Goal: Task Accomplishment & Management: Use online tool/utility

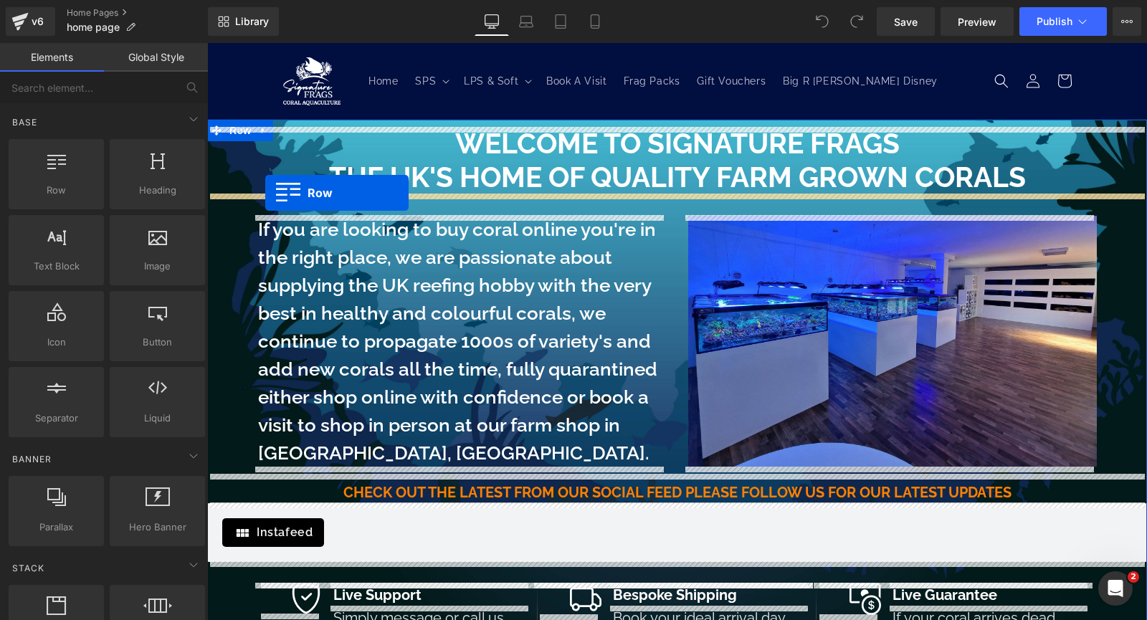
drag, startPoint x: 265, startPoint y: 231, endPoint x: 265, endPoint y: 193, distance: 38.0
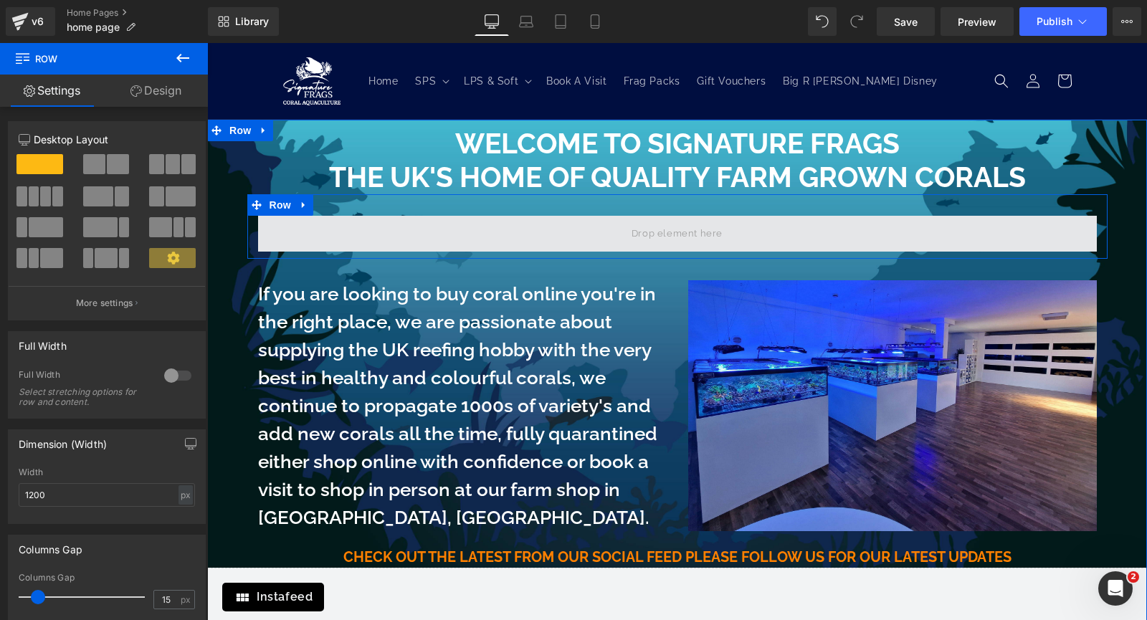
drag, startPoint x: 308, startPoint y: 204, endPoint x: 500, endPoint y: 236, distance: 194.2
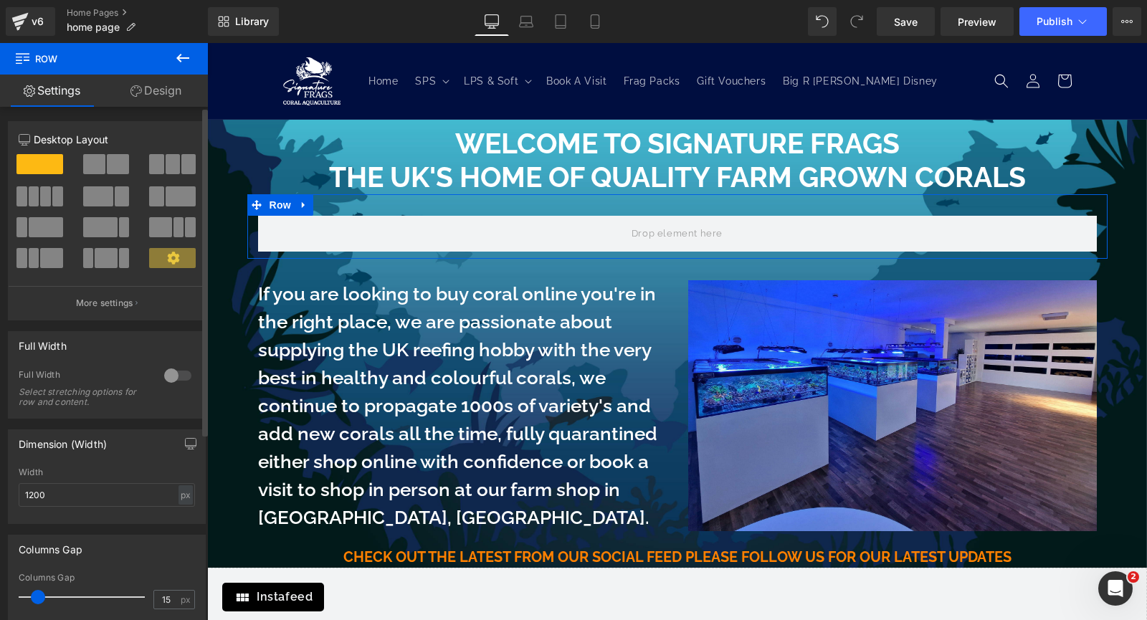
click at [93, 160] on span at bounding box center [94, 164] width 22 height 20
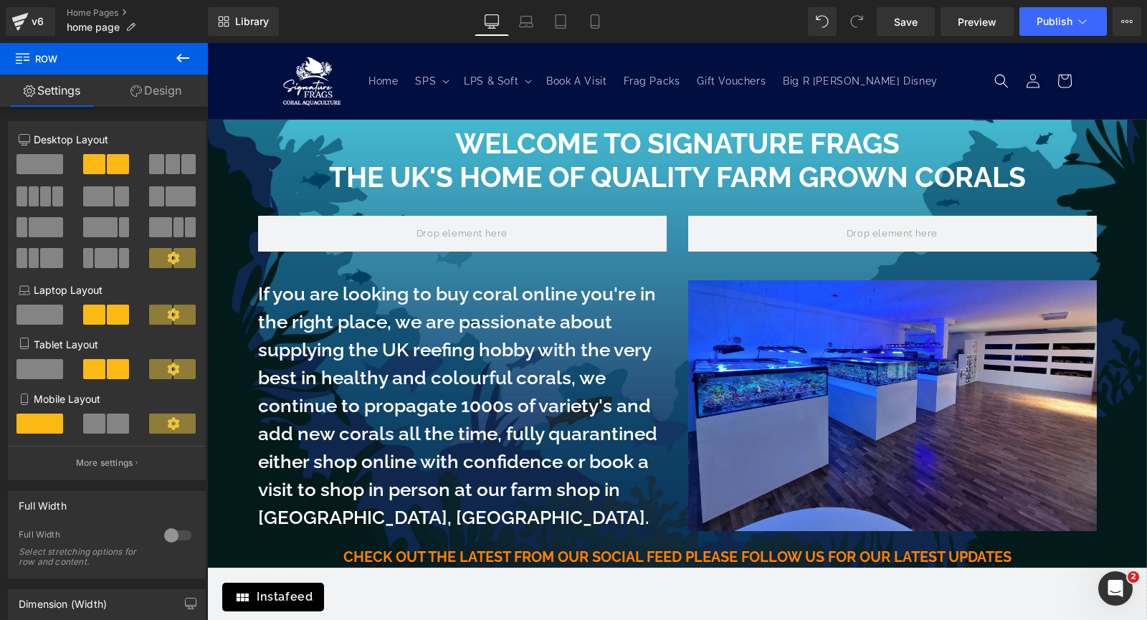
click at [179, 61] on icon at bounding box center [182, 58] width 13 height 9
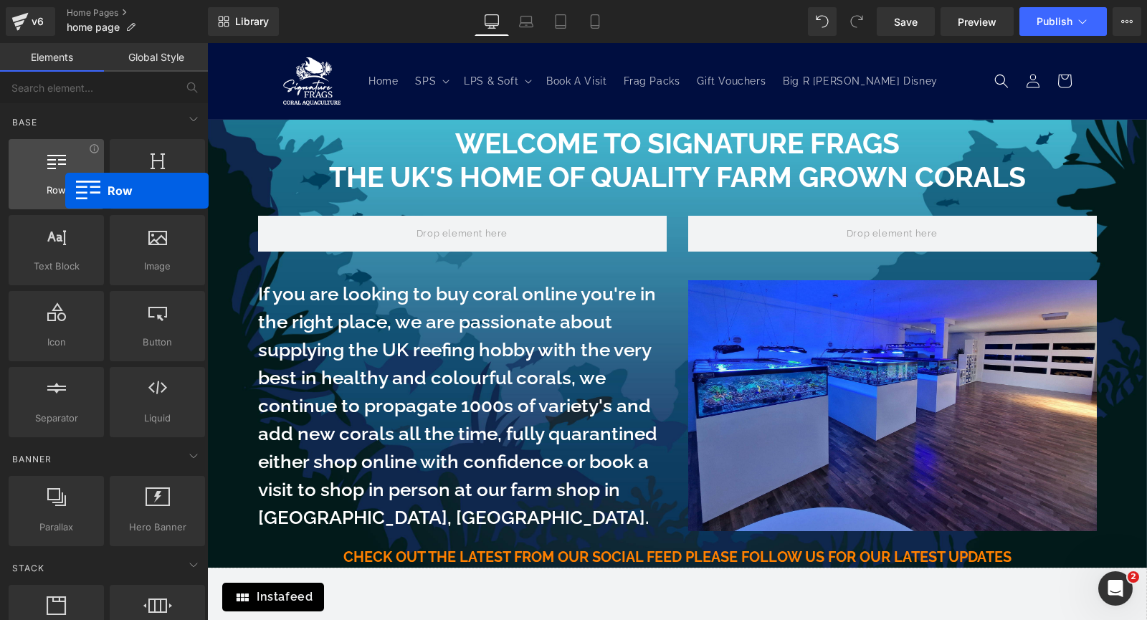
click at [65, 191] on span "Row" at bounding box center [56, 190] width 87 height 15
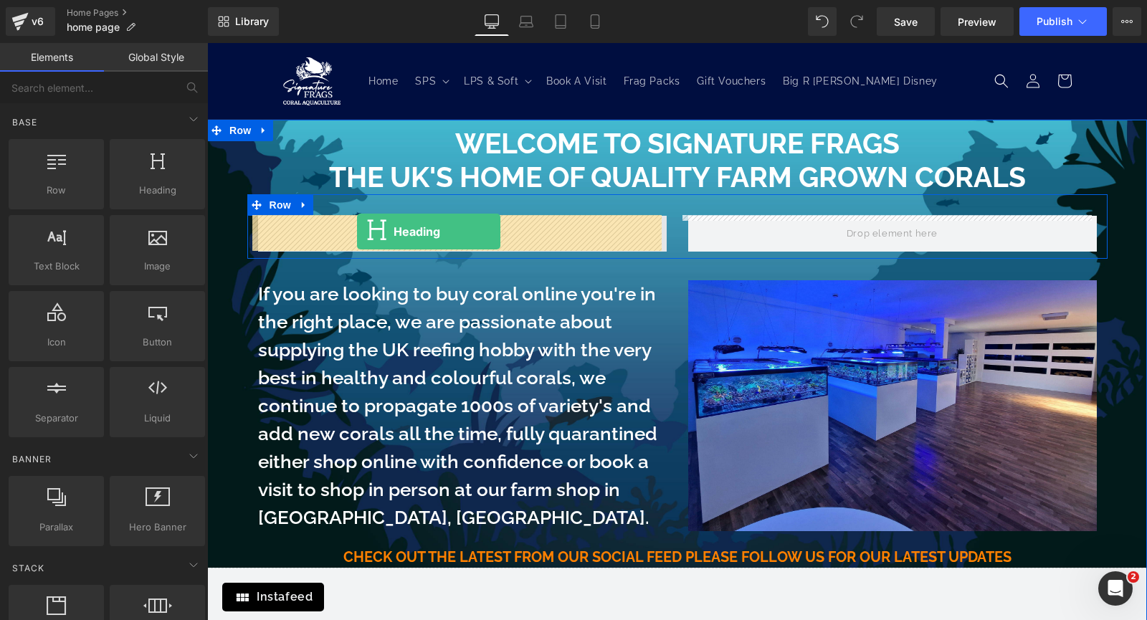
drag, startPoint x: 351, startPoint y: 226, endPoint x: 357, endPoint y: 232, distance: 8.6
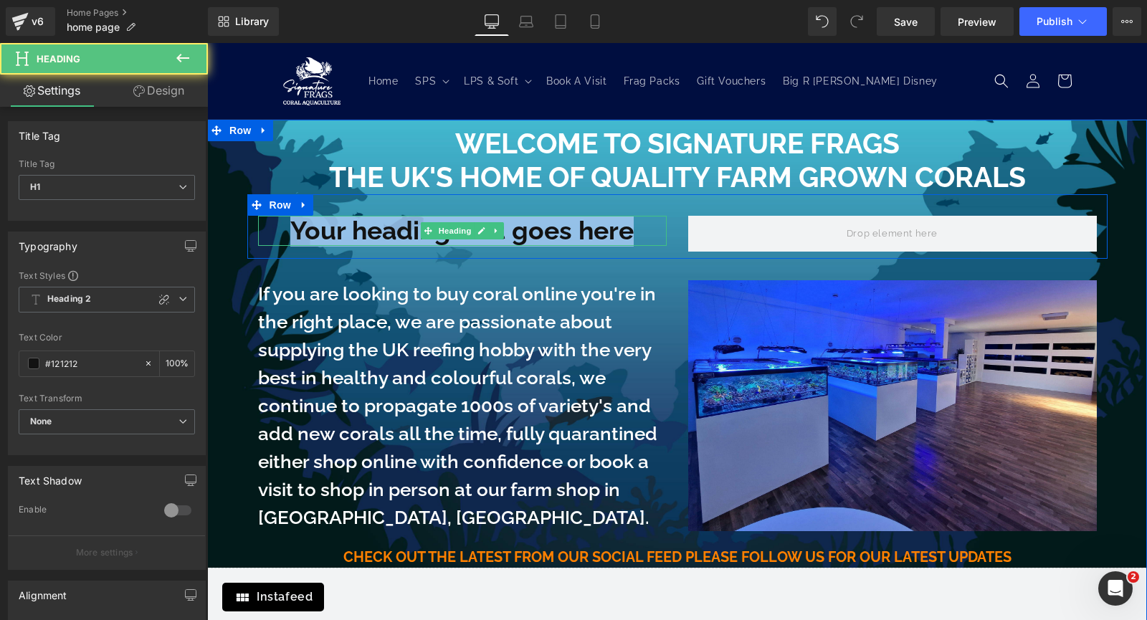
drag, startPoint x: 645, startPoint y: 234, endPoint x: 275, endPoint y: 224, distance: 370.2
click at [275, 224] on h1 "Your heading text goes here" at bounding box center [462, 231] width 409 height 31
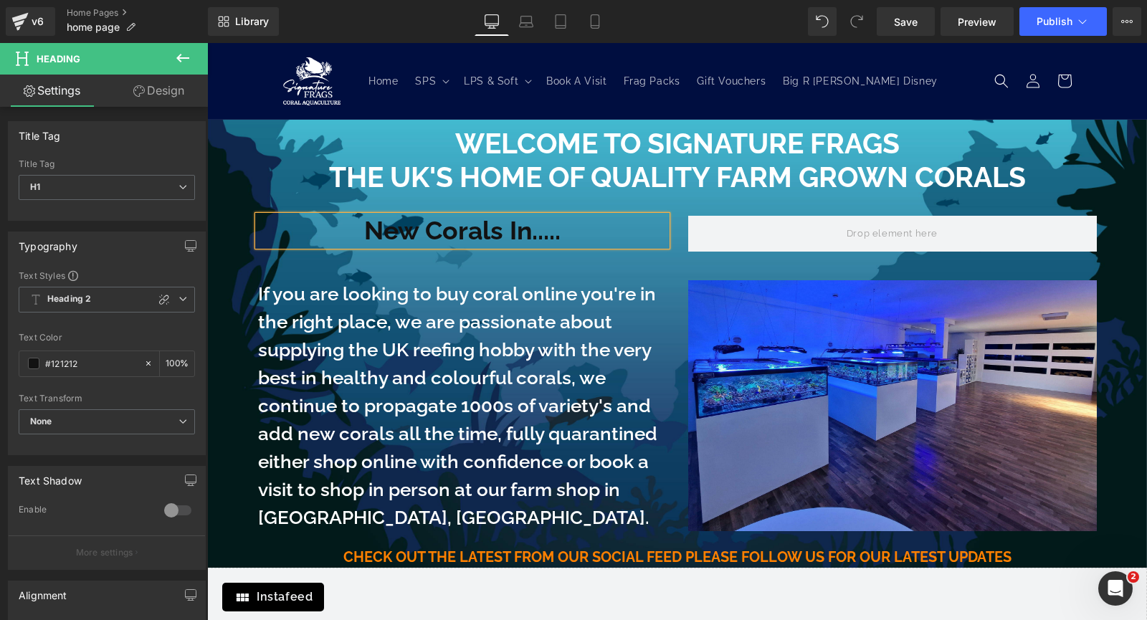
click at [364, 228] on h1 "New Corals In....." at bounding box center [462, 231] width 409 height 31
drag, startPoint x: 508, startPoint y: 234, endPoint x: 355, endPoint y: 237, distance: 153.5
click at [355, 237] on h1 "TNew Corals In....." at bounding box center [462, 231] width 409 height 31
click at [413, 229] on h1 "Mega COral Update In....." at bounding box center [462, 231] width 409 height 31
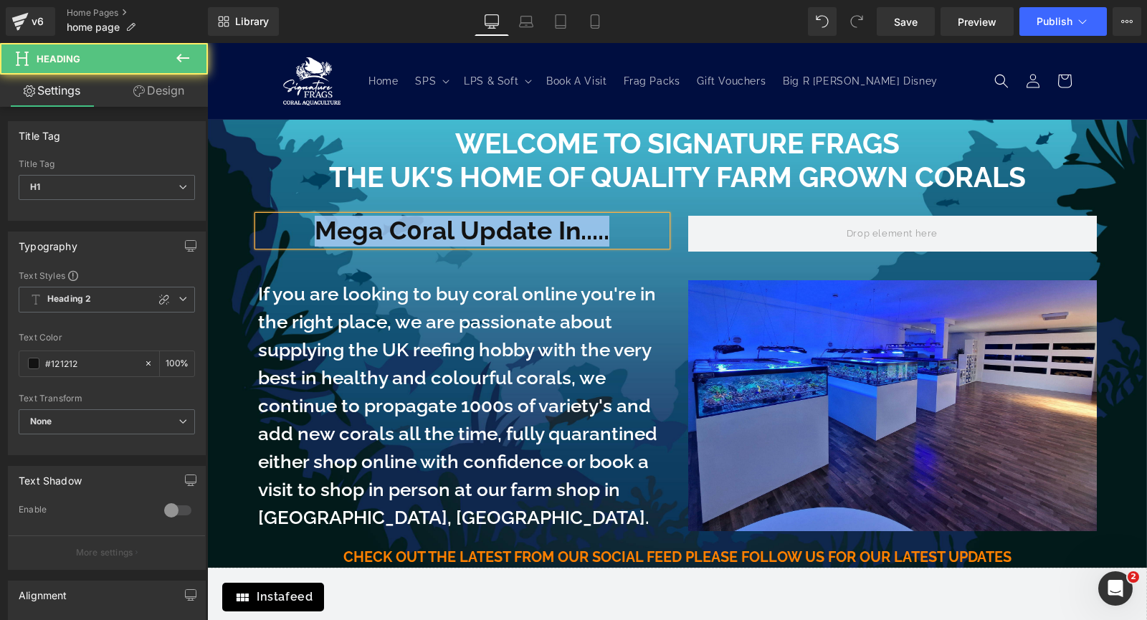
drag, startPoint x: 615, startPoint y: 236, endPoint x: 280, endPoint y: 231, distance: 334.9
click at [280, 231] on h1 "Mega C0ral Update In....." at bounding box center [462, 231] width 409 height 31
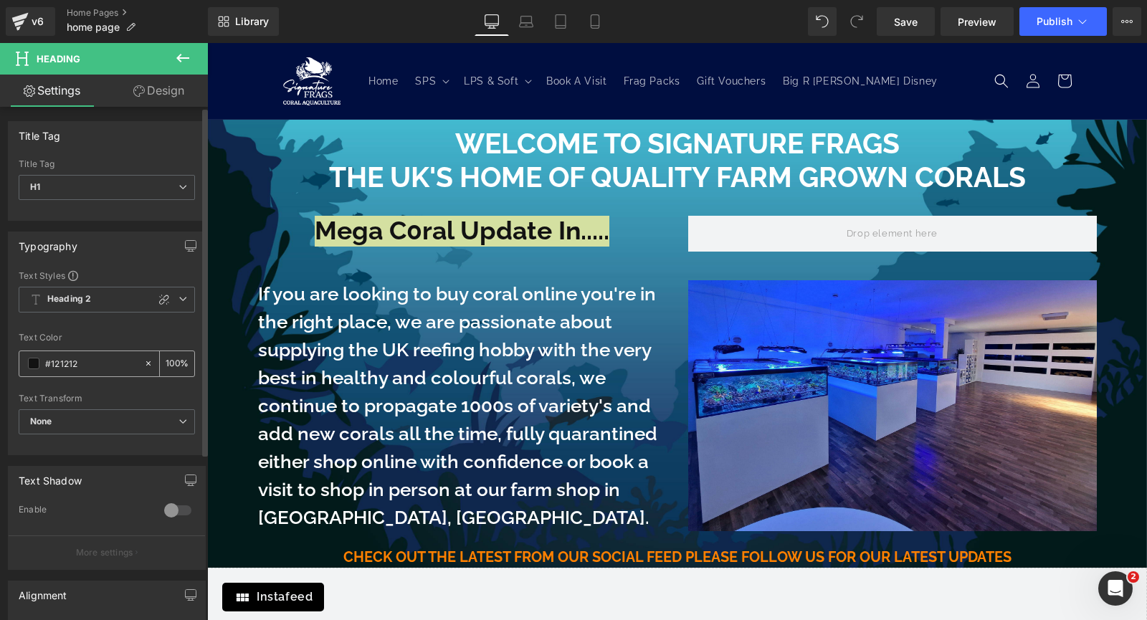
click at [34, 364] on span at bounding box center [33, 363] width 11 height 11
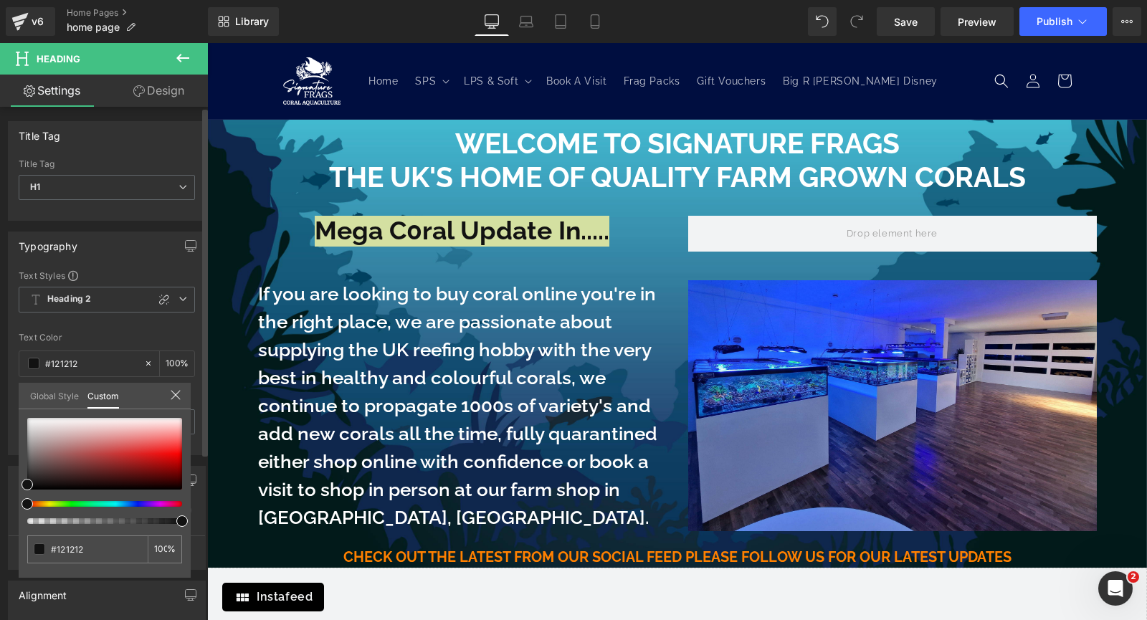
click at [46, 391] on link "Global Style" at bounding box center [54, 395] width 49 height 24
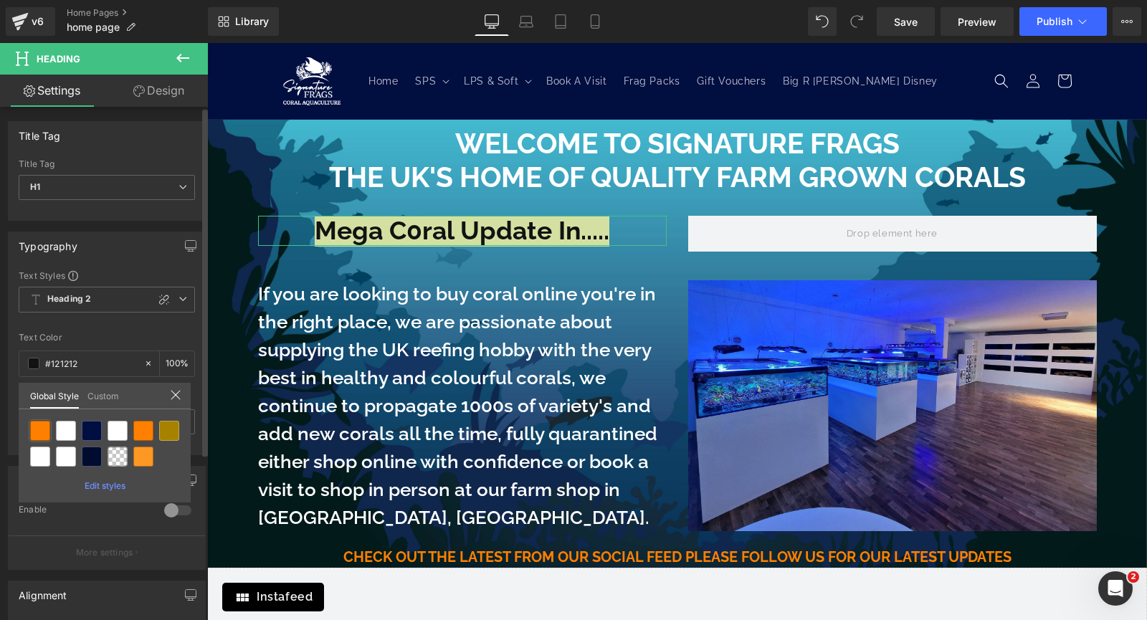
click at [38, 432] on div at bounding box center [40, 431] width 20 height 20
type input "Brand Color"
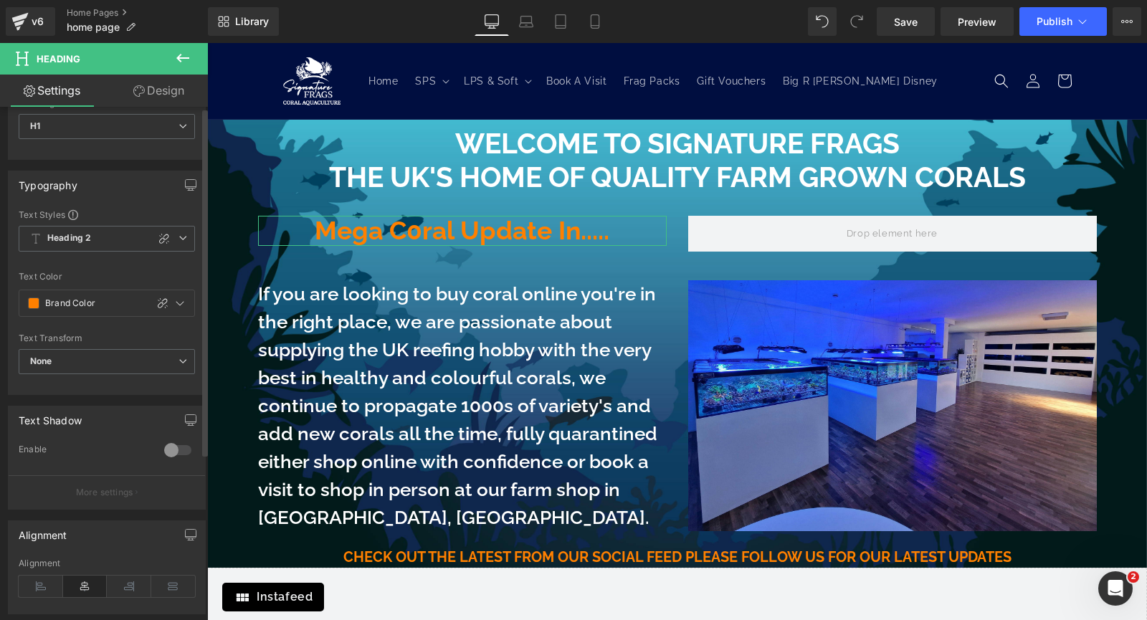
scroll to position [246, 0]
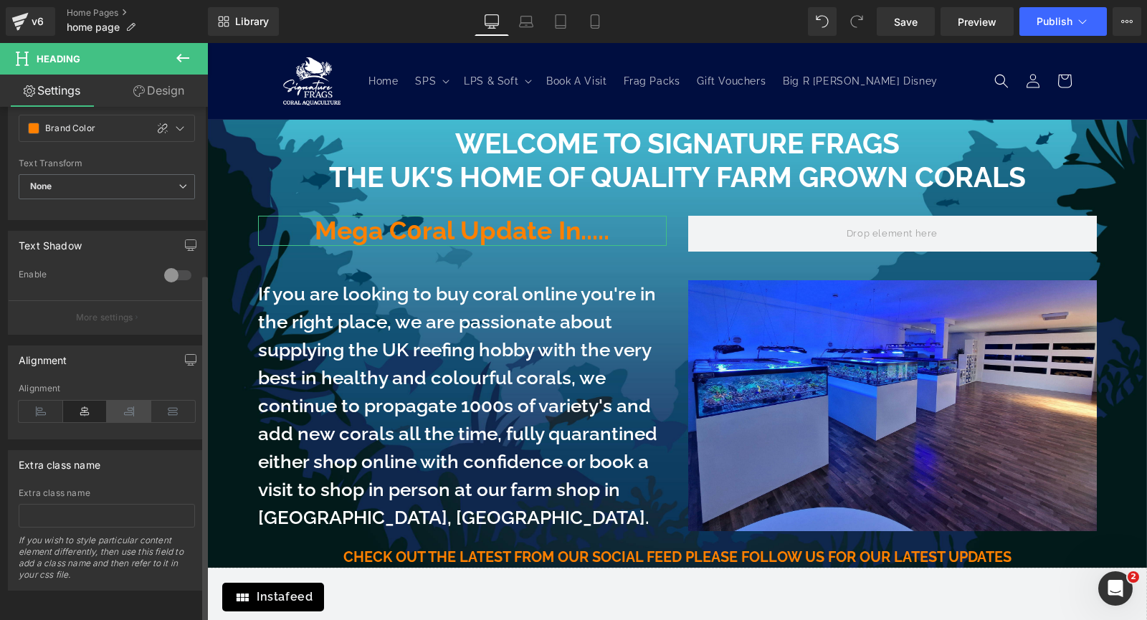
click at [130, 402] on icon at bounding box center [129, 412] width 44 height 22
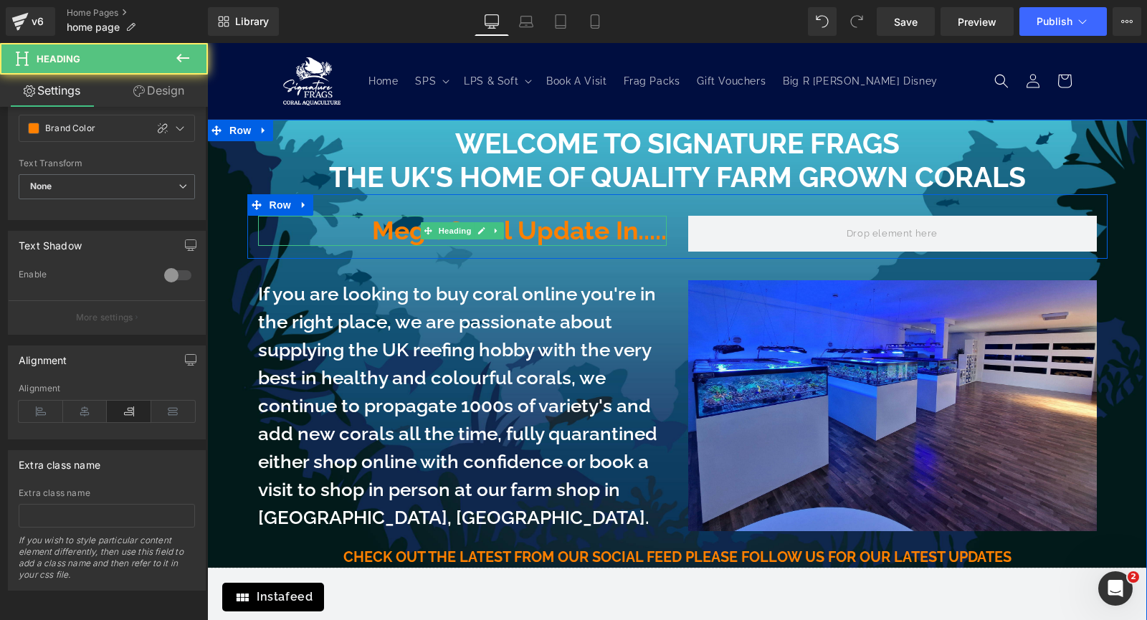
click at [569, 233] on h1 "Mega C0ral Update In....." at bounding box center [462, 231] width 409 height 31
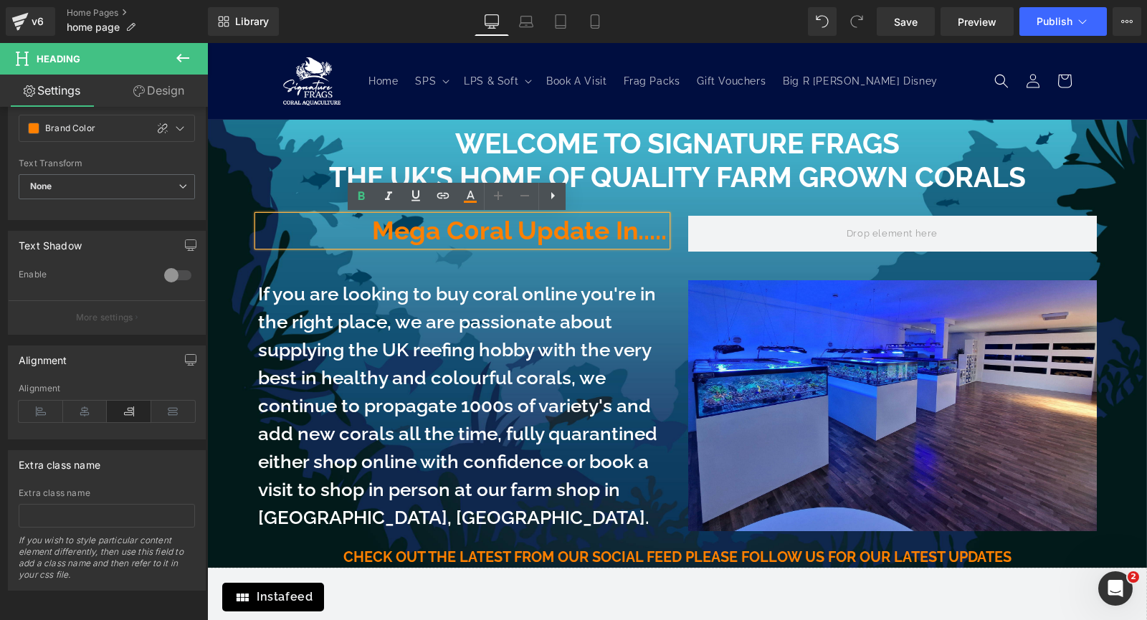
click at [474, 237] on h1 "Mega C0ral Update In....." at bounding box center [462, 231] width 409 height 31
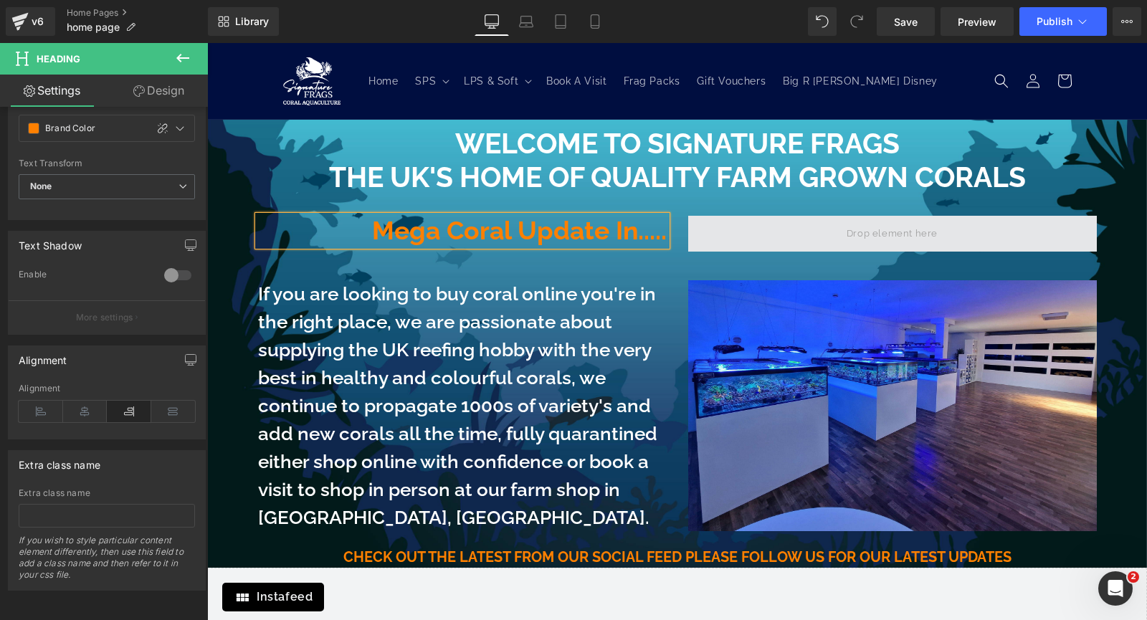
click at [813, 238] on span at bounding box center [892, 234] width 409 height 36
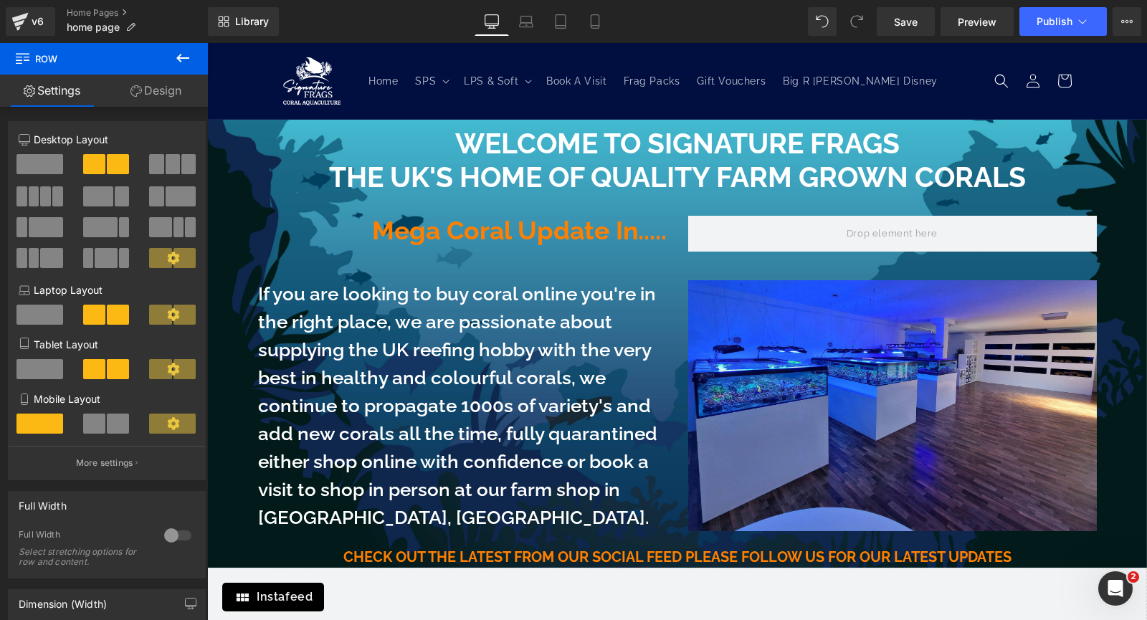
click at [189, 59] on icon at bounding box center [182, 57] width 17 height 17
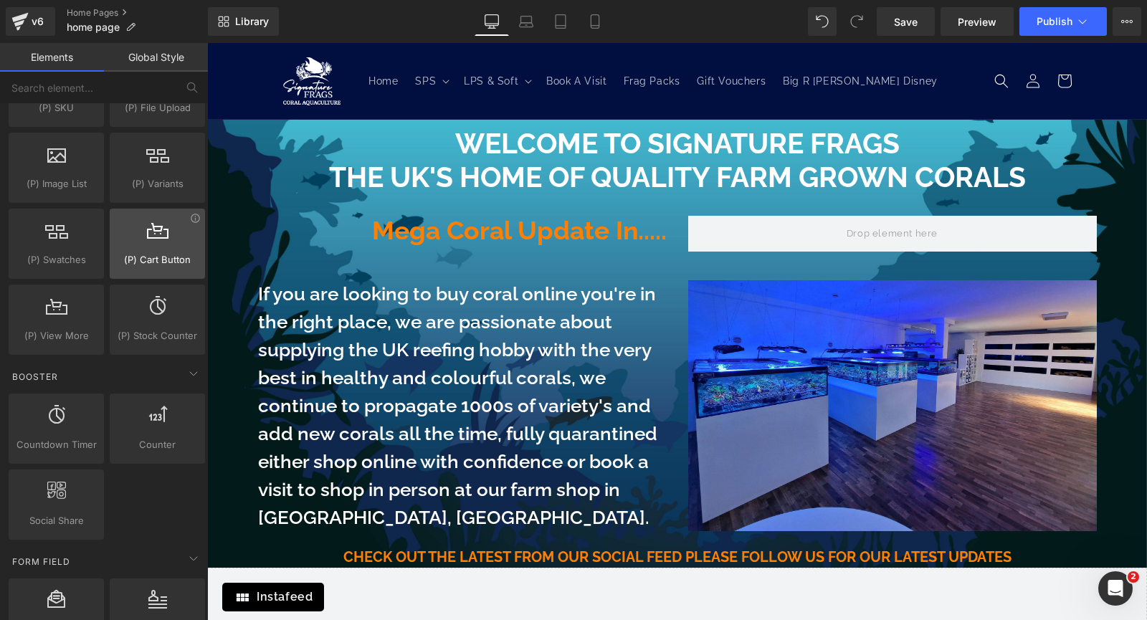
scroll to position [1721, 0]
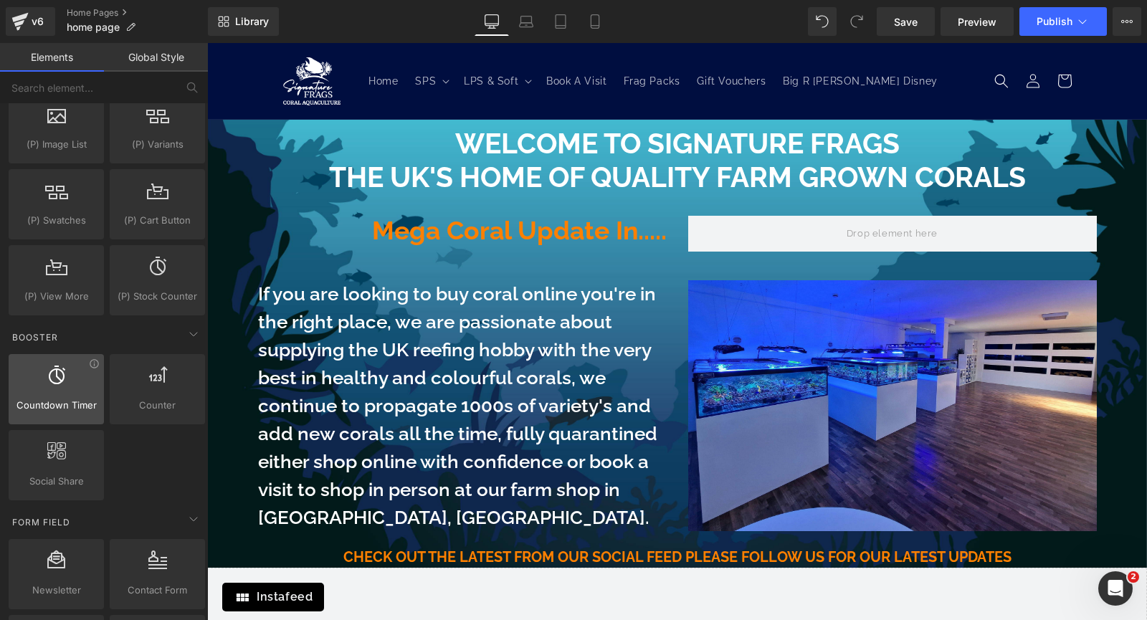
click at [45, 386] on div at bounding box center [56, 382] width 87 height 32
click at [46, 392] on div at bounding box center [56, 382] width 87 height 32
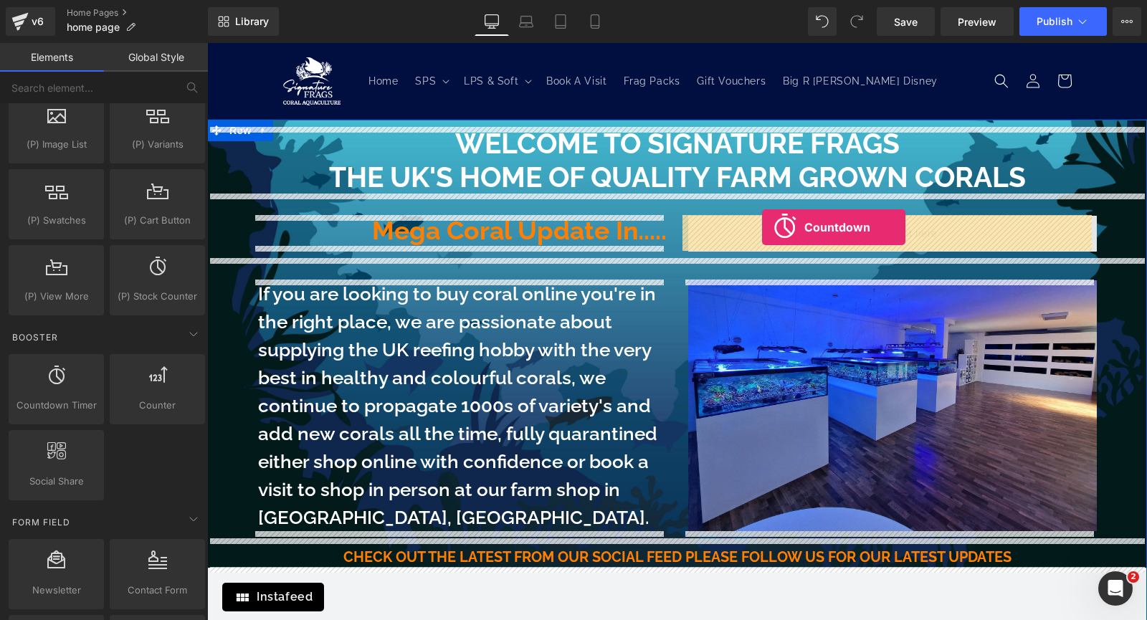
drag, startPoint x: 253, startPoint y: 435, endPoint x: 762, endPoint y: 227, distance: 550.0
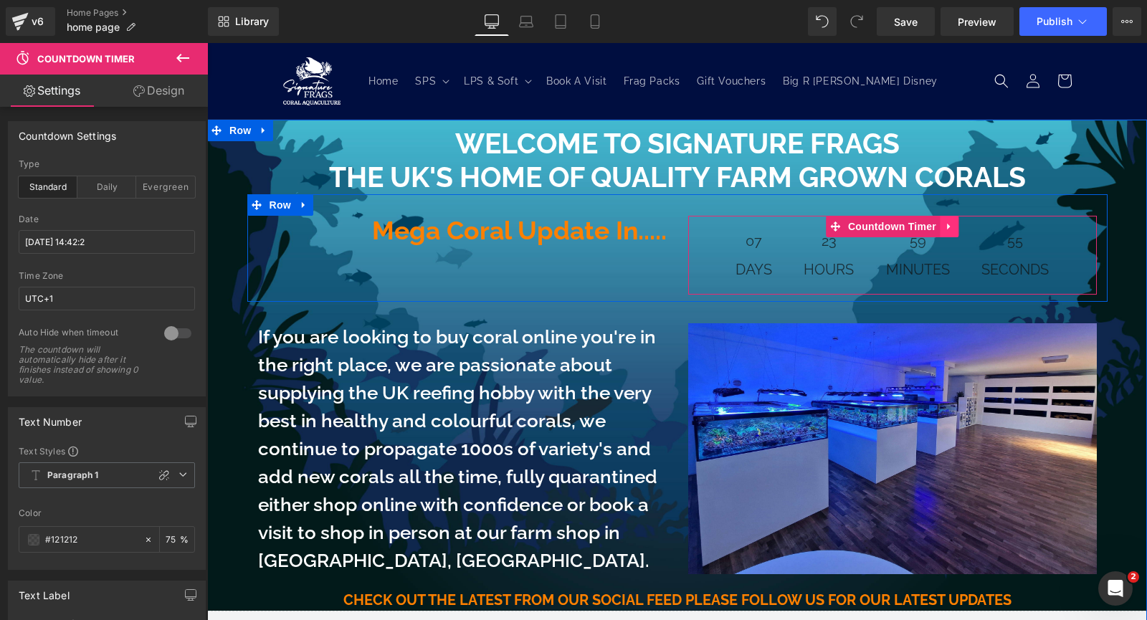
click at [947, 227] on icon at bounding box center [948, 226] width 3 height 6
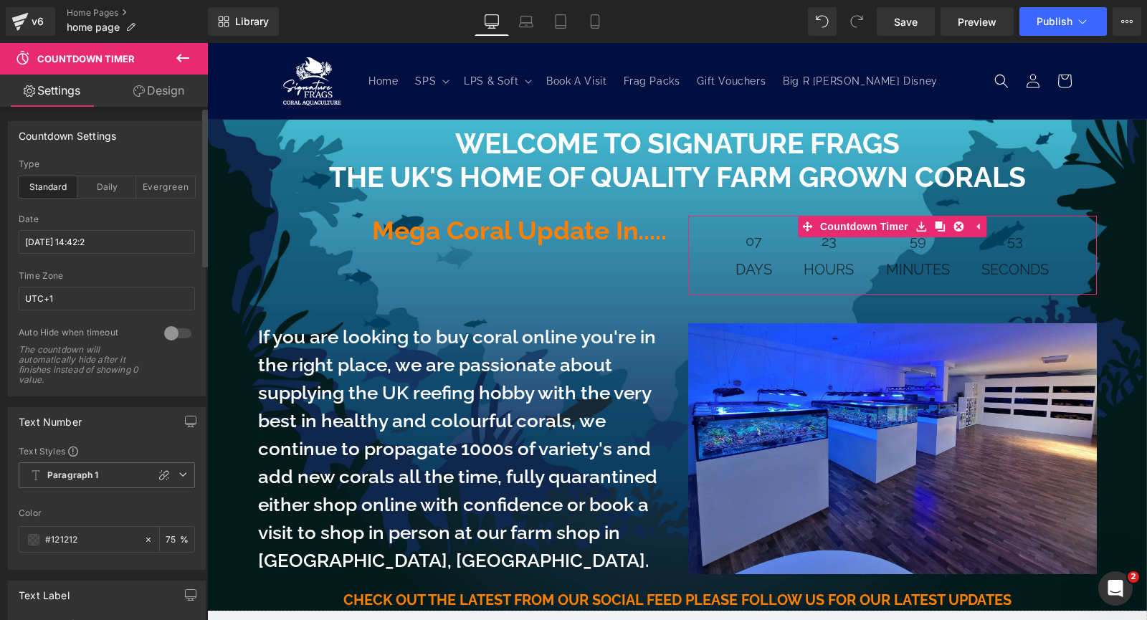
scroll to position [359, 0]
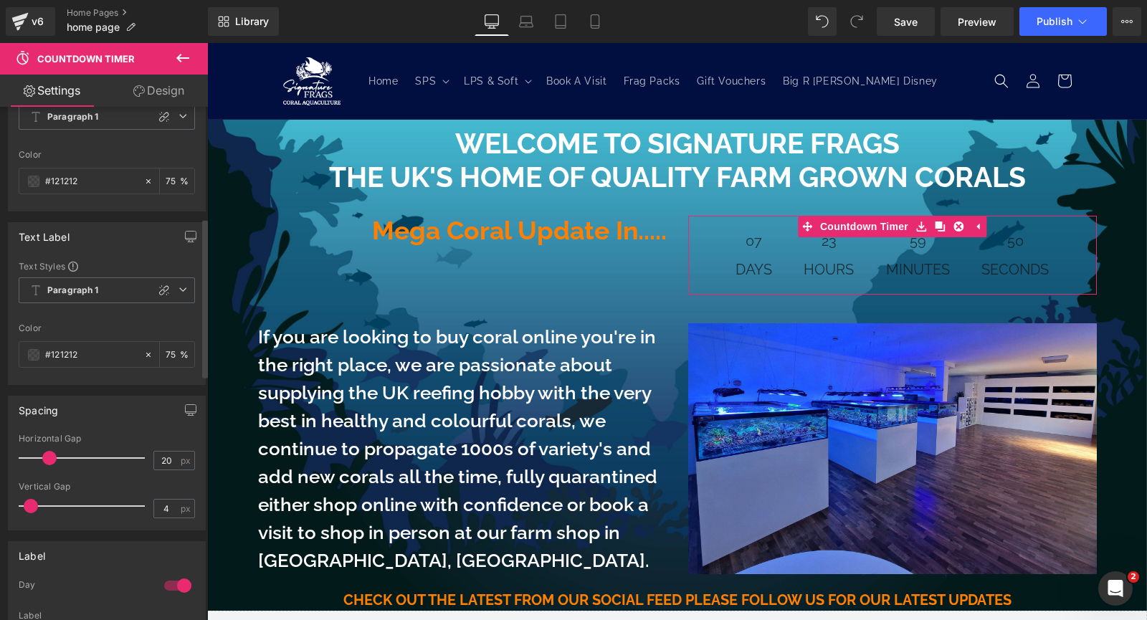
type input "0"
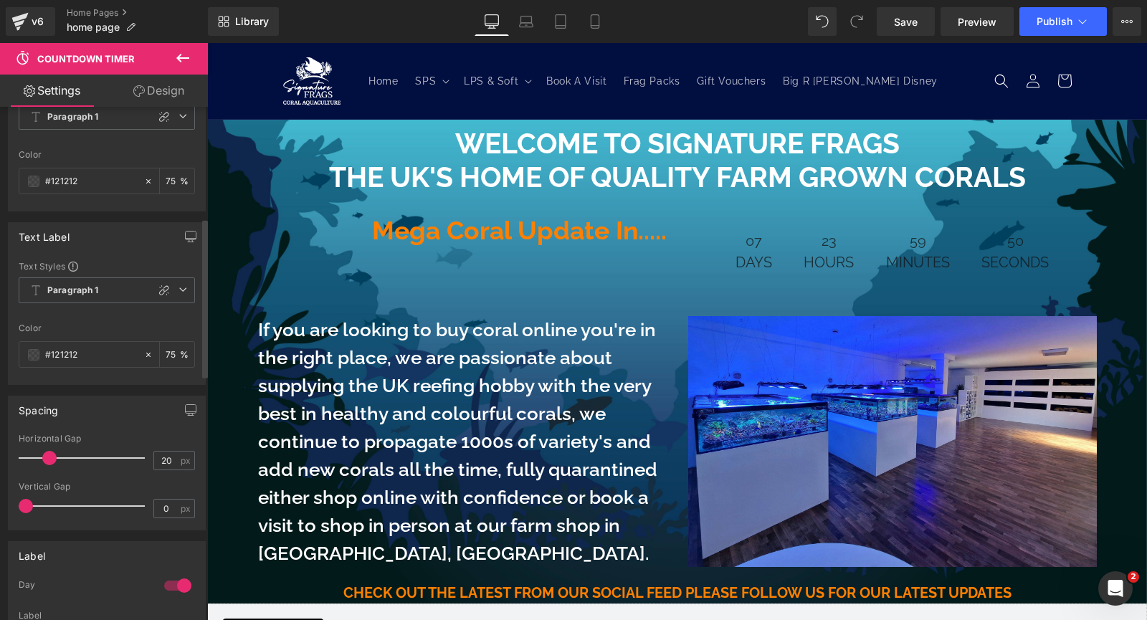
drag, startPoint x: 34, startPoint y: 504, endPoint x: 0, endPoint y: 504, distance: 34.4
click at [0, 504] on div "Spacing 20px Horizontal Gap 20 px 0px Vertical Gap 0 px" at bounding box center [107, 458] width 214 height 146
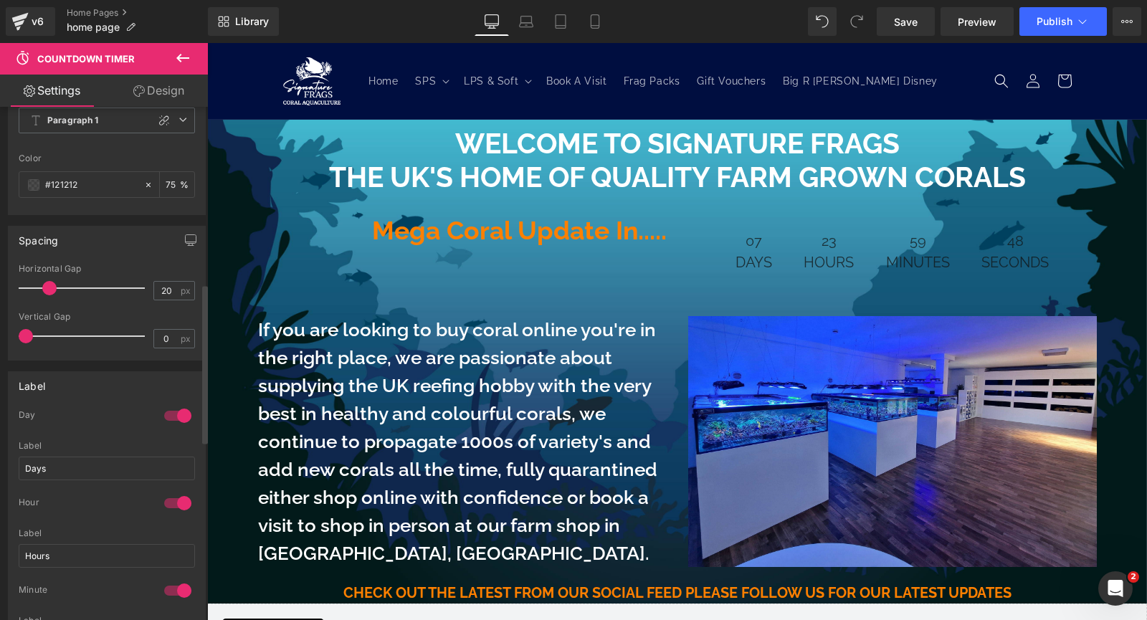
scroll to position [574, 0]
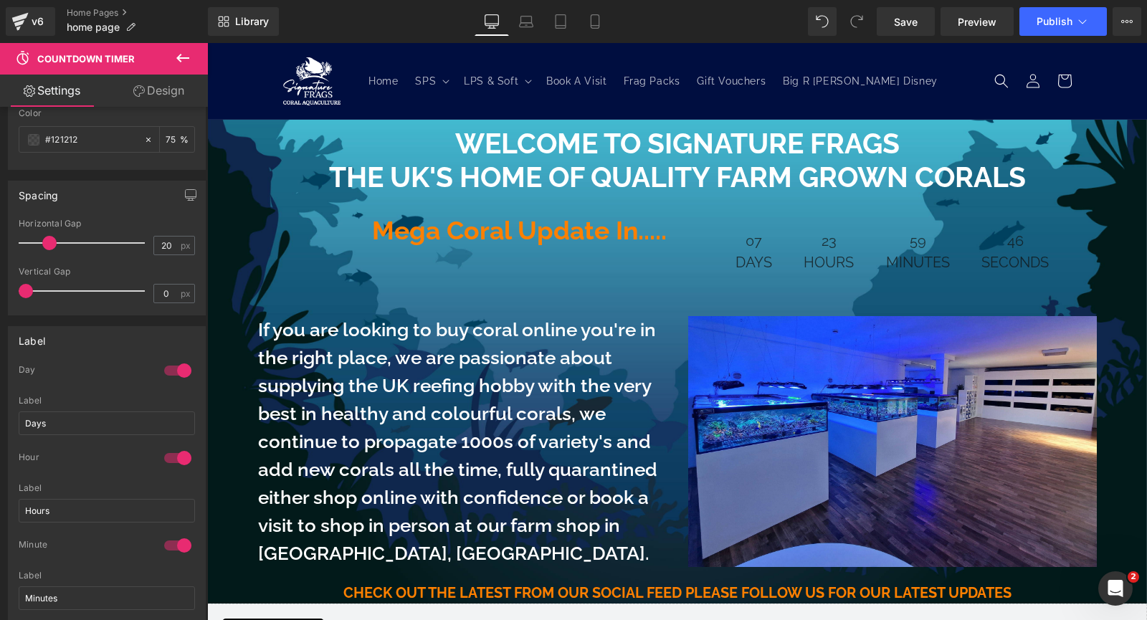
click at [166, 100] on link "Design" at bounding box center [159, 91] width 104 height 32
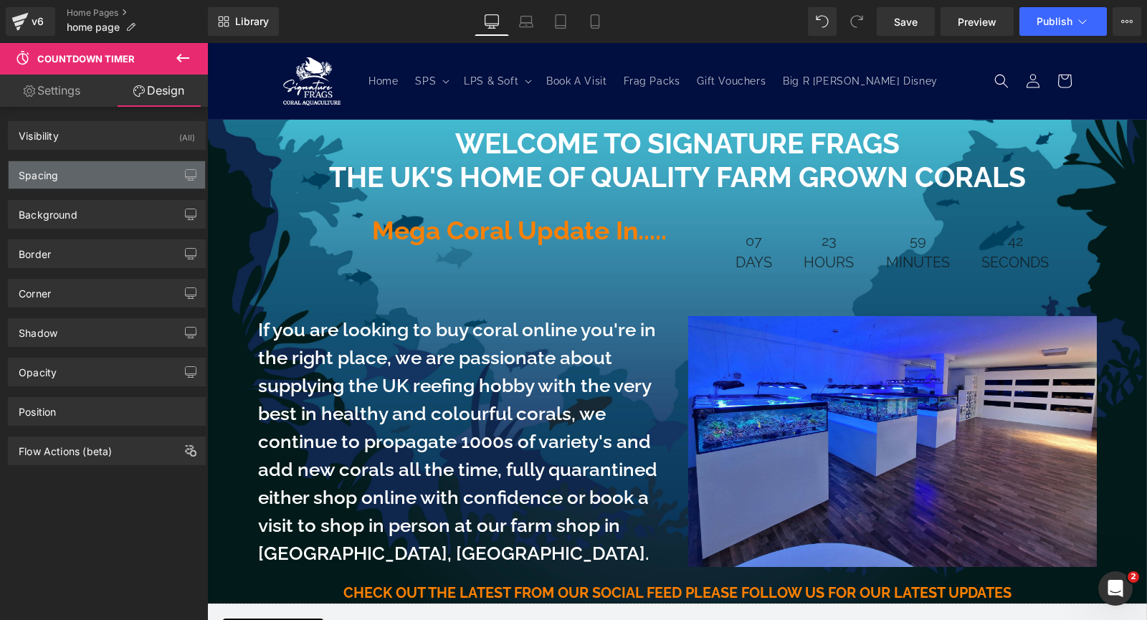
click at [93, 173] on div "Spacing" at bounding box center [107, 174] width 196 height 27
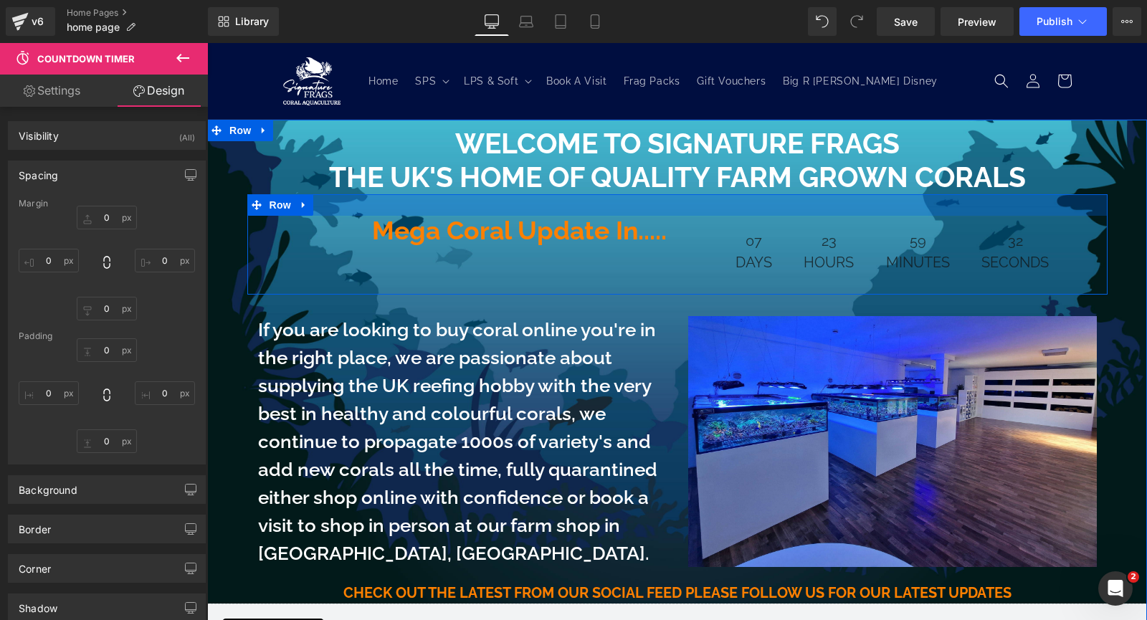
click at [743, 207] on div at bounding box center [677, 205] width 861 height 22
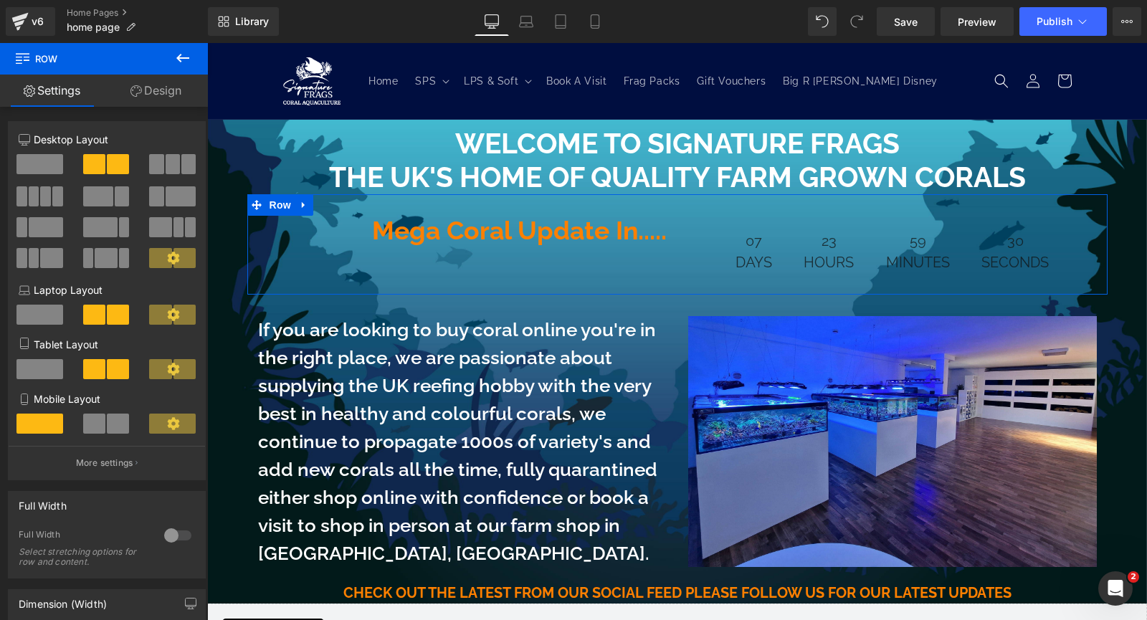
click at [173, 98] on link "Design" at bounding box center [156, 91] width 104 height 32
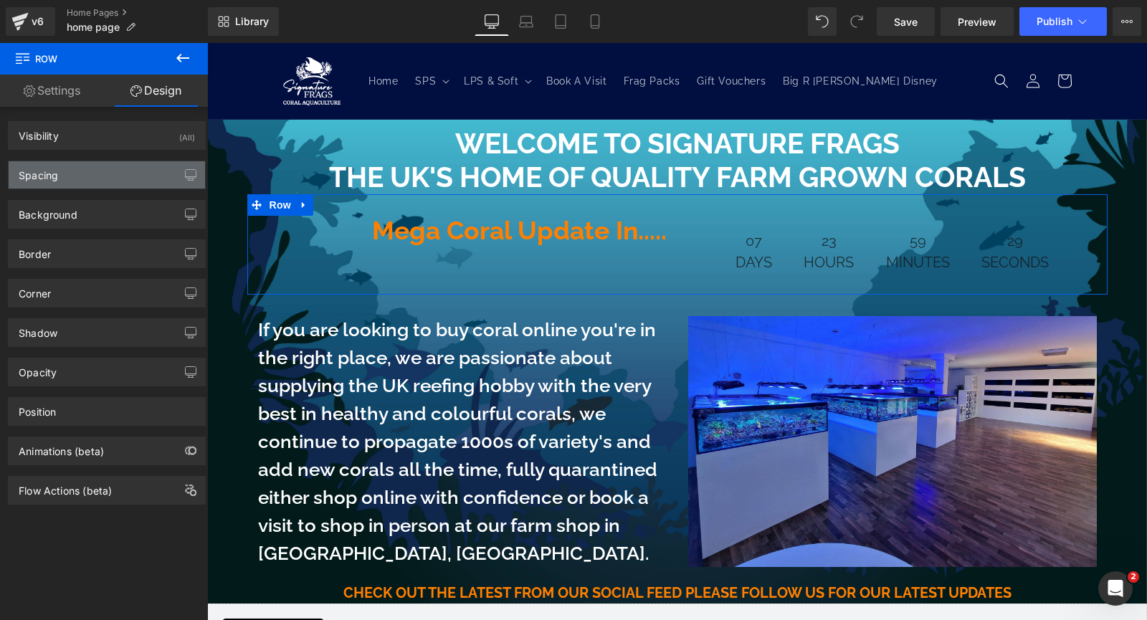
click at [80, 161] on div "Spacing" at bounding box center [107, 174] width 196 height 27
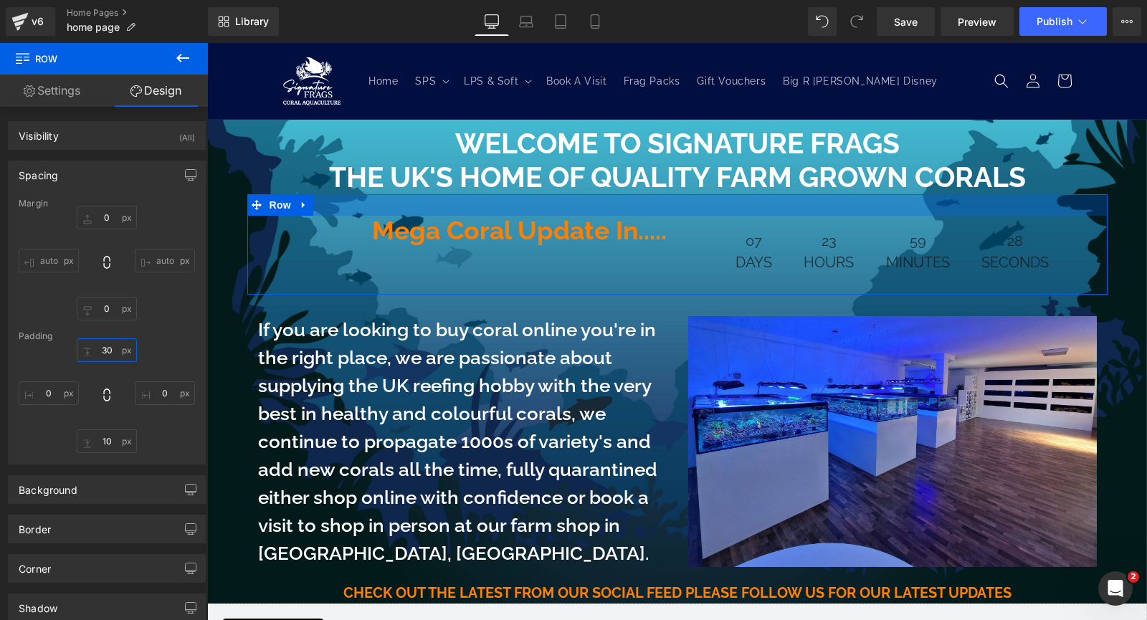
click at [109, 352] on input "30" at bounding box center [107, 350] width 60 height 24
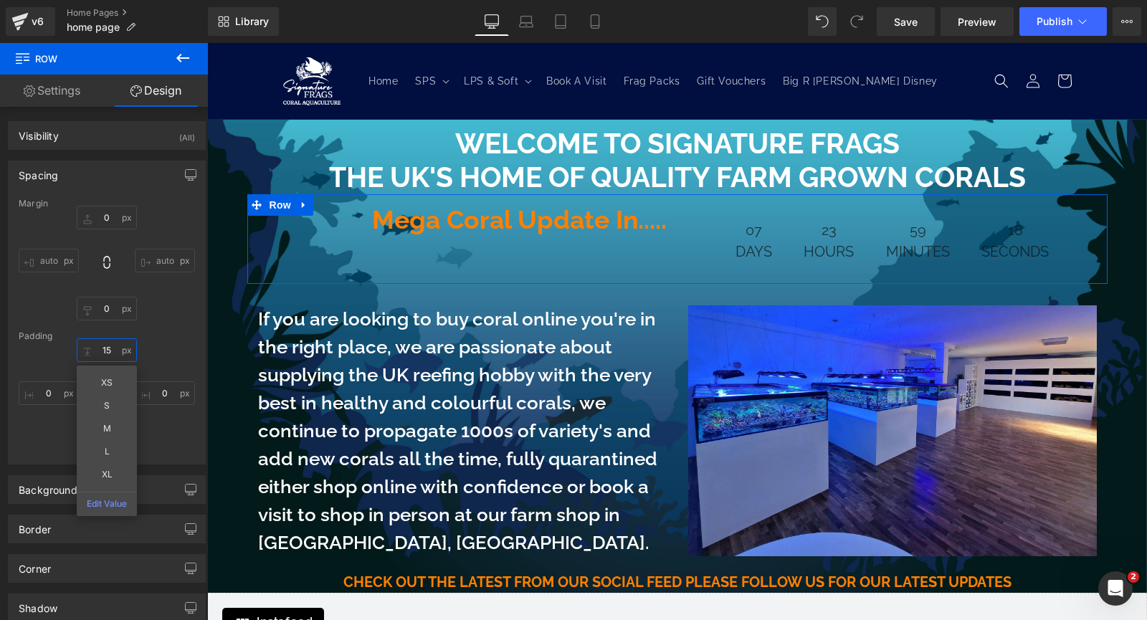
type input "15"
click at [169, 440] on div "15 15 XS S M L XL Edit Value 0px 0 10px 10 0px 0" at bounding box center [107, 395] width 176 height 115
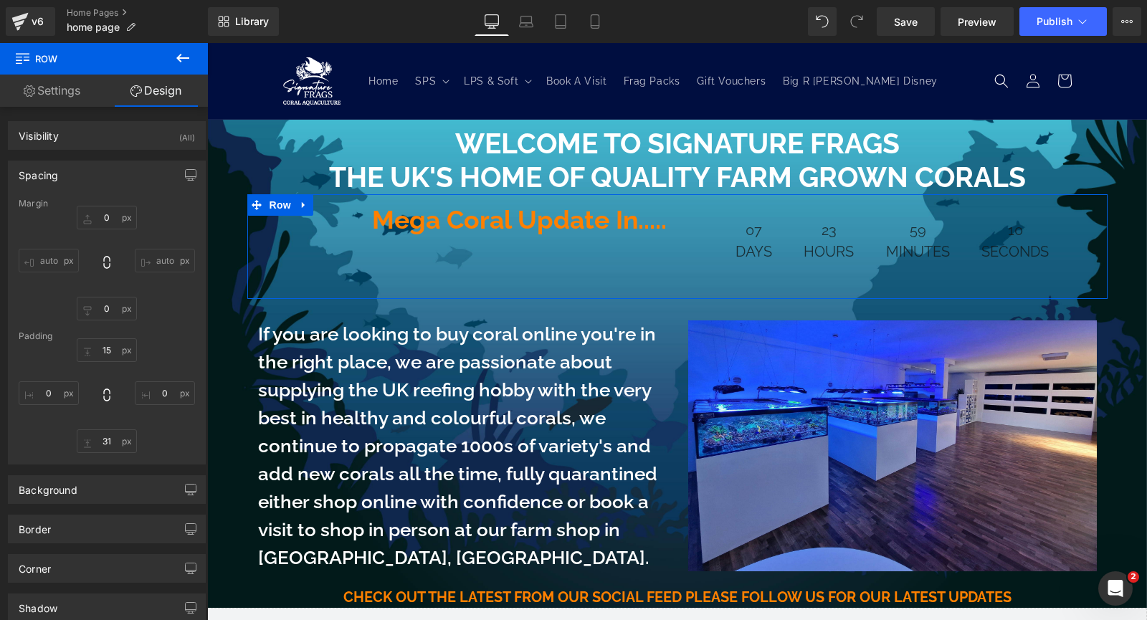
click at [34, 441] on div "15 15 0px 0 31 31 0px 0" at bounding box center [107, 395] width 176 height 115
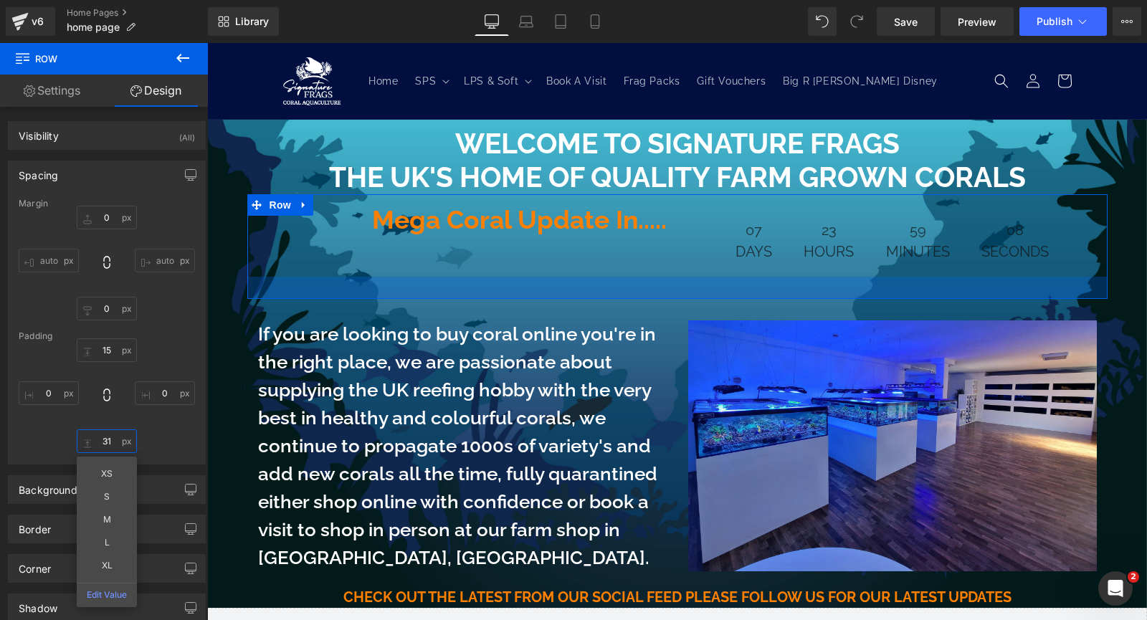
click at [109, 437] on input "31" at bounding box center [107, 442] width 60 height 24
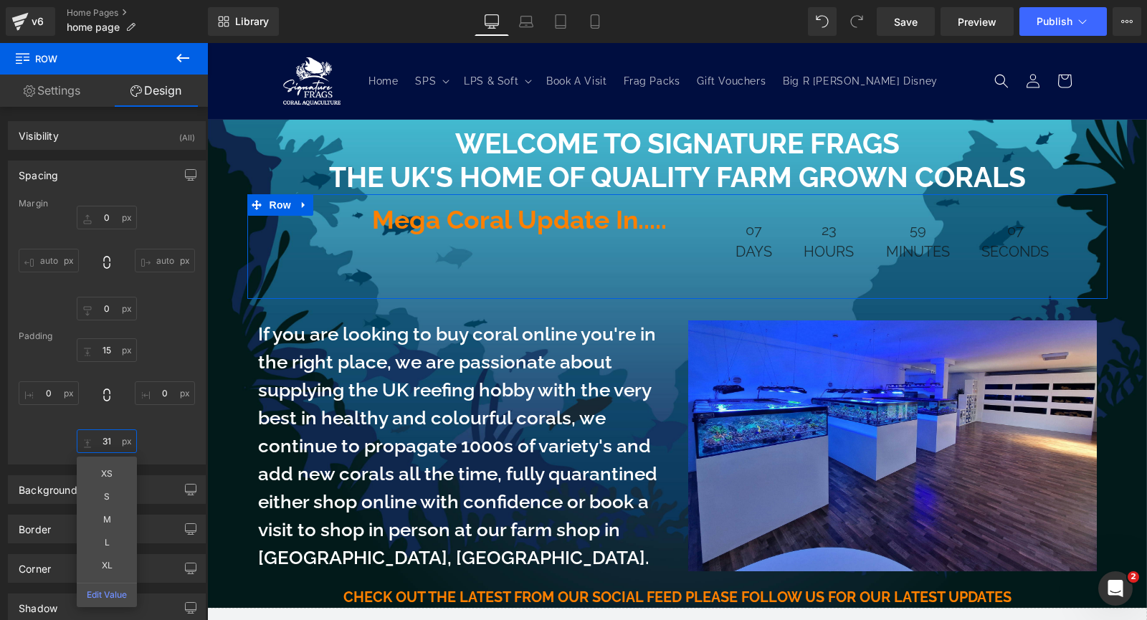
type input "3"
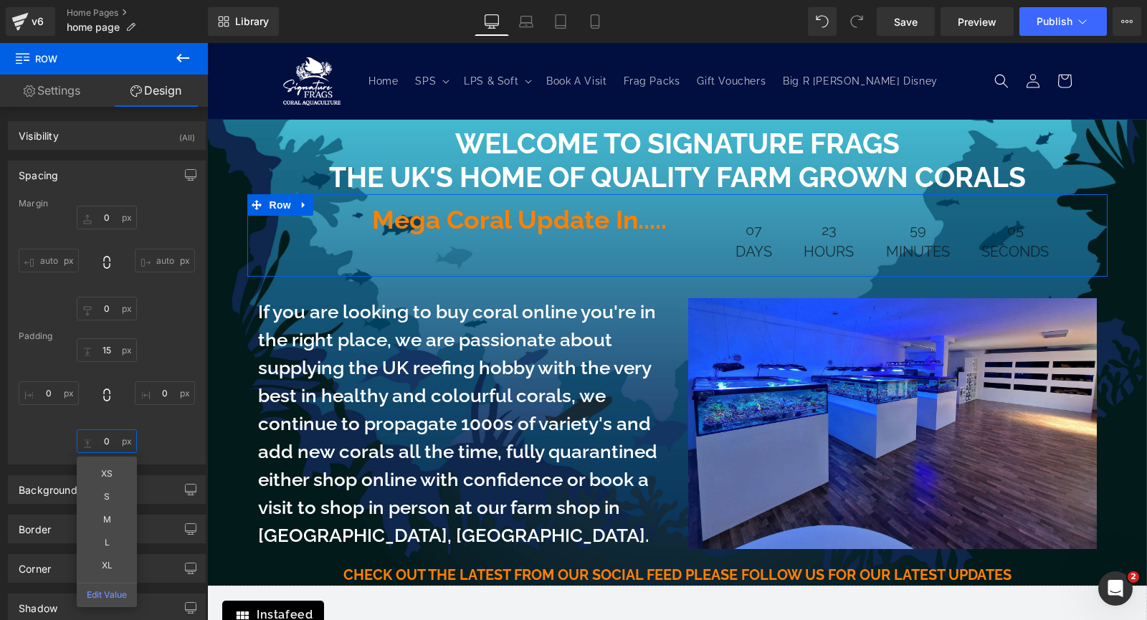
type input "0"
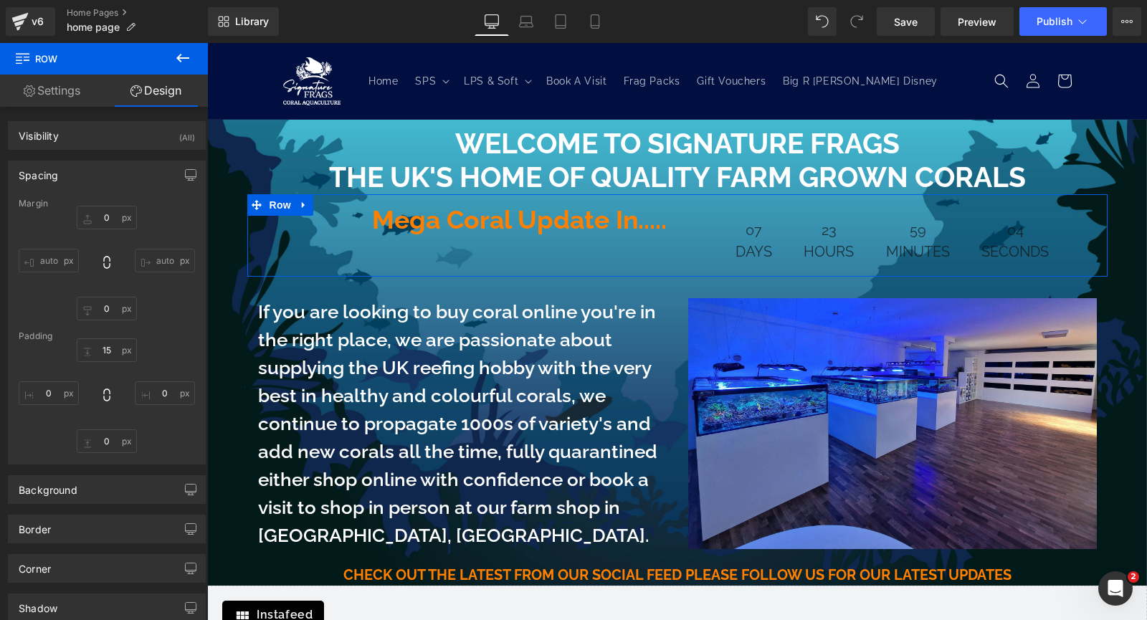
click at [166, 435] on div "15 15 0px 0 0 0 0px 0" at bounding box center [107, 395] width 176 height 115
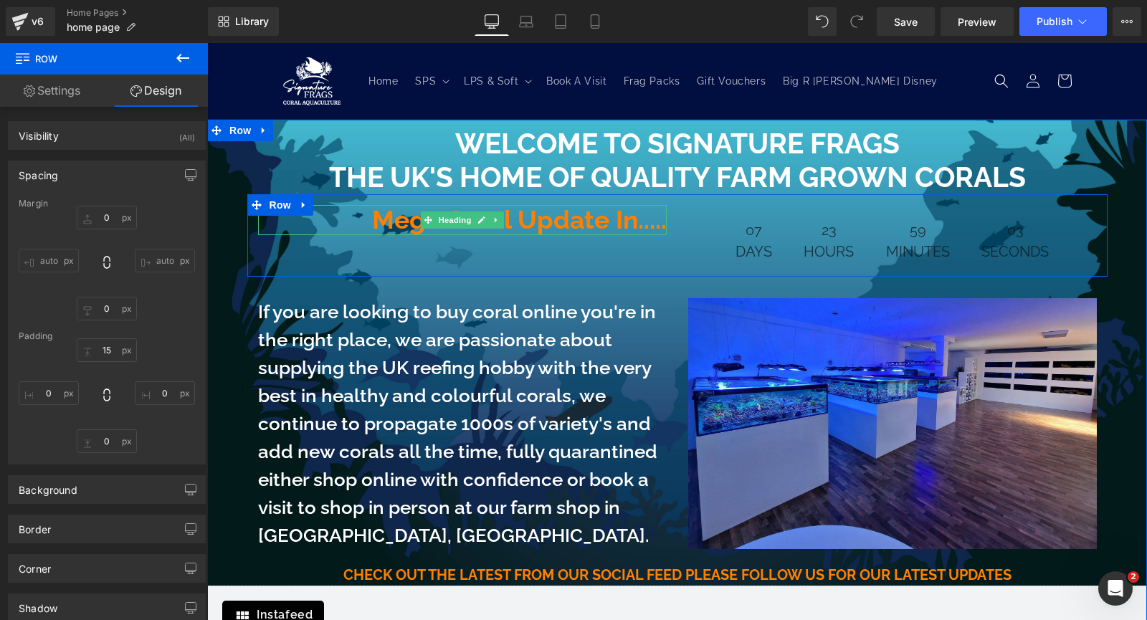
click at [595, 223] on h1 "Mega Coral Update In....." at bounding box center [462, 220] width 409 height 31
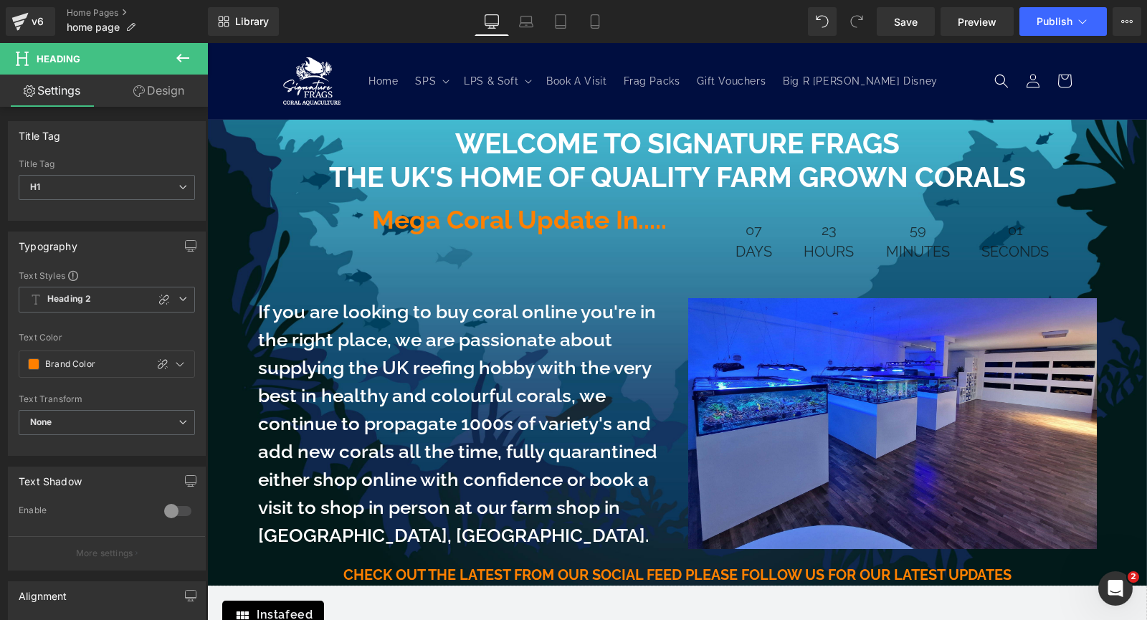
click at [157, 98] on link "Design" at bounding box center [159, 91] width 104 height 32
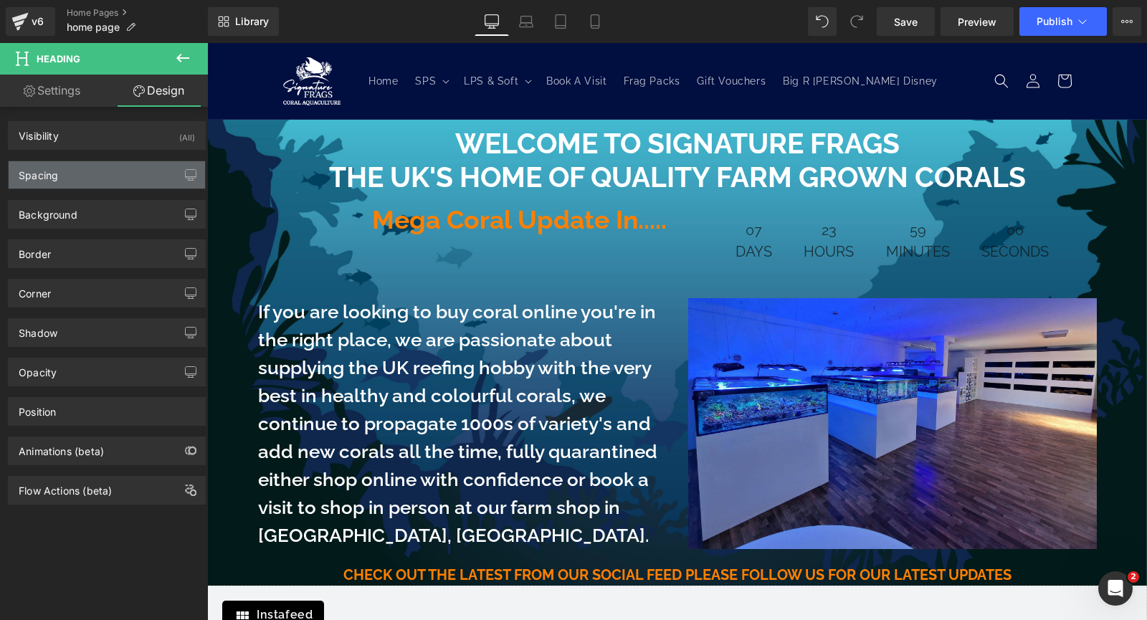
click at [110, 168] on div "Spacing" at bounding box center [107, 174] width 196 height 27
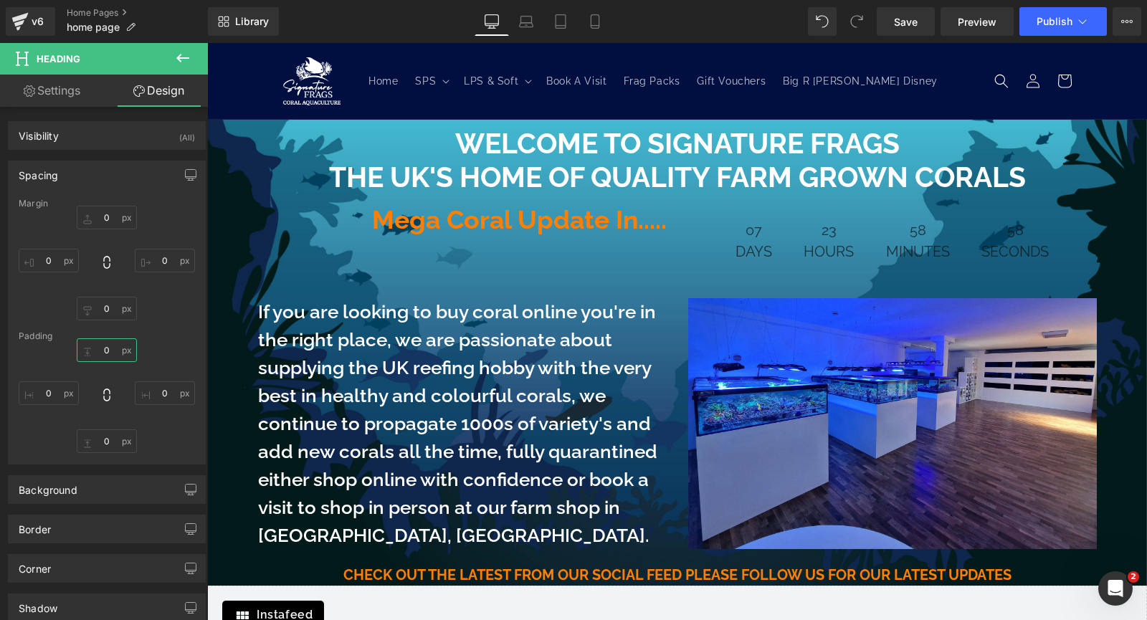
click at [110, 349] on input "0" at bounding box center [107, 350] width 60 height 24
type input "30"
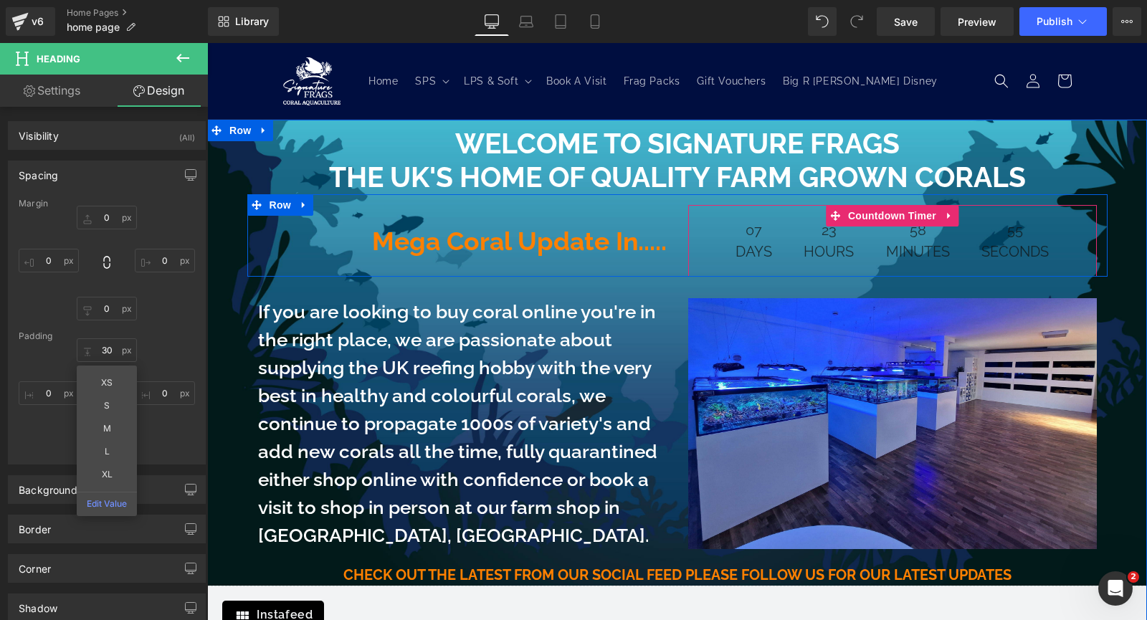
click at [775, 241] on div "07 Days" at bounding box center [753, 241] width 65 height 72
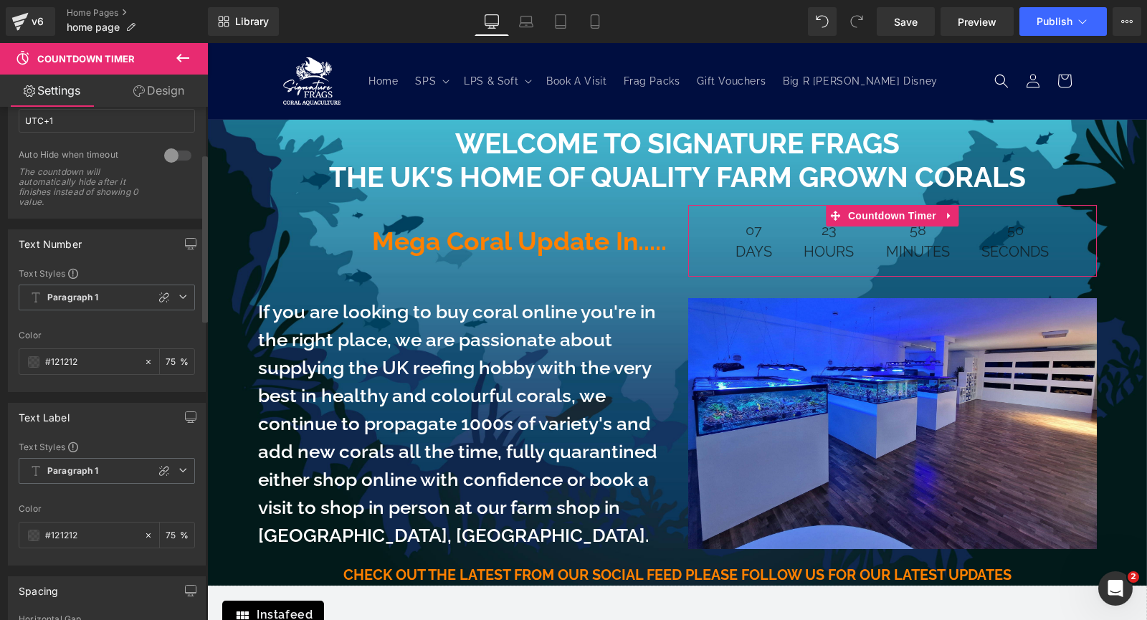
scroll to position [143, 0]
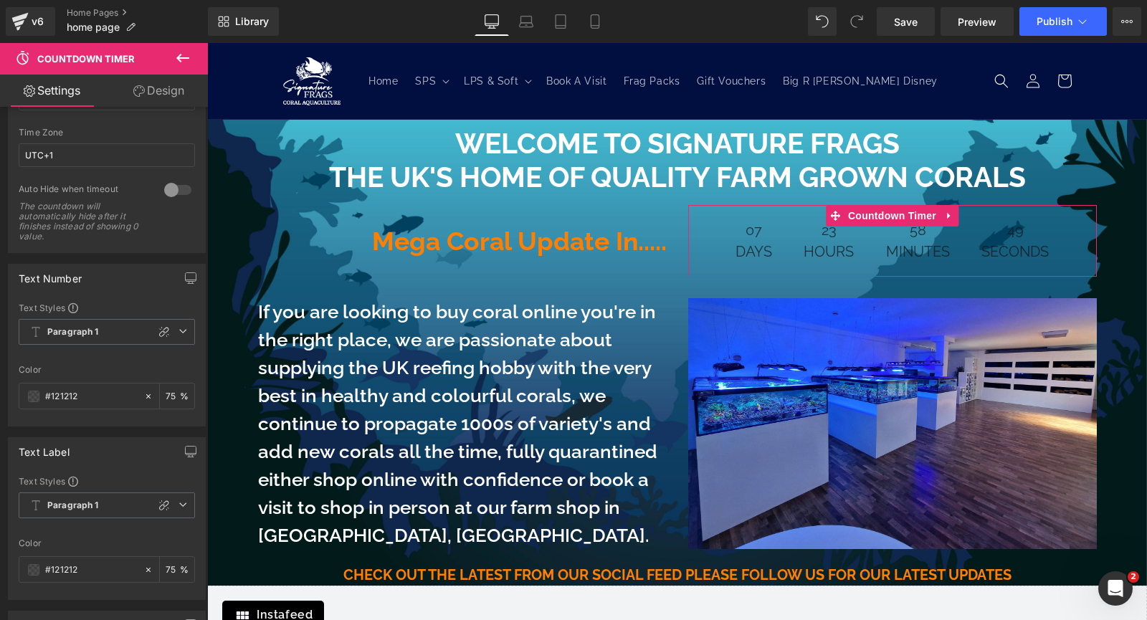
click at [167, 95] on link "Design" at bounding box center [159, 91] width 104 height 32
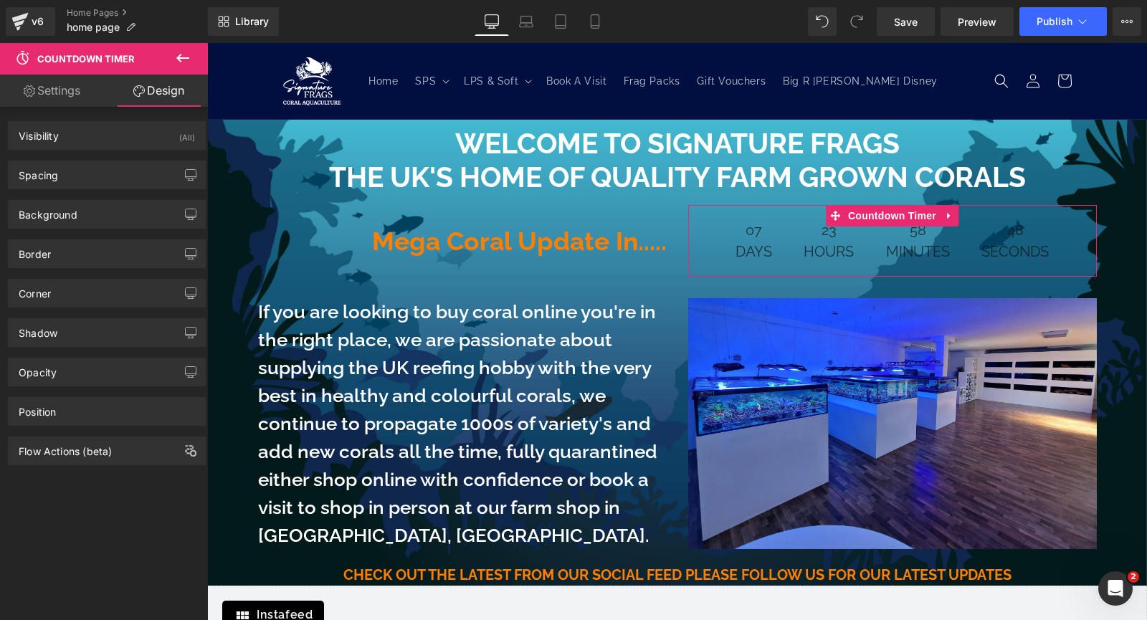
click at [57, 95] on link "Settings" at bounding box center [52, 91] width 104 height 32
type input "75"
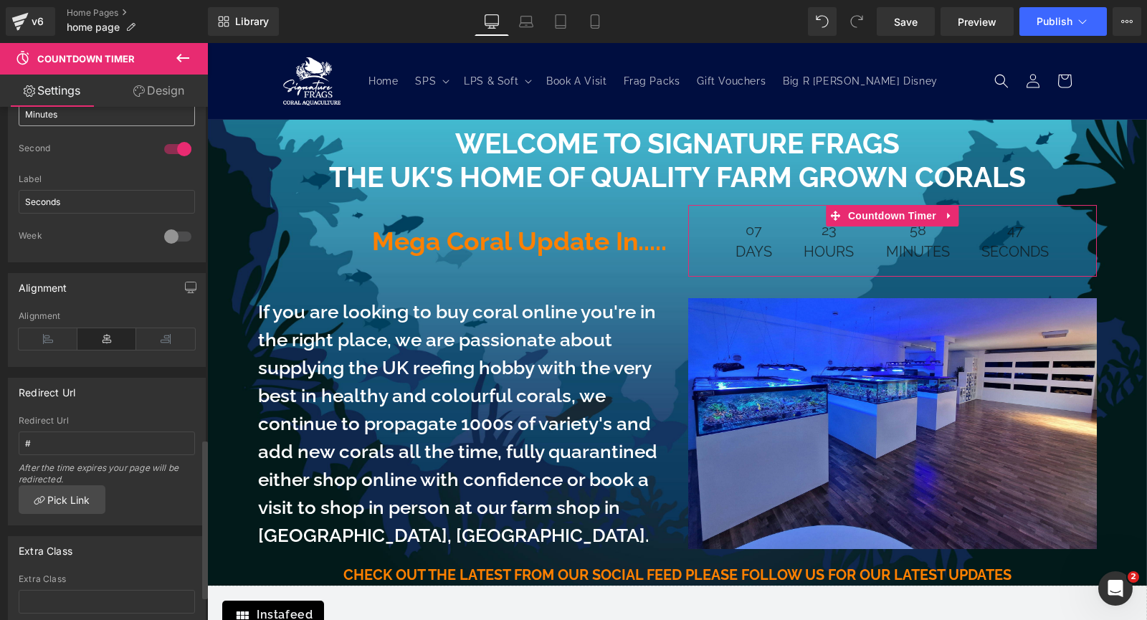
scroll to position [1076, 0]
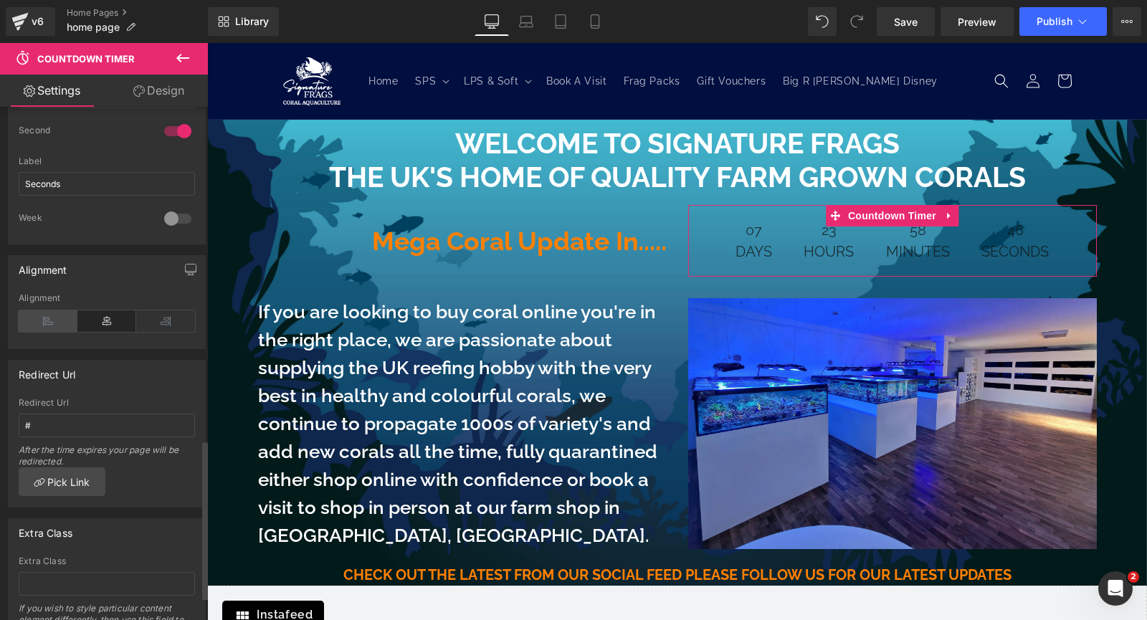
click at [31, 311] on icon at bounding box center [48, 322] width 59 height 22
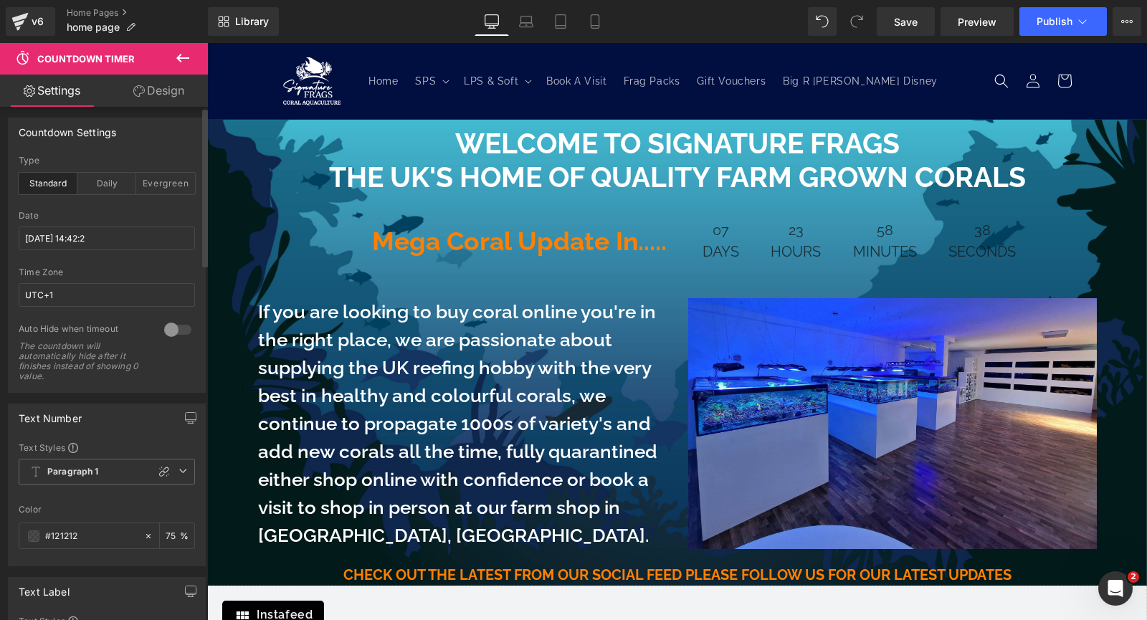
scroll to position [0, 0]
click at [134, 241] on input "2025/9/20 14:42:2" at bounding box center [107, 242] width 176 height 24
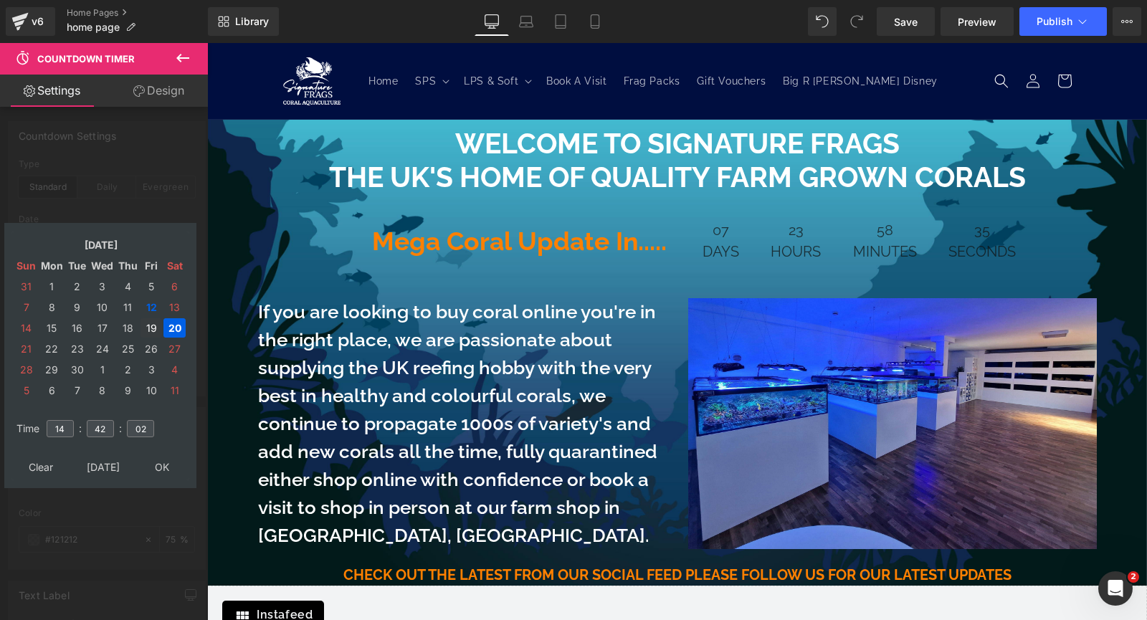
click at [155, 328] on td "19" at bounding box center [152, 327] width 22 height 19
drag, startPoint x: 67, startPoint y: 431, endPoint x: 34, endPoint y: 431, distance: 33.7
click at [34, 428] on tr "Time 14 : 42 : 02" at bounding box center [100, 420] width 175 height 16
type input "20"
drag, startPoint x: 108, startPoint y: 431, endPoint x: 52, endPoint y: 428, distance: 55.3
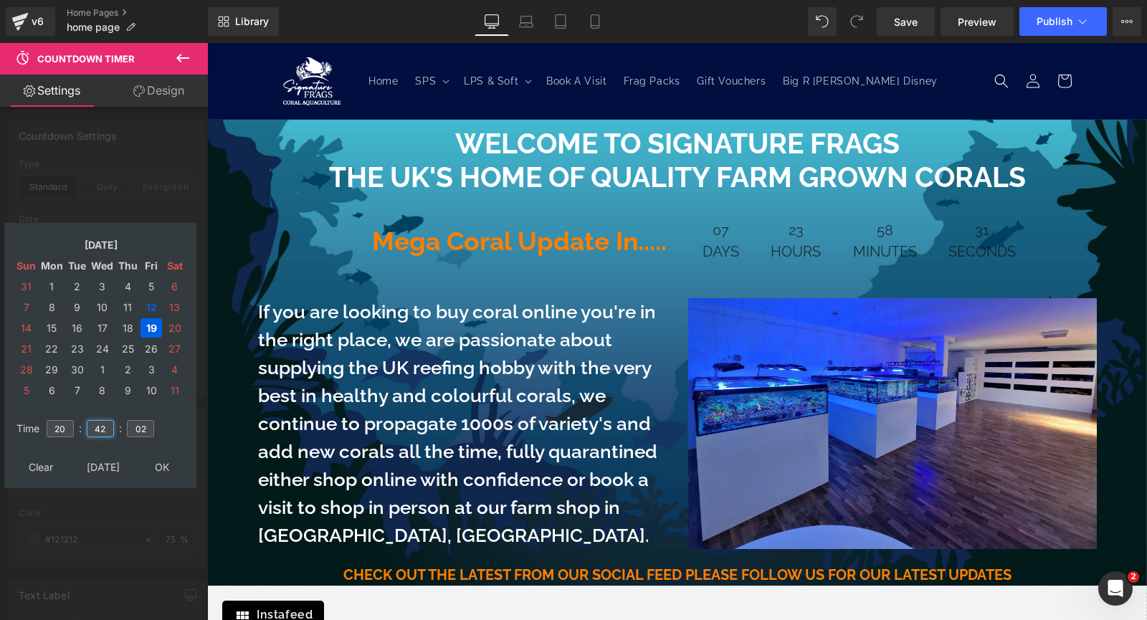
click at [52, 428] on tr "Time 20 : 42 : 02" at bounding box center [100, 420] width 175 height 16
type input "00"
drag, startPoint x: 150, startPoint y: 425, endPoint x: 124, endPoint y: 428, distance: 26.1
click at [124, 428] on table "Time 20 : 00 : 02" at bounding box center [100, 429] width 178 height 50
type input "00"
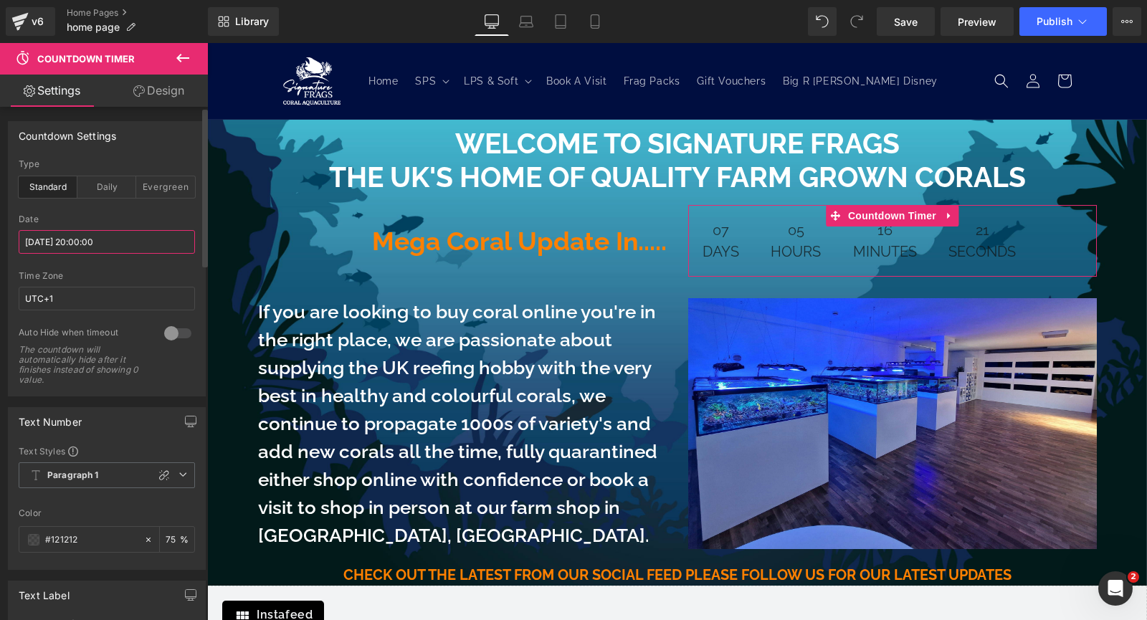
click at [114, 244] on input "2025/09/19 20:00:00" at bounding box center [107, 242] width 176 height 24
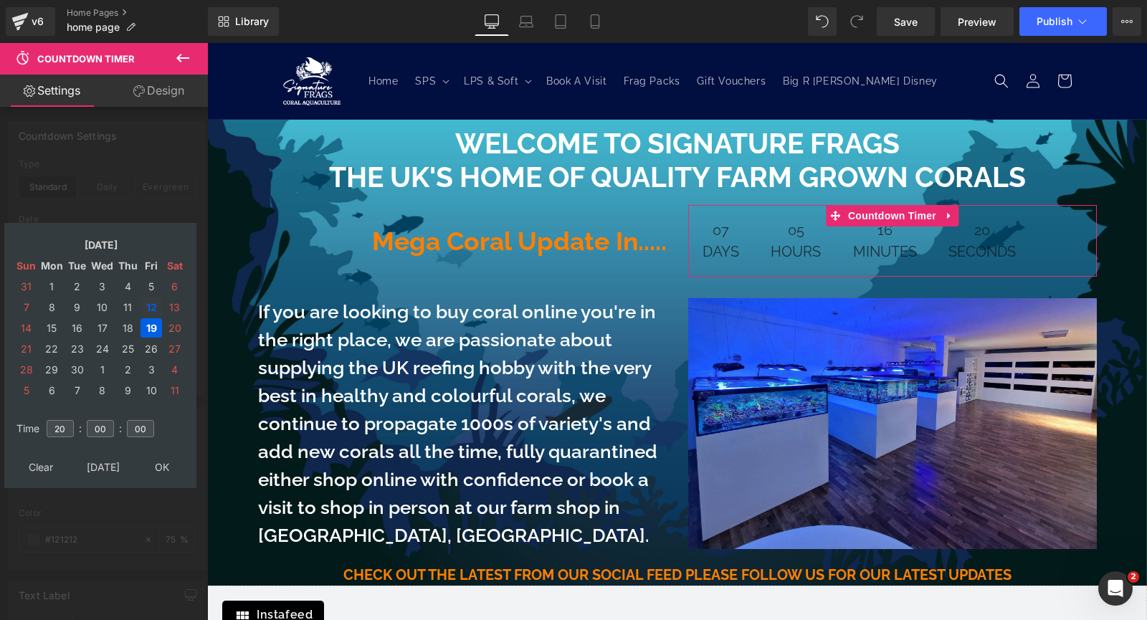
click at [148, 306] on td "12" at bounding box center [152, 307] width 22 height 19
type input "2025/09/12 20:00:00"
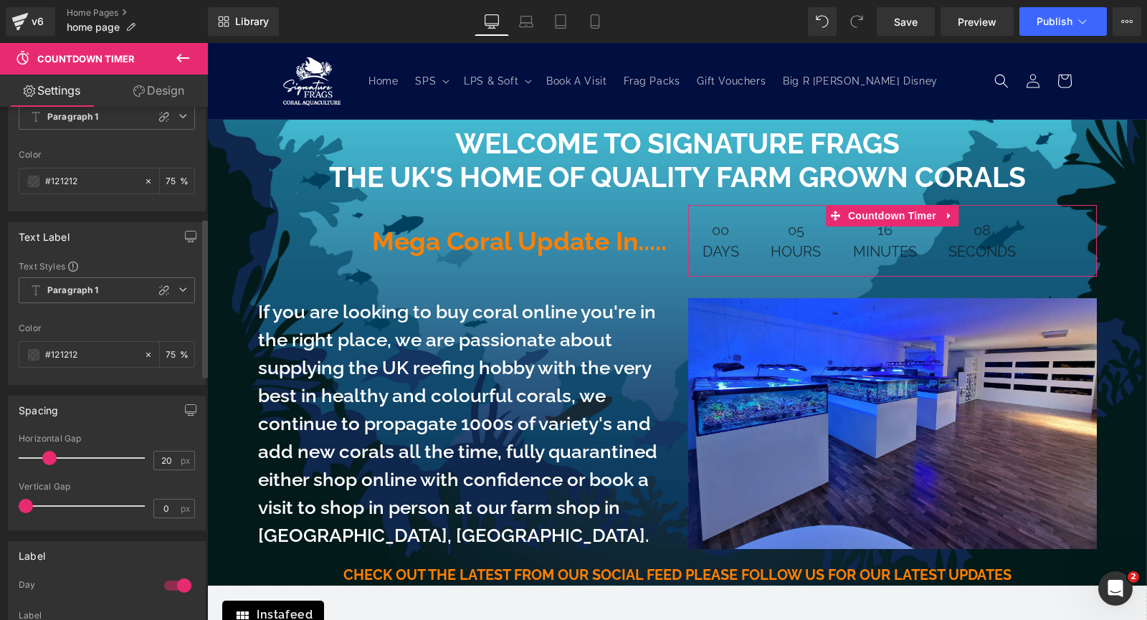
scroll to position [143, 0]
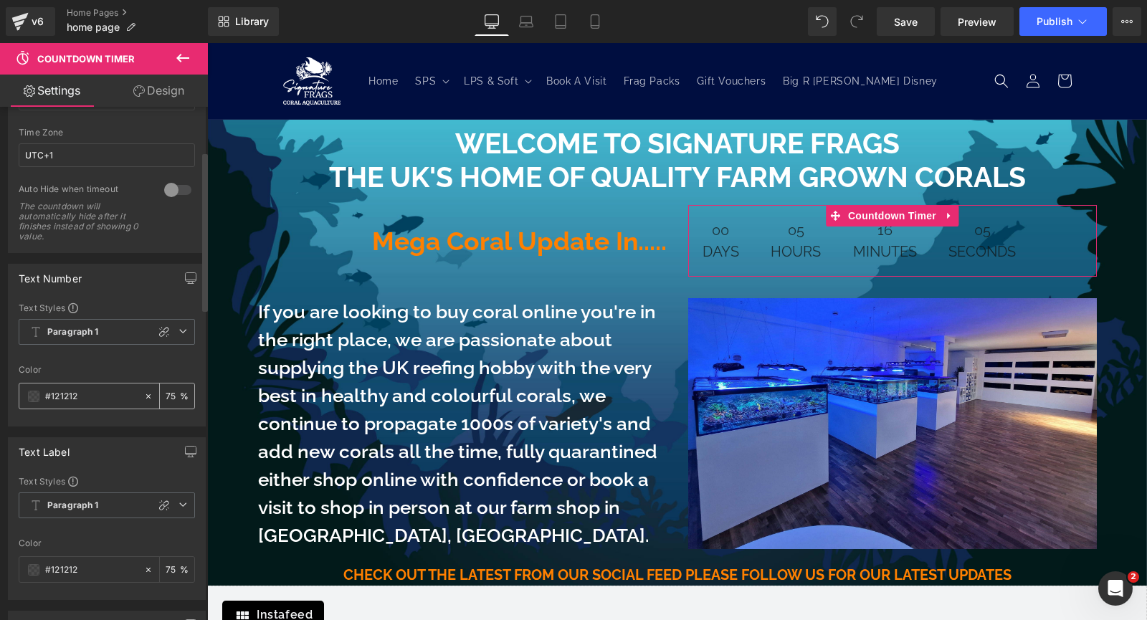
click at [32, 399] on span at bounding box center [33, 396] width 11 height 11
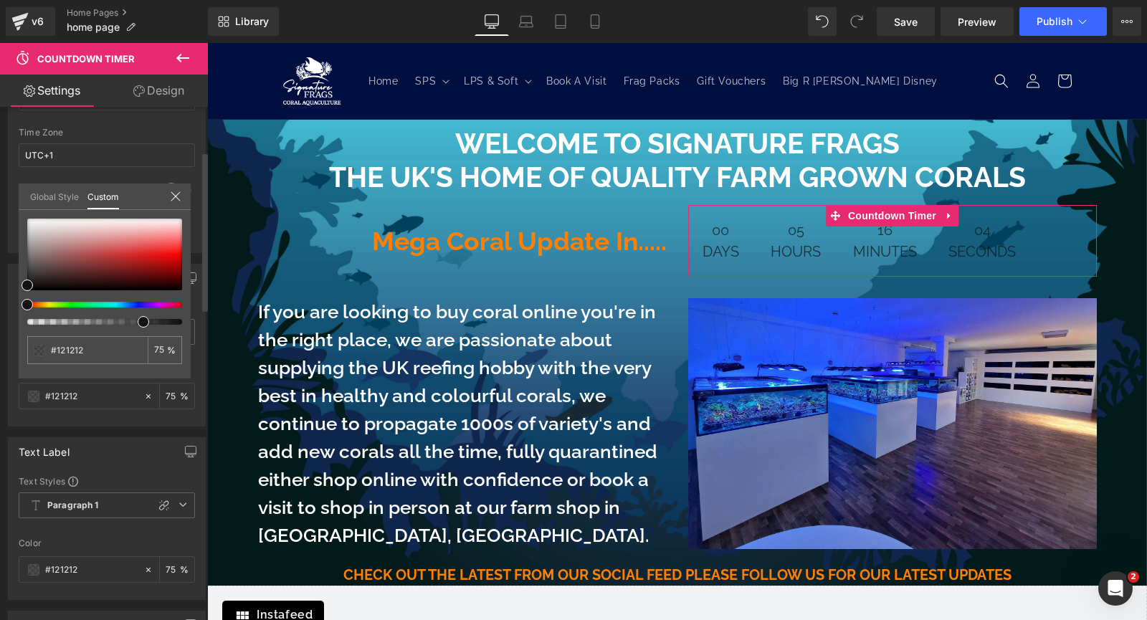
click at [51, 190] on link "Global Style" at bounding box center [54, 196] width 49 height 24
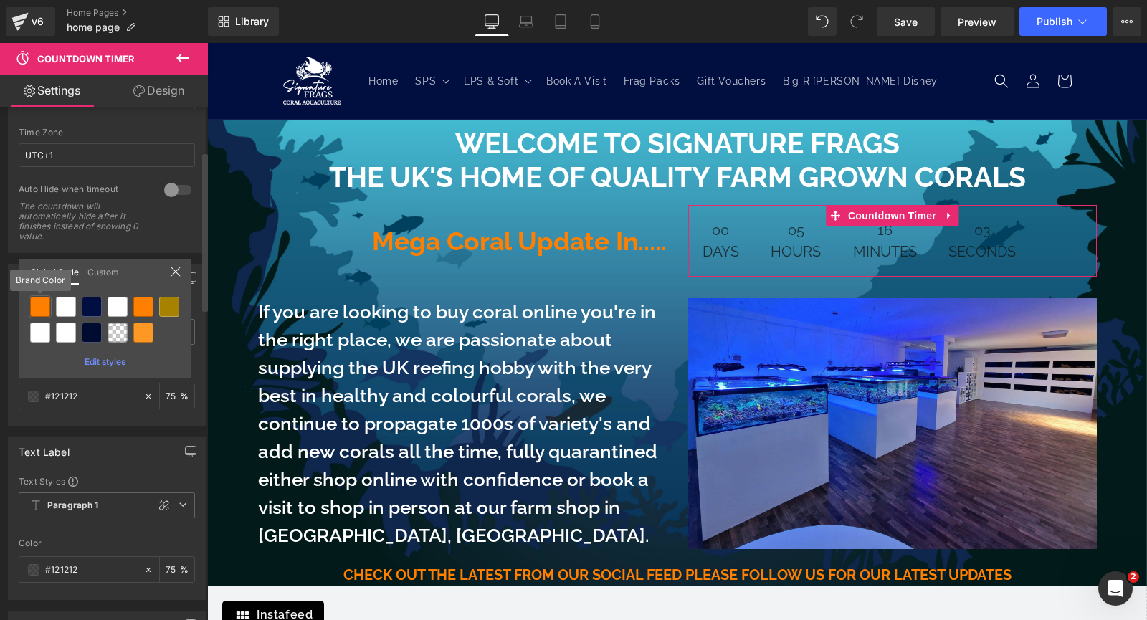
click at [32, 313] on div at bounding box center [40, 307] width 20 height 20
type input "Brand Color"
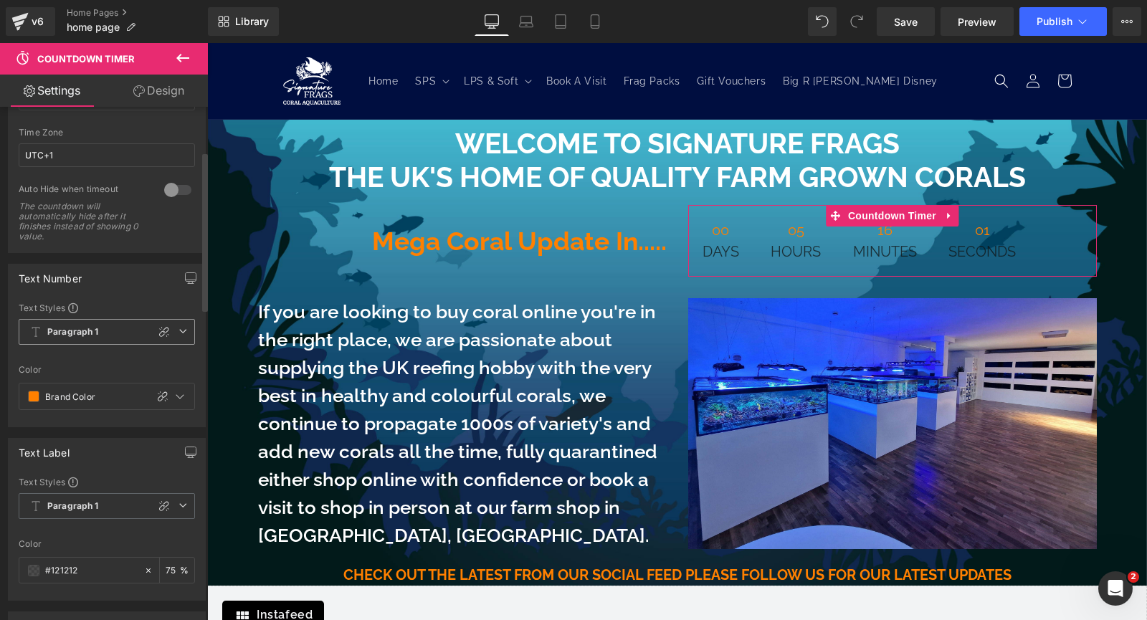
click at [141, 330] on span "Paragraph 1" at bounding box center [107, 332] width 176 height 26
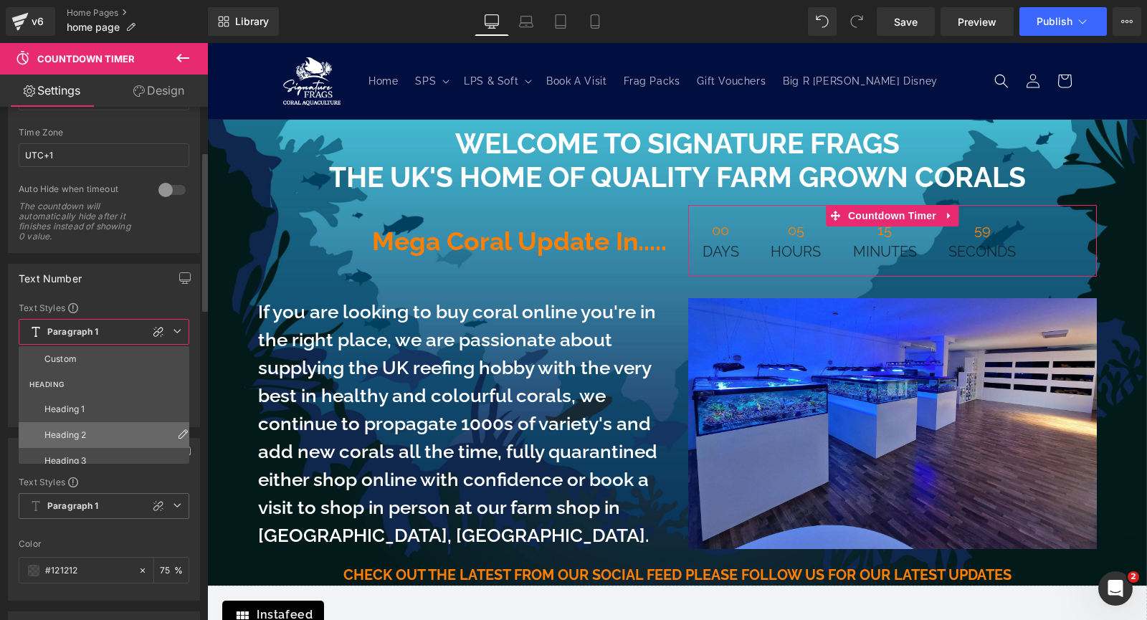
click at [99, 433] on li "Heading 2" at bounding box center [107, 435] width 177 height 26
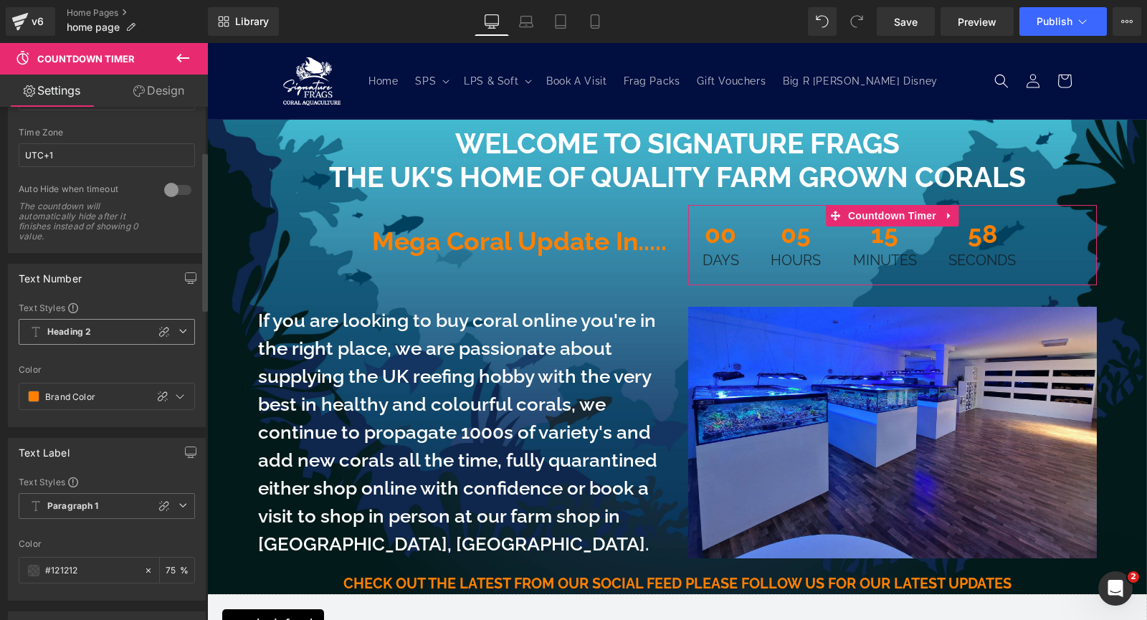
click at [125, 328] on span "Heading 2" at bounding box center [107, 332] width 176 height 26
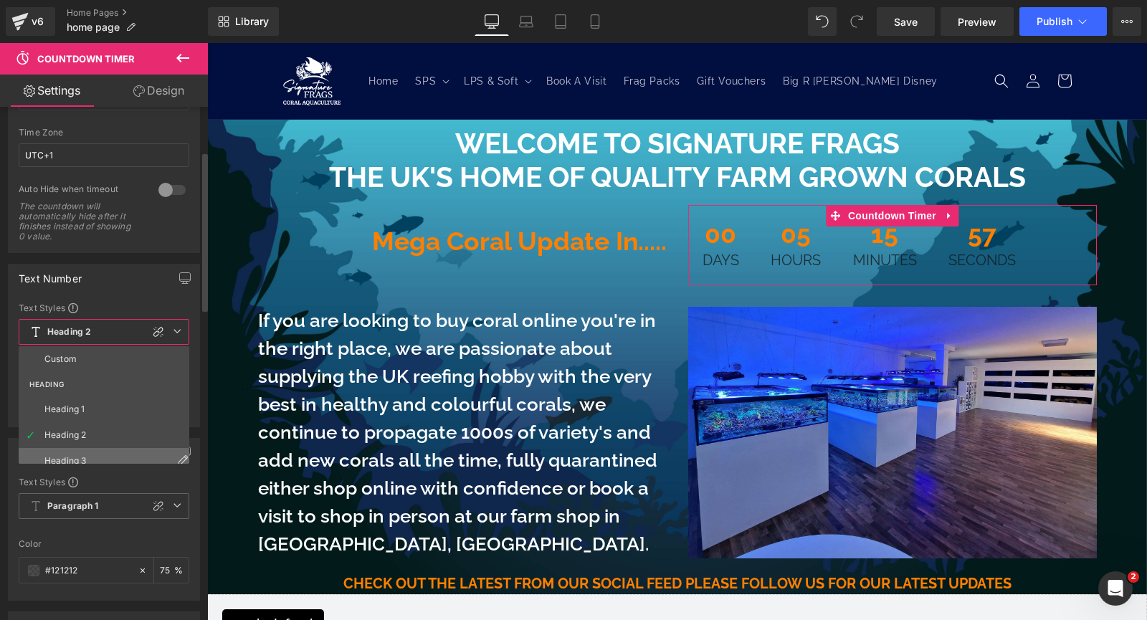
click at [89, 454] on li "Heading 3" at bounding box center [107, 461] width 177 height 26
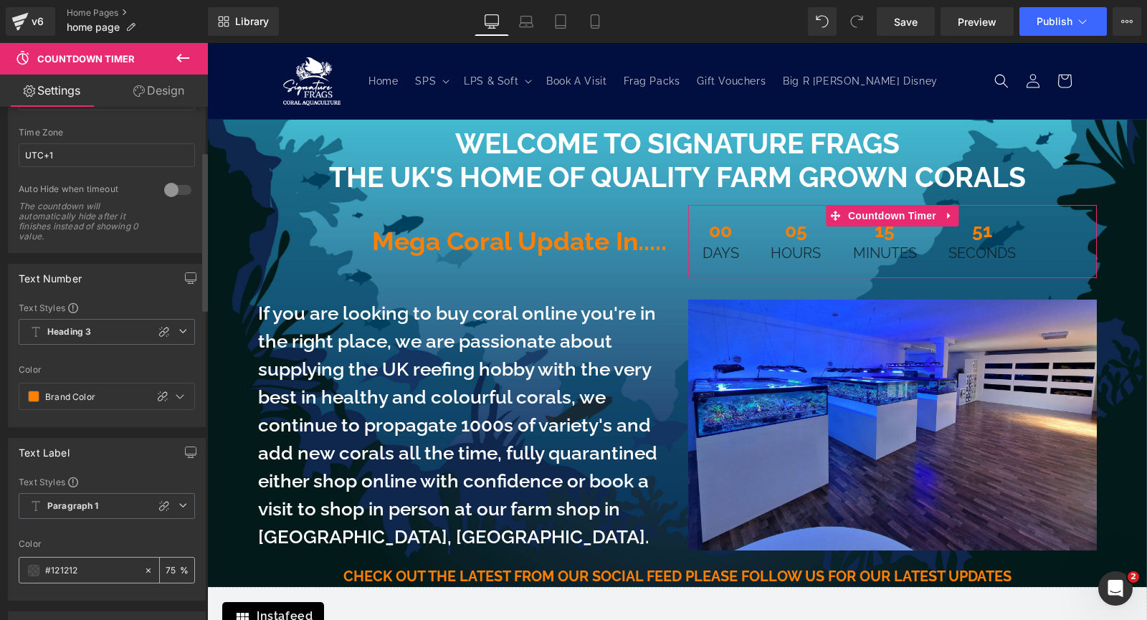
click at [37, 569] on span at bounding box center [33, 570] width 11 height 11
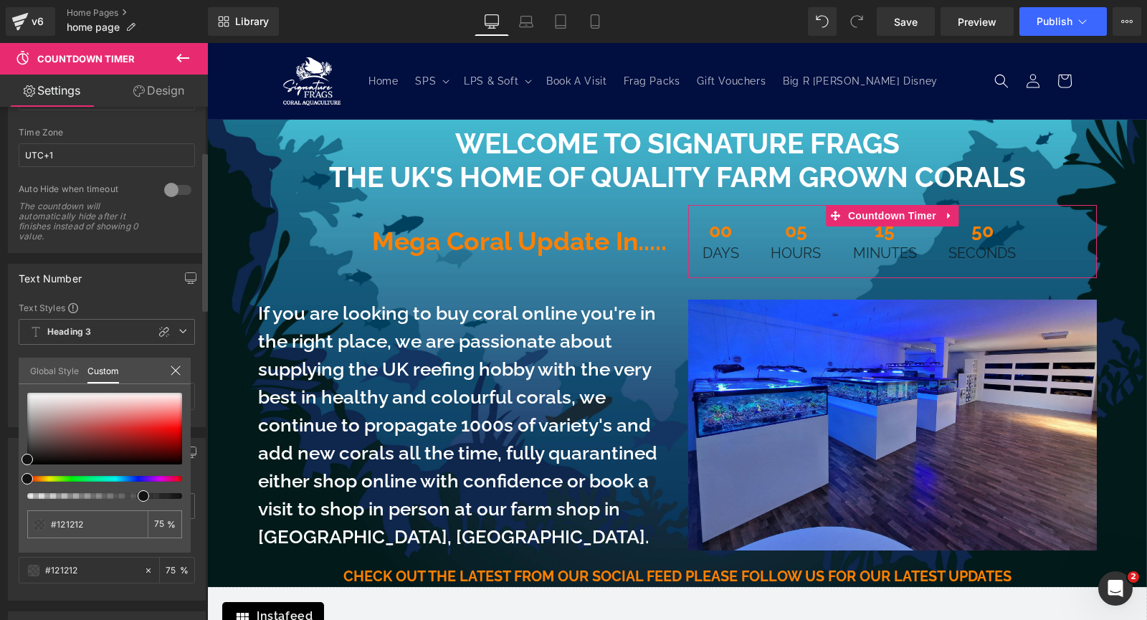
click at [44, 369] on link "Global Style" at bounding box center [54, 370] width 49 height 24
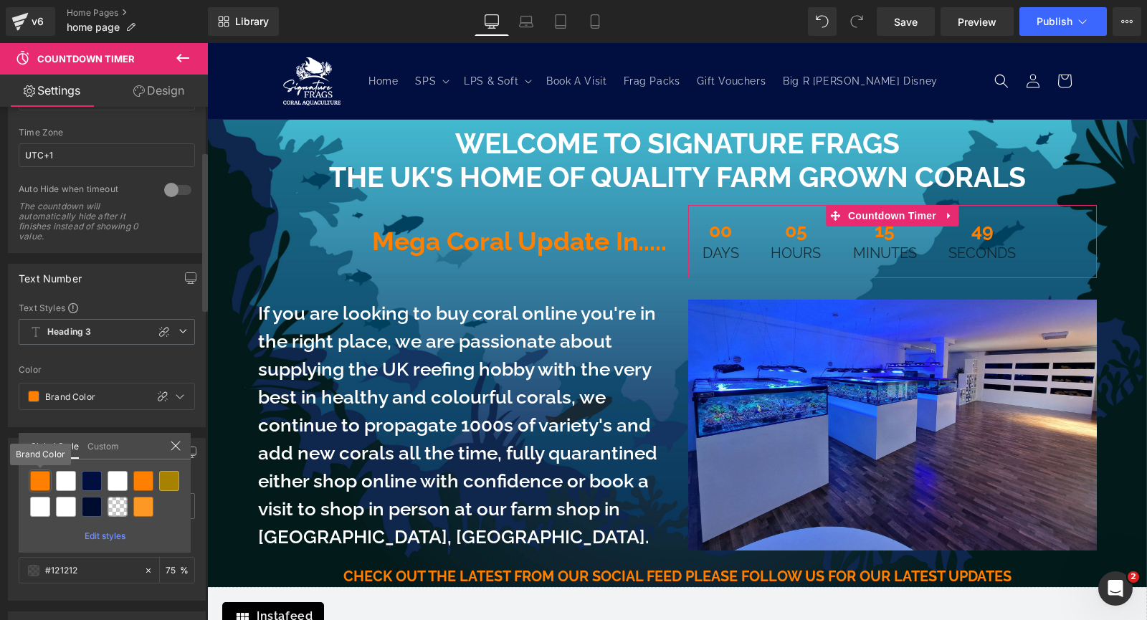
click at [37, 481] on div at bounding box center [40, 481] width 20 height 20
type input "Brand Color"
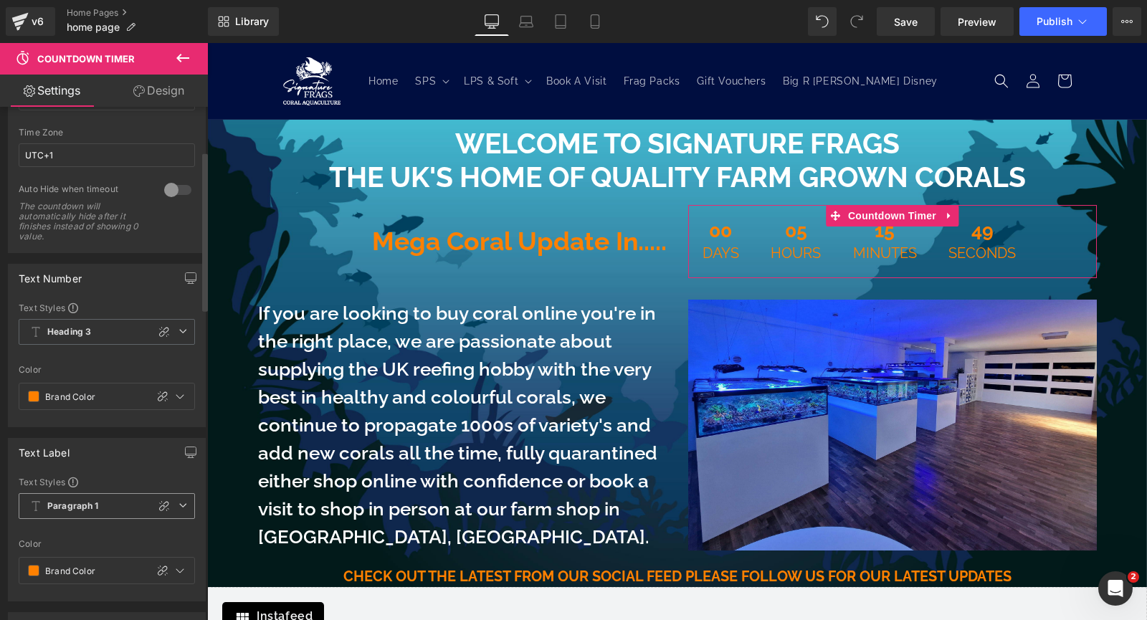
click at [121, 510] on span "Paragraph 1" at bounding box center [107, 506] width 176 height 26
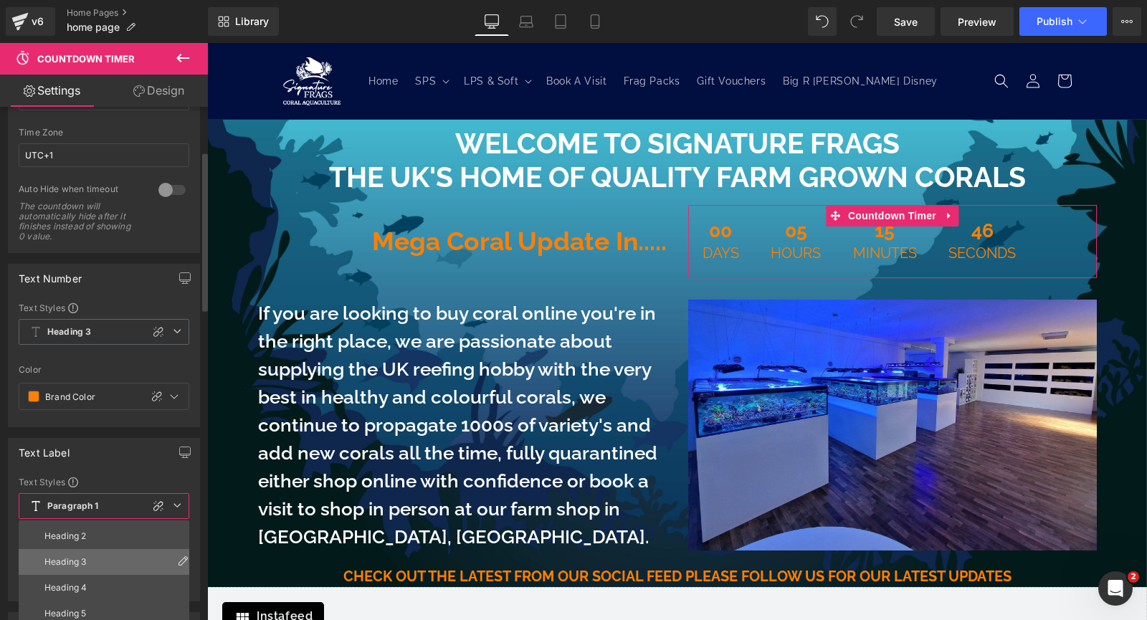
scroll to position [72, 0]
click at [95, 586] on li "Heading 4" at bounding box center [107, 590] width 177 height 26
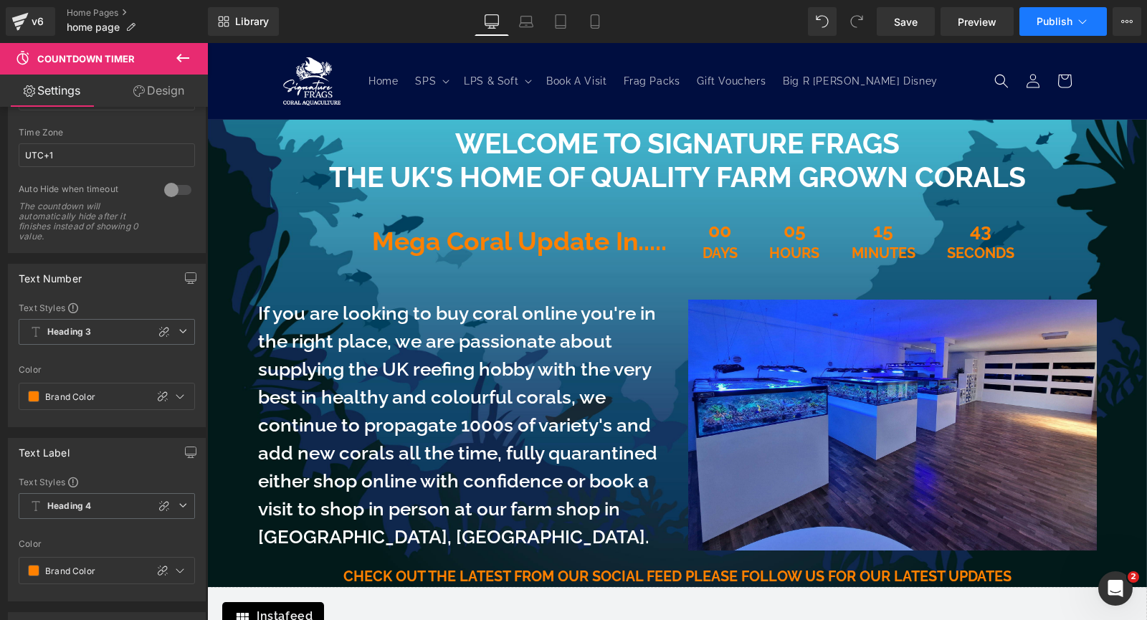
click at [1055, 21] on span "Publish" at bounding box center [1055, 21] width 36 height 11
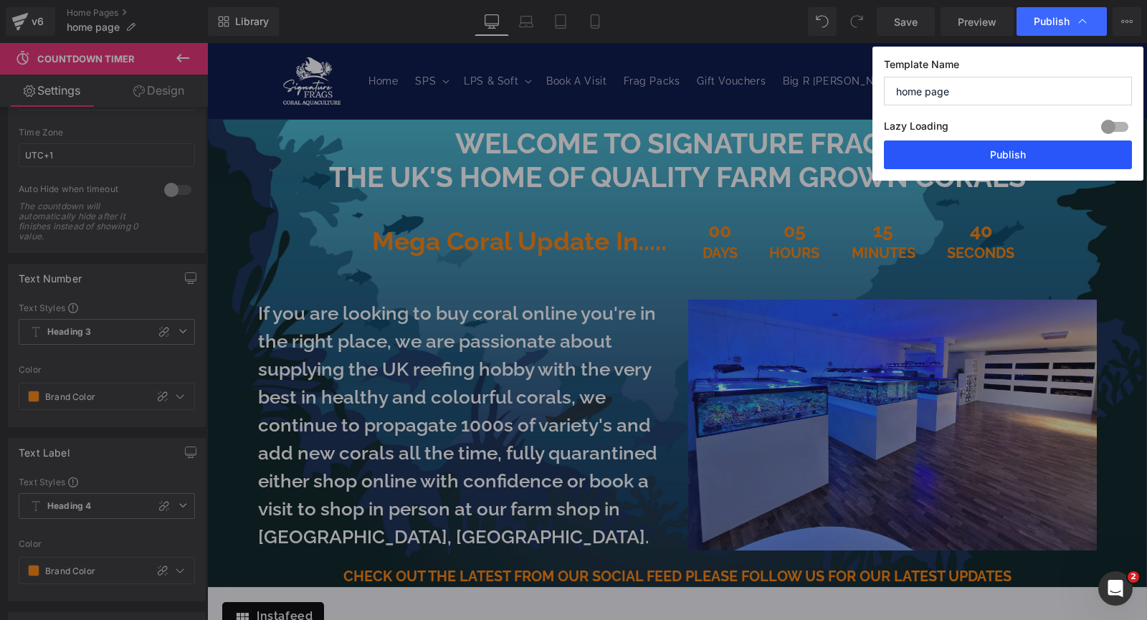
click at [1050, 158] on button "Publish" at bounding box center [1008, 155] width 248 height 29
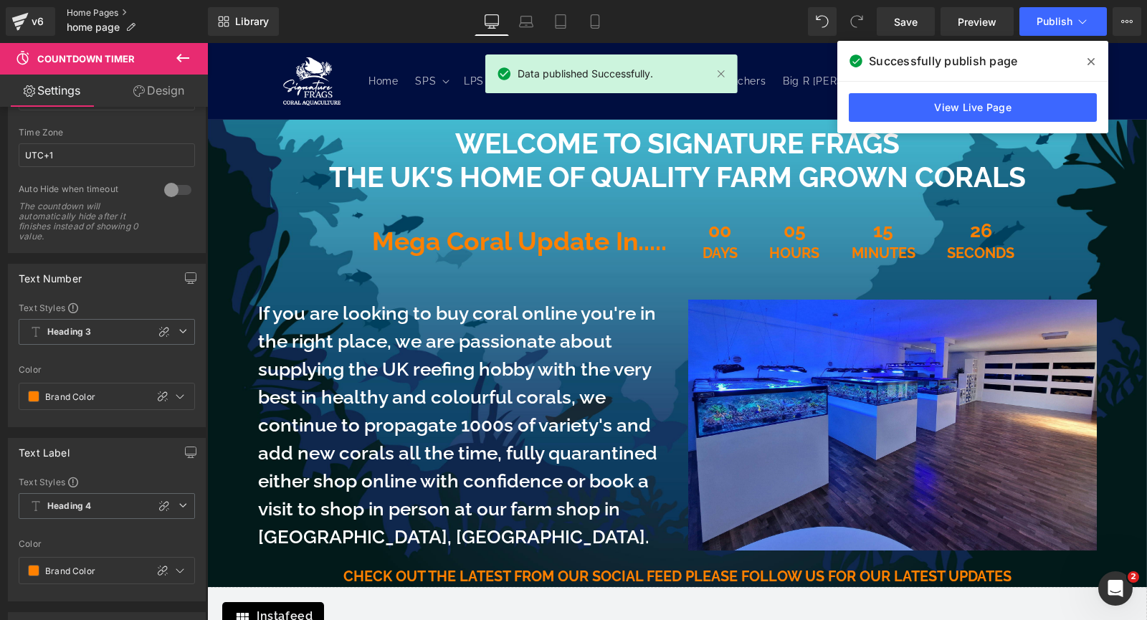
click at [130, 10] on link "Home Pages" at bounding box center [137, 12] width 141 height 11
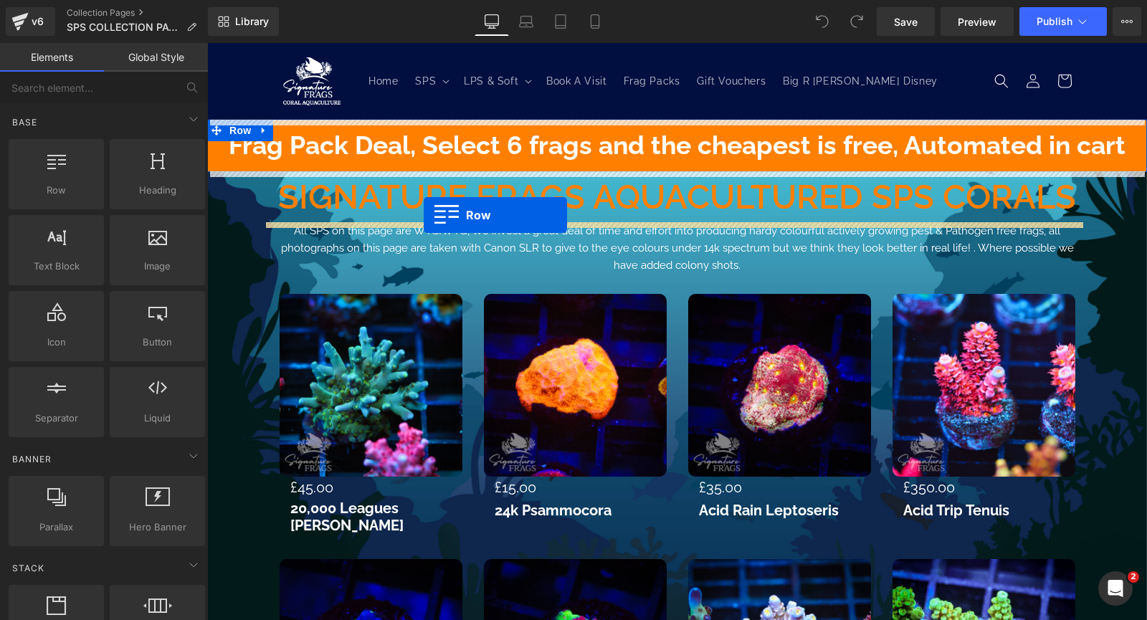
drag, startPoint x: 250, startPoint y: 214, endPoint x: 424, endPoint y: 215, distance: 173.6
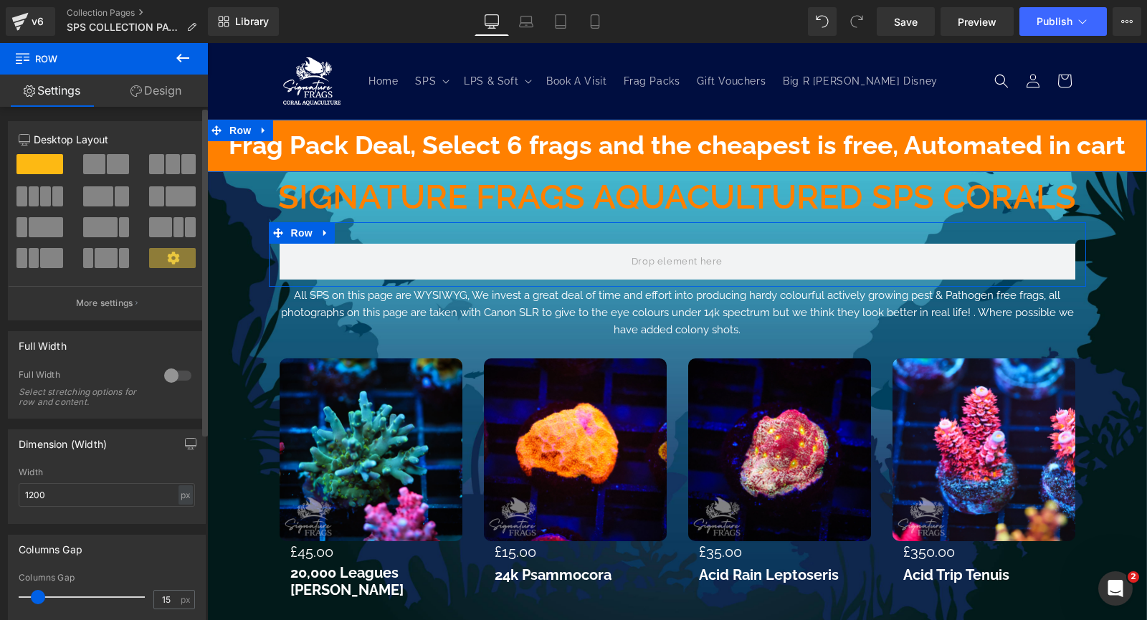
click at [108, 171] on span at bounding box center [118, 164] width 22 height 20
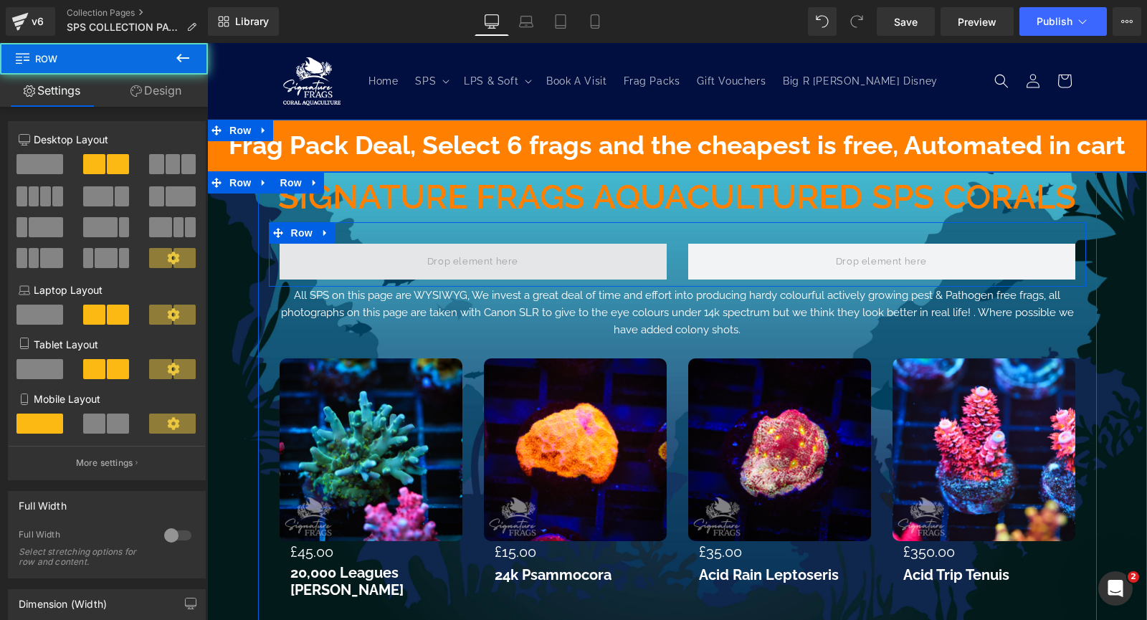
click at [544, 267] on span at bounding box center [473, 262] width 387 height 36
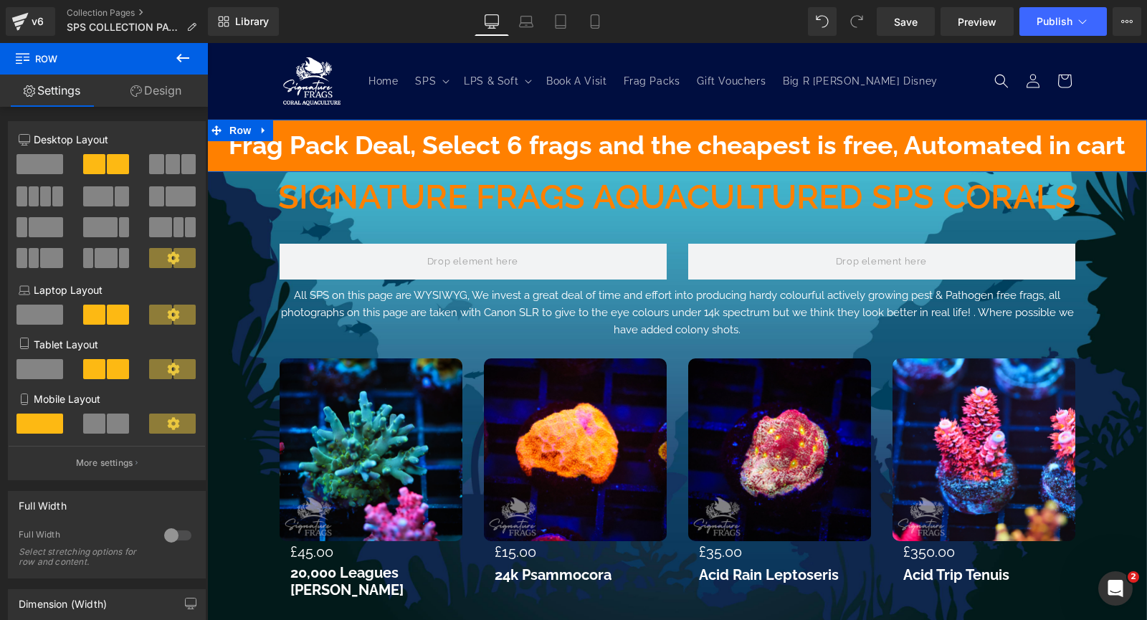
click at [181, 60] on icon at bounding box center [182, 57] width 17 height 17
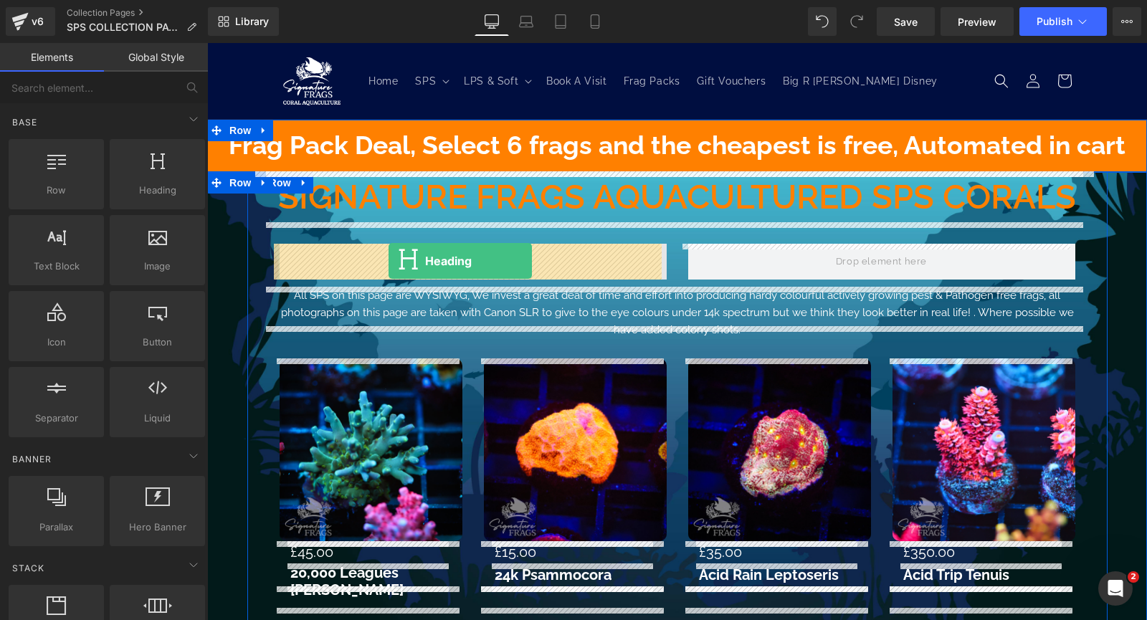
drag, startPoint x: 345, startPoint y: 232, endPoint x: 389, endPoint y: 261, distance: 52.7
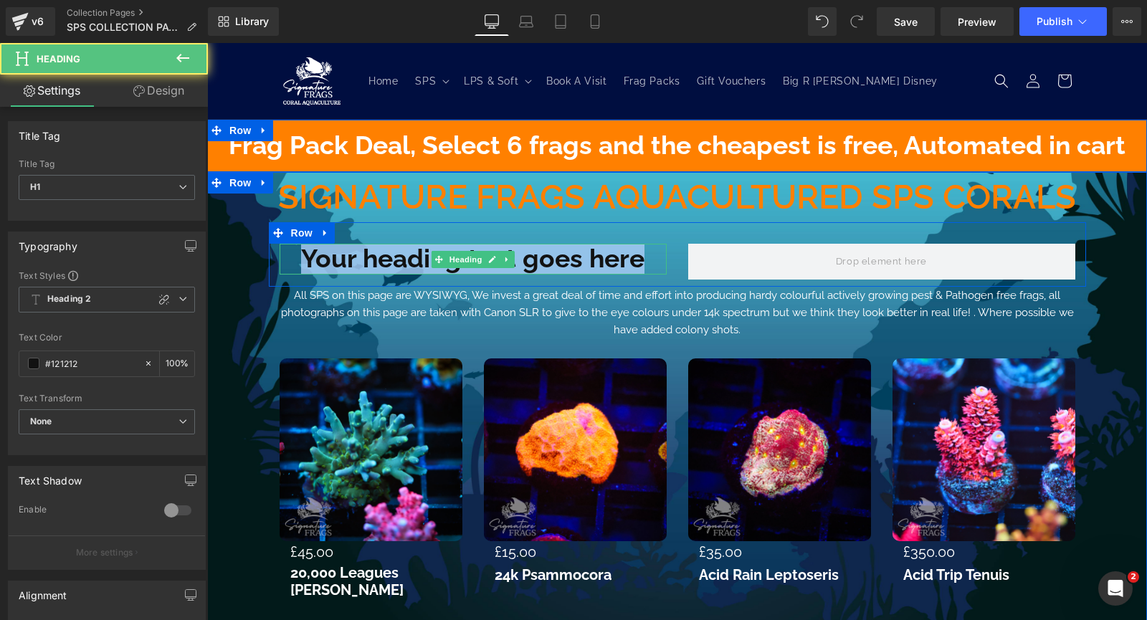
drag, startPoint x: 645, startPoint y: 264, endPoint x: 299, endPoint y: 248, distance: 346.7
click at [299, 248] on h1 "Your heading text goes here" at bounding box center [473, 259] width 387 height 31
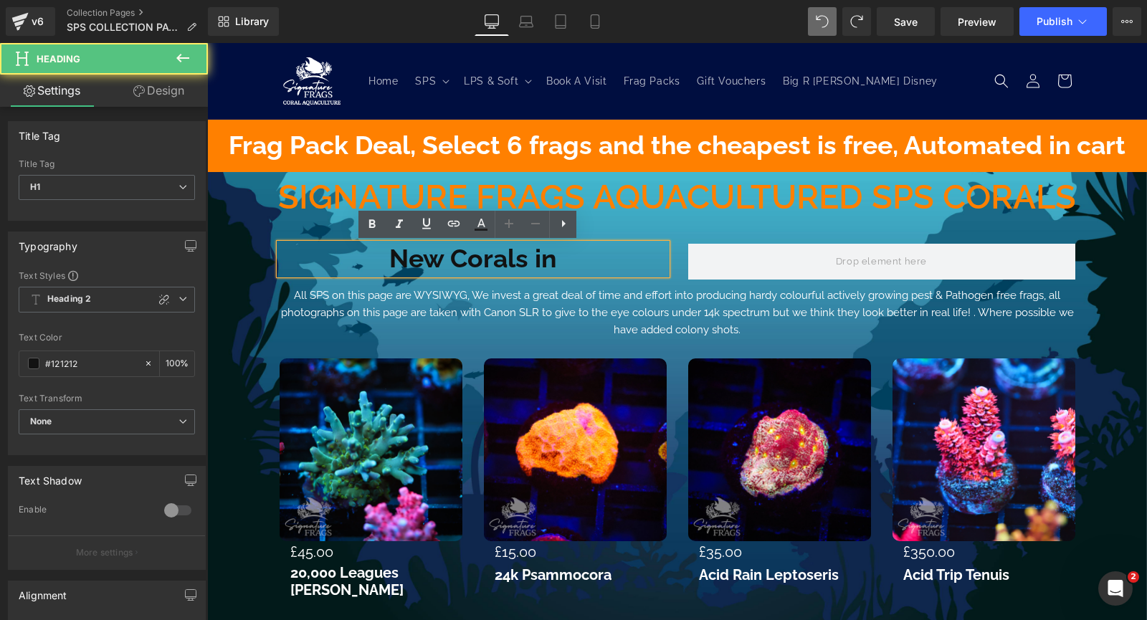
click at [565, 258] on h1 "New Corals in" at bounding box center [473, 259] width 387 height 31
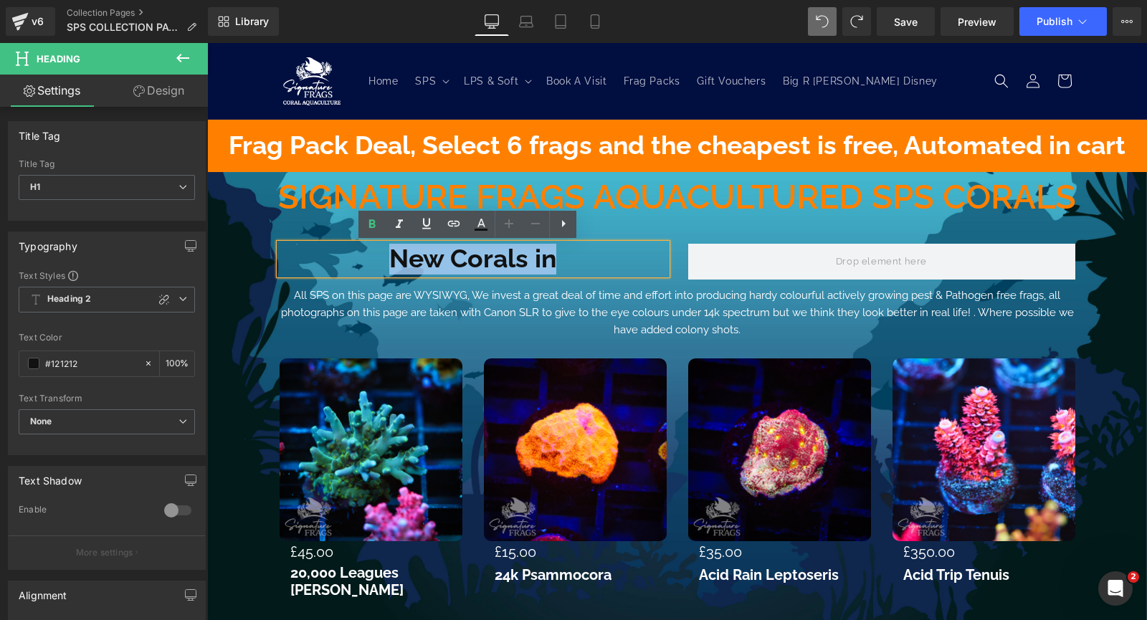
drag, startPoint x: 556, startPoint y: 265, endPoint x: 389, endPoint y: 265, distance: 166.4
click at [389, 265] on h1 "New Corals in" at bounding box center [473, 259] width 387 height 31
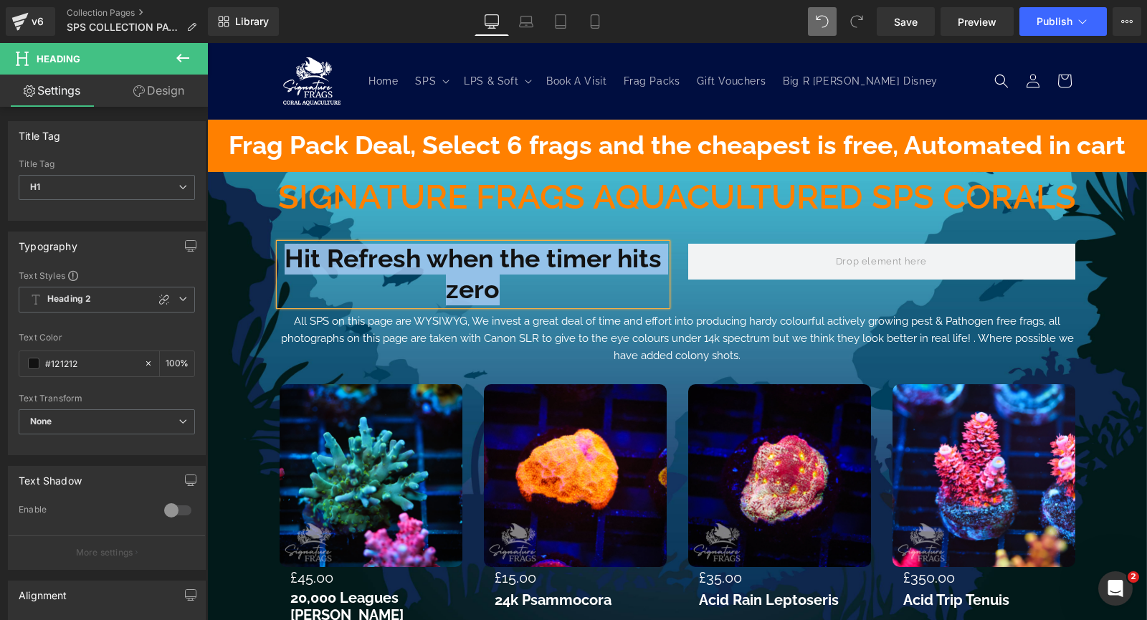
drag, startPoint x: 495, startPoint y: 289, endPoint x: 280, endPoint y: 260, distance: 216.3
click at [280, 260] on h1 "Hit Refresh when the timer hits zero" at bounding box center [473, 274] width 387 height 61
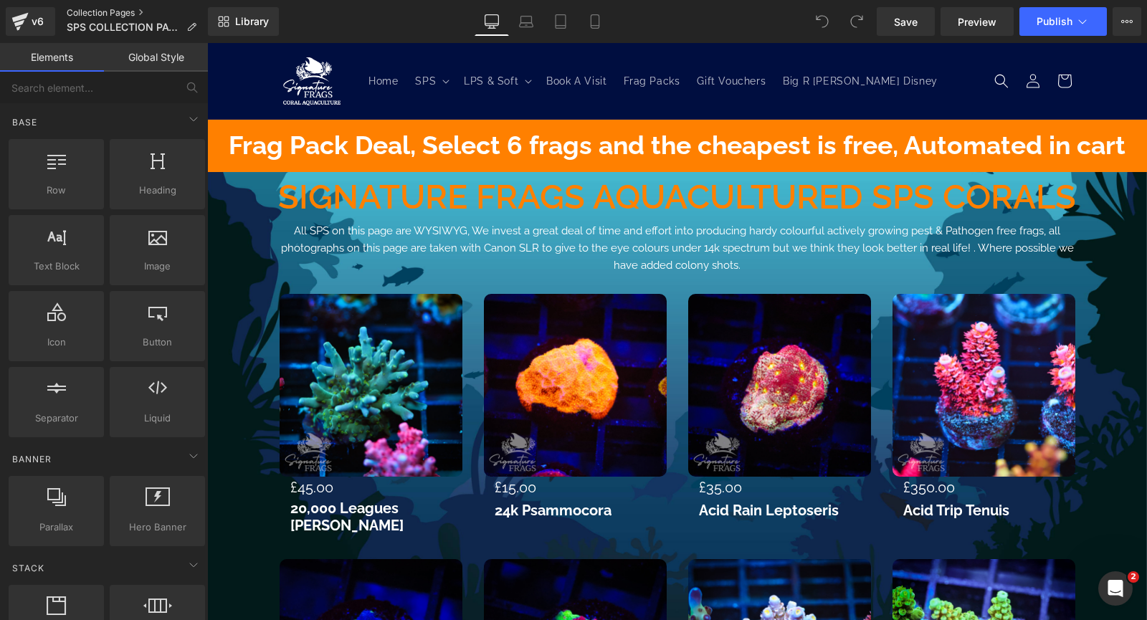
click at [136, 12] on link "Collection Pages" at bounding box center [137, 12] width 141 height 11
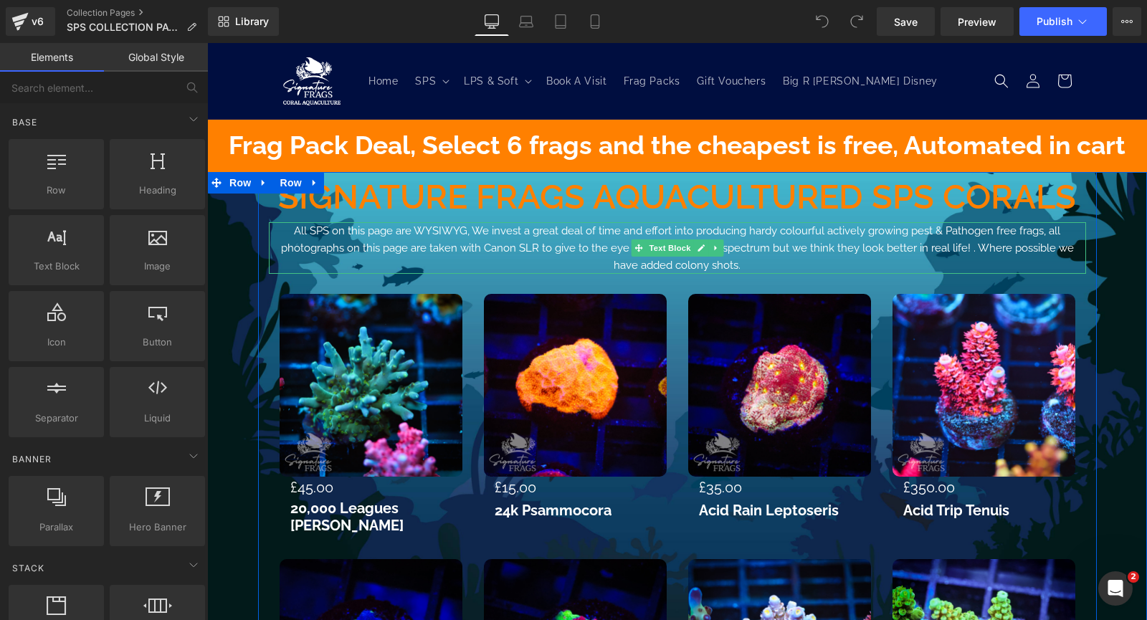
click at [963, 247] on p "All SPS on this page are WYSIWYG, We invest a great deal of time and effort int…" at bounding box center [678, 248] width 796 height 52
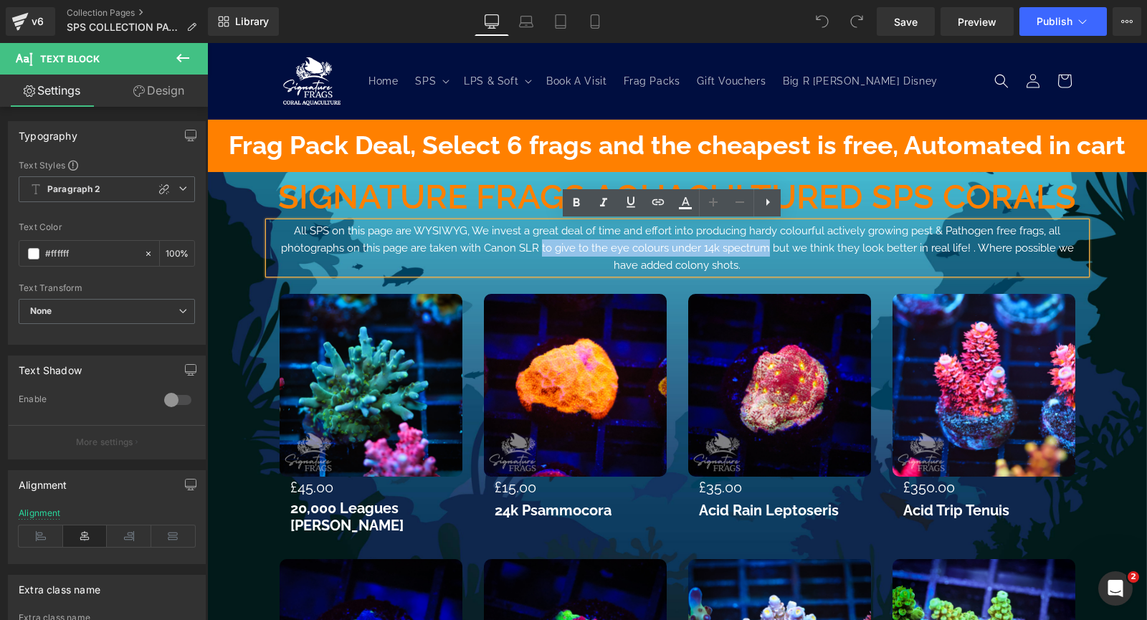
drag, startPoint x: 765, startPoint y: 251, endPoint x: 538, endPoint y: 251, distance: 227.3
click at [538, 251] on p "All SPS on this page are WYSIWYG, We invest a great deal of time and effort int…" at bounding box center [678, 248] width 796 height 52
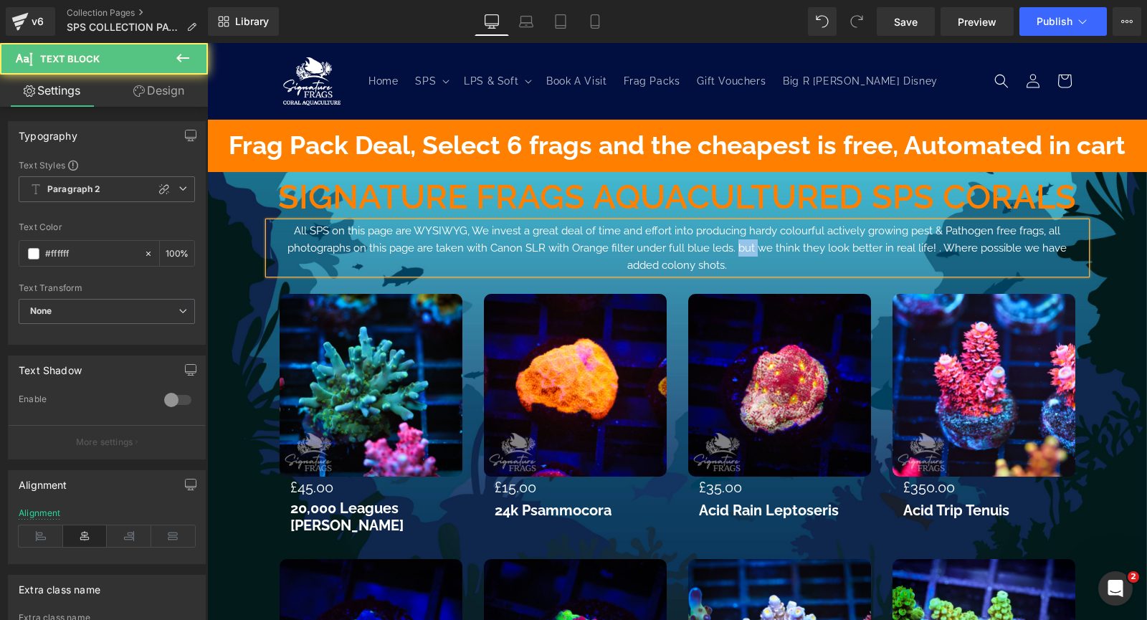
drag, startPoint x: 754, startPoint y: 250, endPoint x: 734, endPoint y: 250, distance: 20.1
click at [734, 250] on p "All SPS on this page are WYSIWYG, We invest a great deal of time and effort int…" at bounding box center [678, 248] width 796 height 52
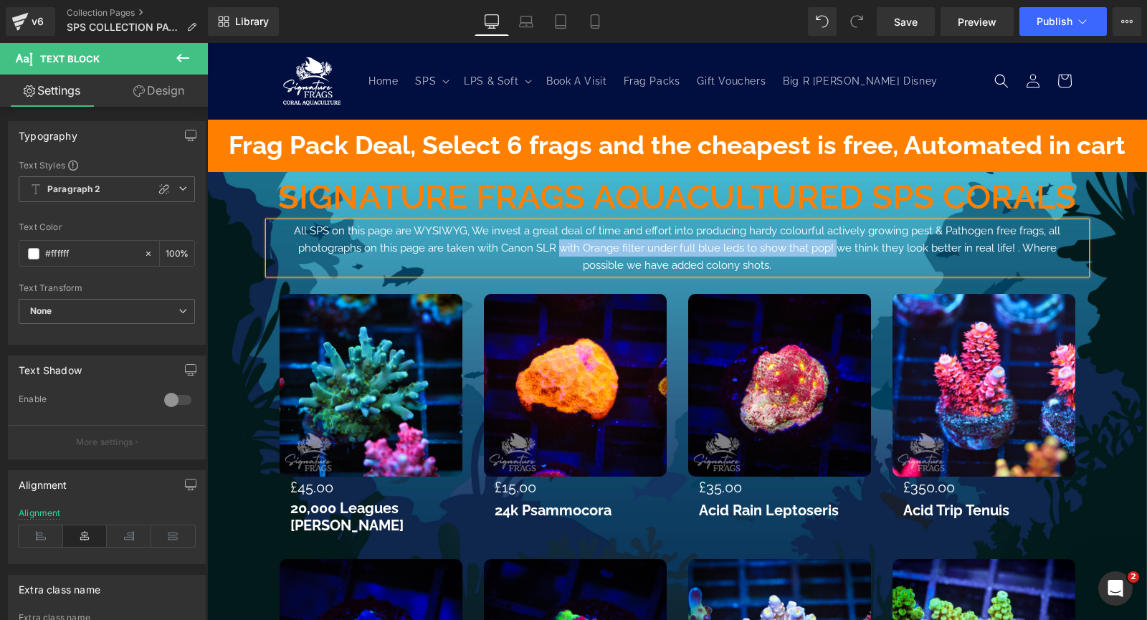
drag, startPoint x: 808, startPoint y: 247, endPoint x: 533, endPoint y: 254, distance: 275.5
click at [533, 254] on p "All SPS on this page are WYSIWYG, We invest a great deal of time and effort int…" at bounding box center [678, 248] width 796 height 52
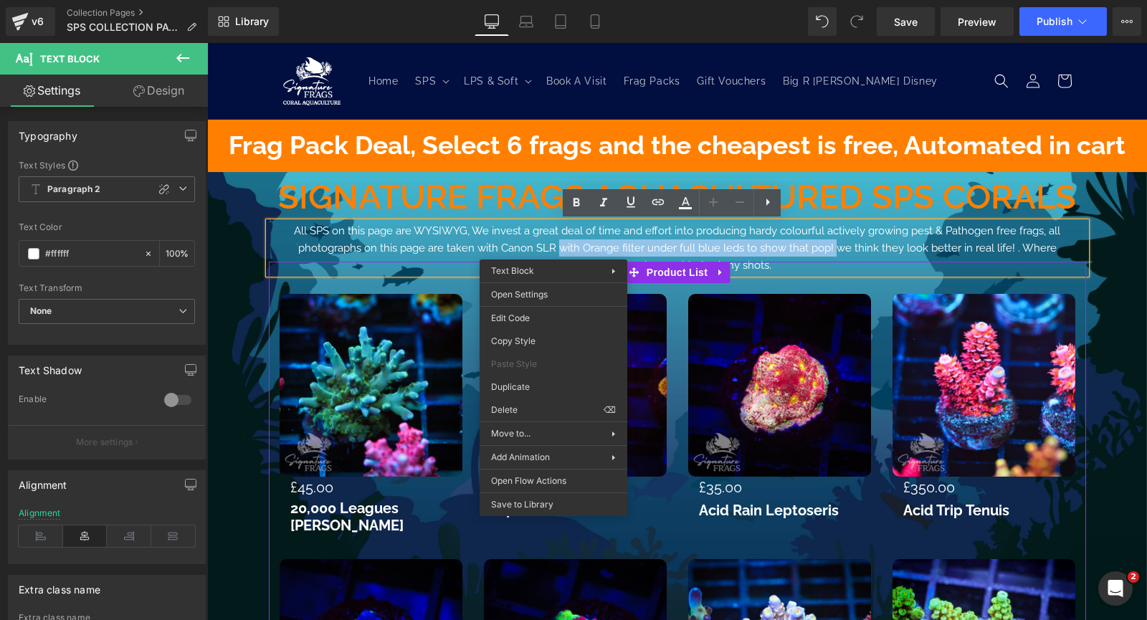
copy p "with Orange filter under full blue leds to show that pop!"
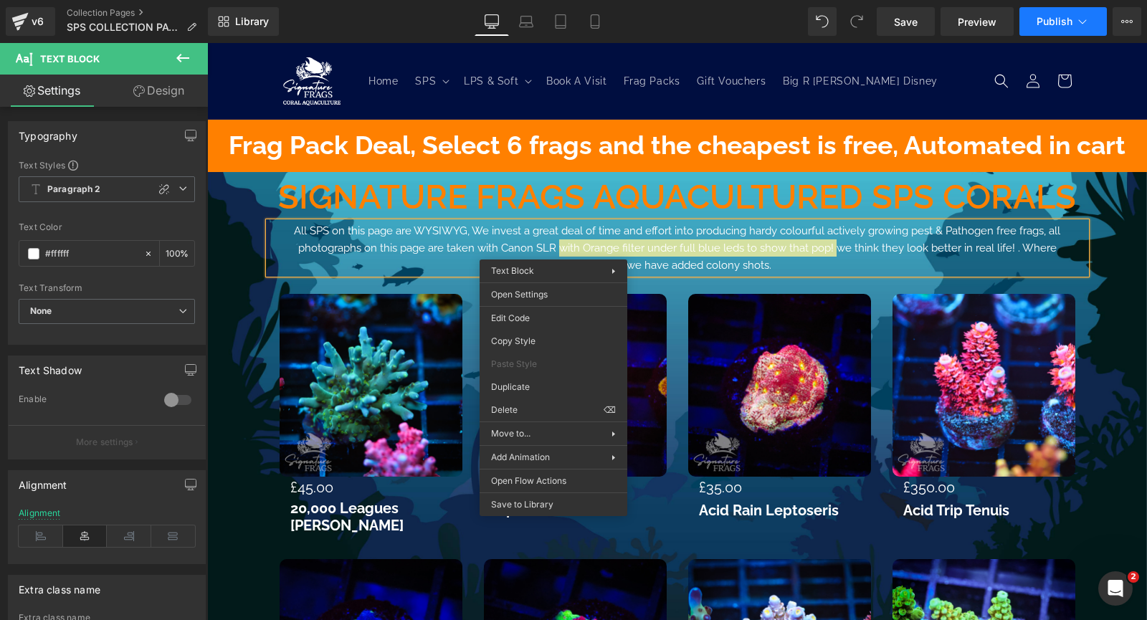
click at [1056, 24] on span "Publish" at bounding box center [1055, 21] width 36 height 11
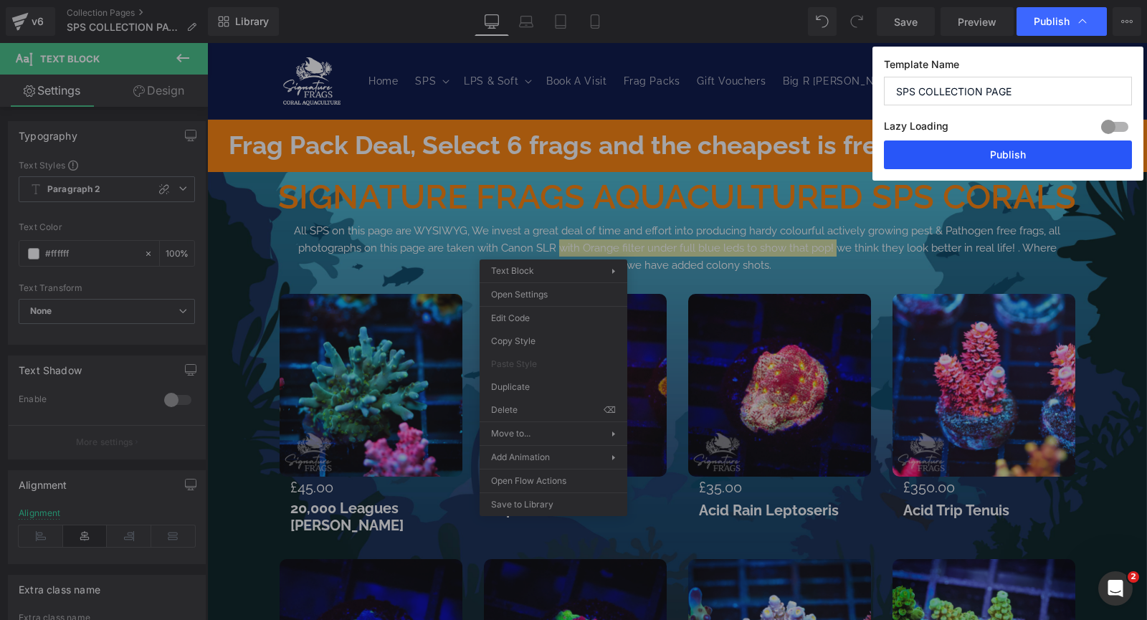
click at [1038, 148] on button "Publish" at bounding box center [1008, 155] width 248 height 29
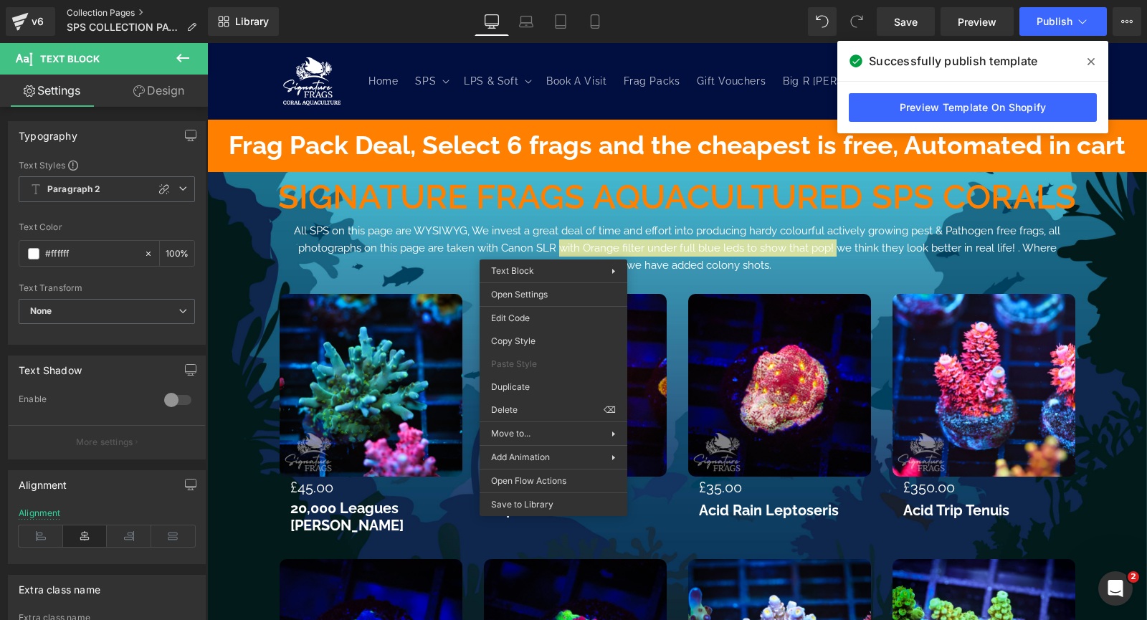
click at [145, 10] on link "Collection Pages" at bounding box center [137, 12] width 141 height 11
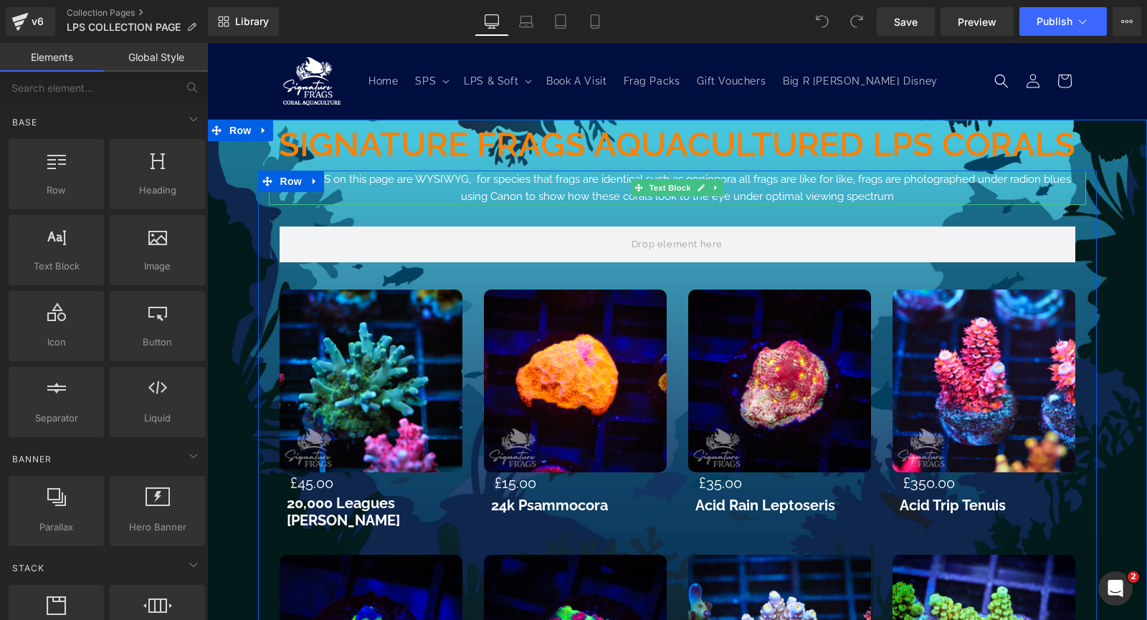
click at [881, 198] on p "Most LPS on this page are WYSIWYG, for species that frags are identical such as…" at bounding box center [678, 188] width 796 height 34
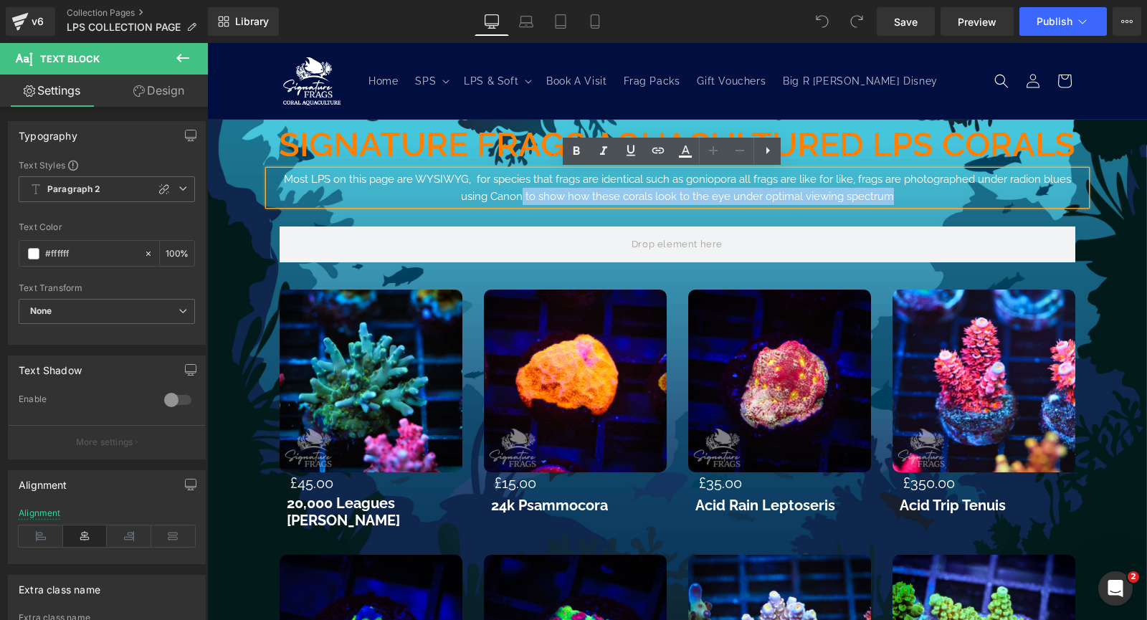
drag, startPoint x: 886, startPoint y: 196, endPoint x: 520, endPoint y: 199, distance: 366.5
click at [520, 199] on p "Most LPS on this page are WYSIWYG, for species that frags are identical such as…" at bounding box center [678, 188] width 796 height 34
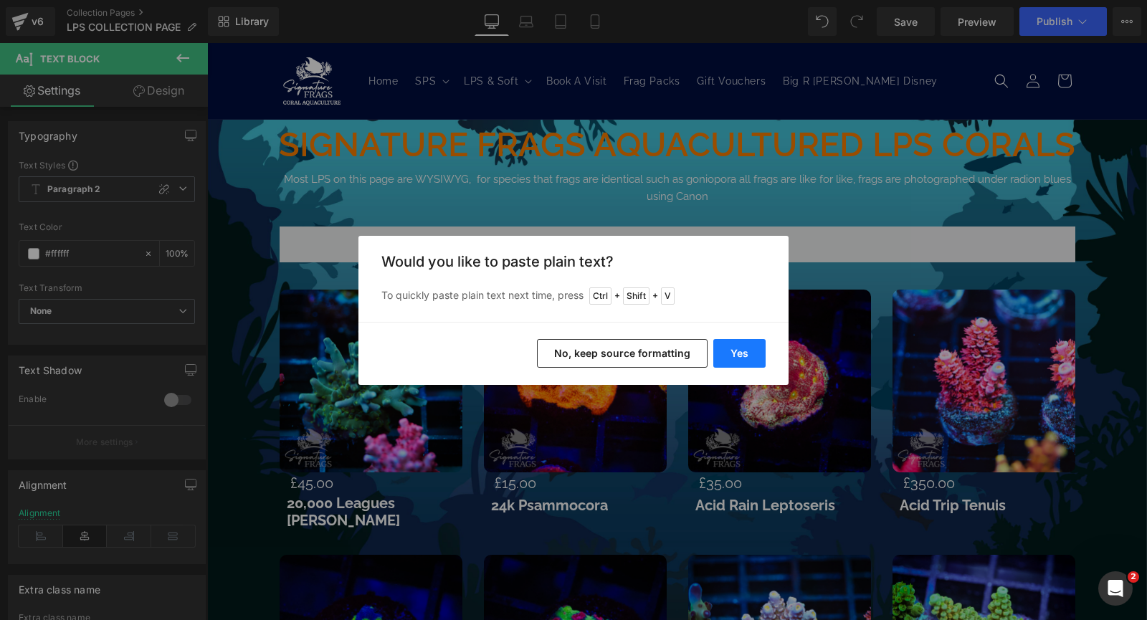
click at [737, 356] on button "Yes" at bounding box center [740, 353] width 52 height 29
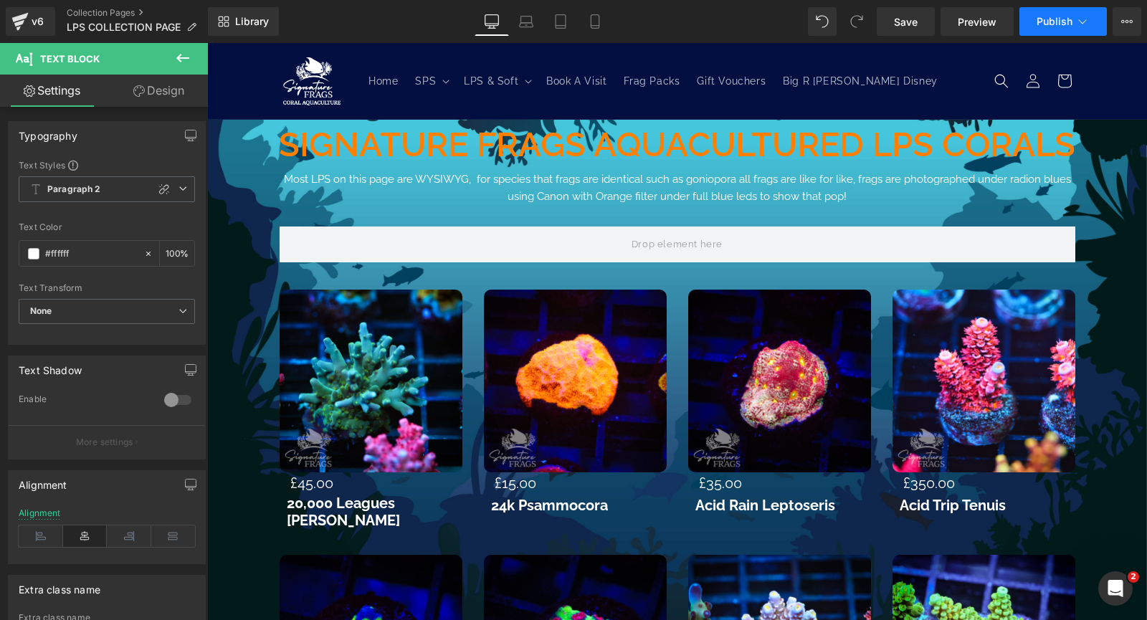
click at [1051, 34] on button "Publish" at bounding box center [1063, 21] width 87 height 29
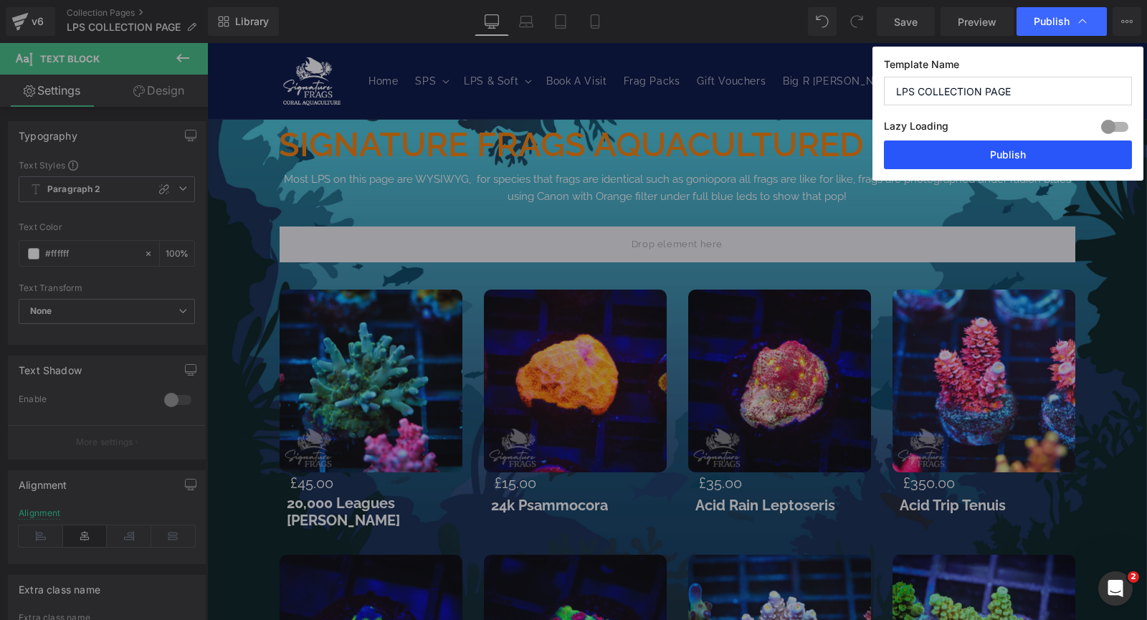
click at [1033, 154] on button "Publish" at bounding box center [1008, 155] width 248 height 29
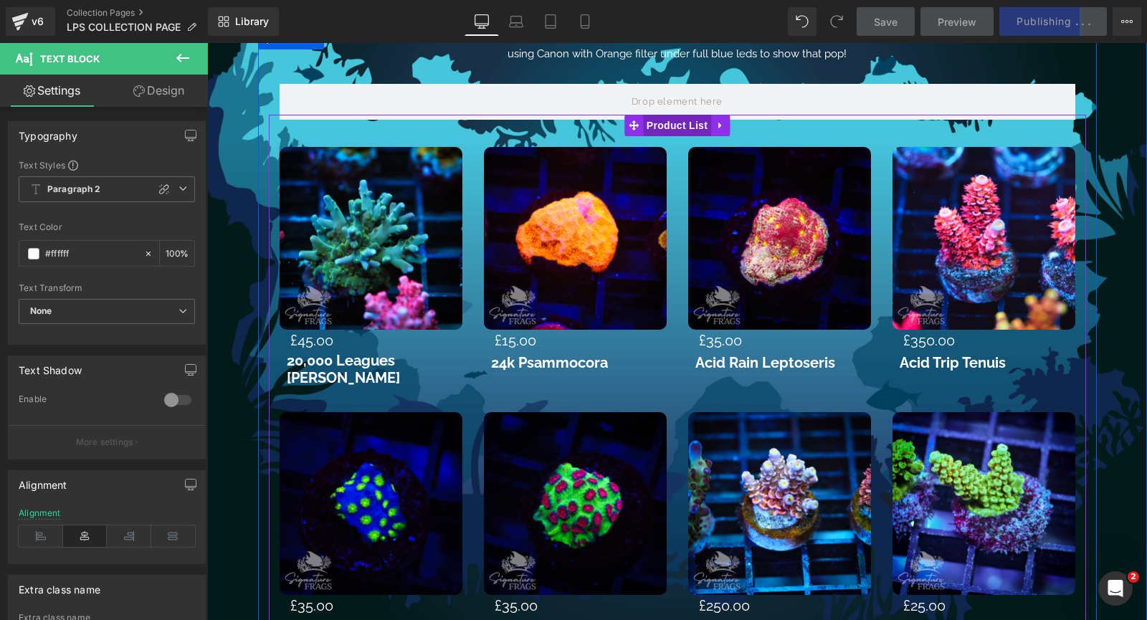
scroll to position [287, 0]
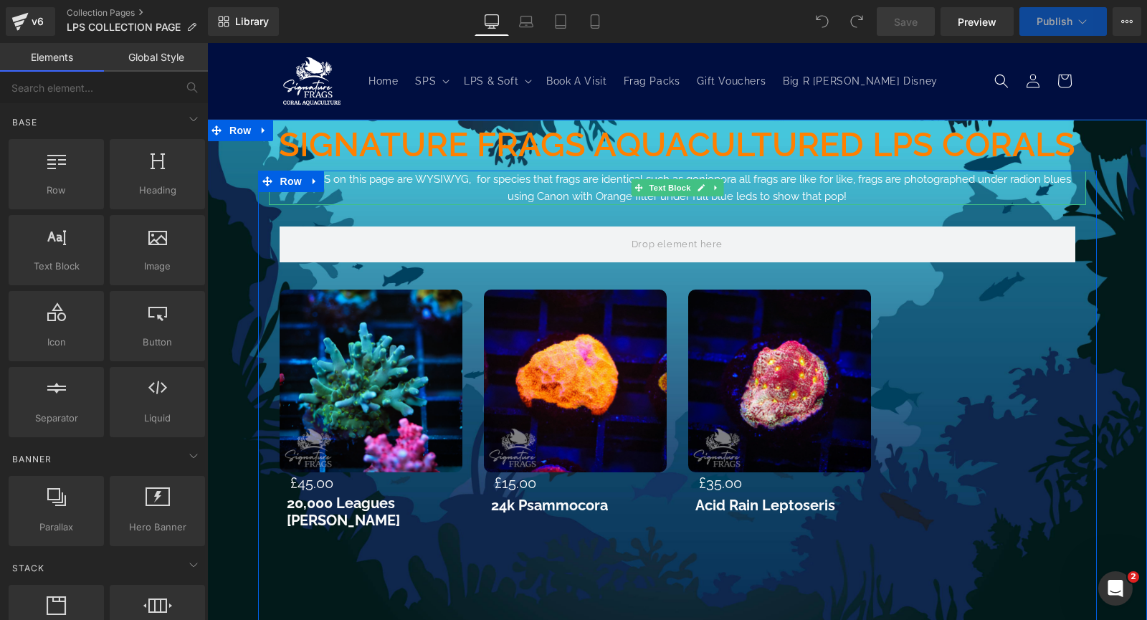
click at [853, 196] on p "Most LPS on this page are WYSIWYG, for species that frags are identical such as…" at bounding box center [678, 188] width 796 height 34
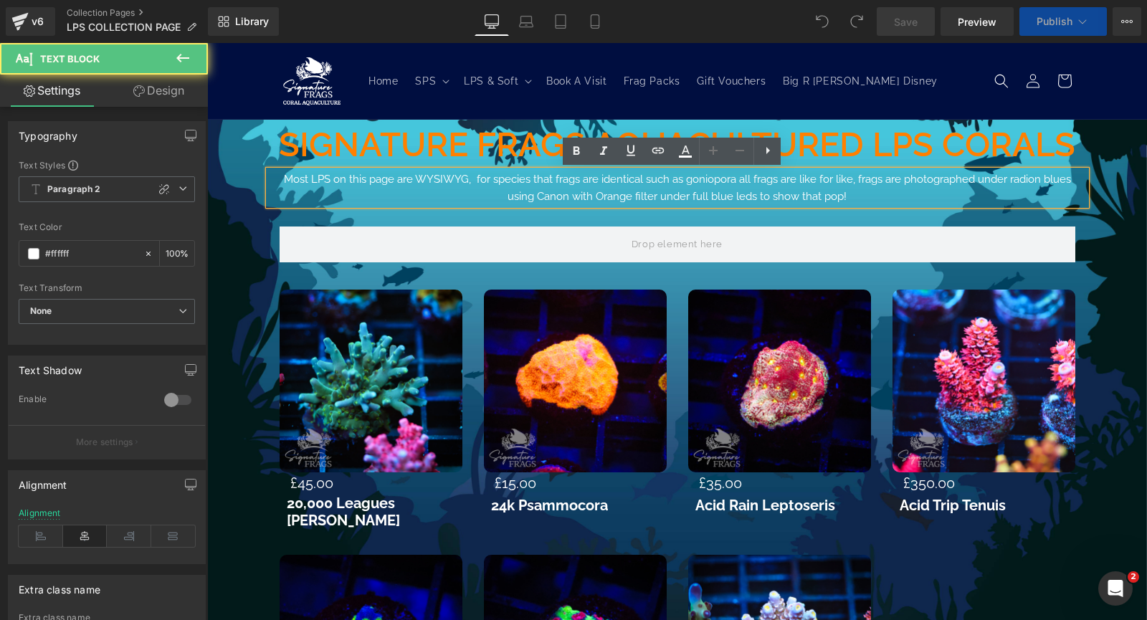
click at [846, 196] on p "Most LPS on this page are WYSIWYG, for species that frags are identical such as…" at bounding box center [678, 188] width 796 height 34
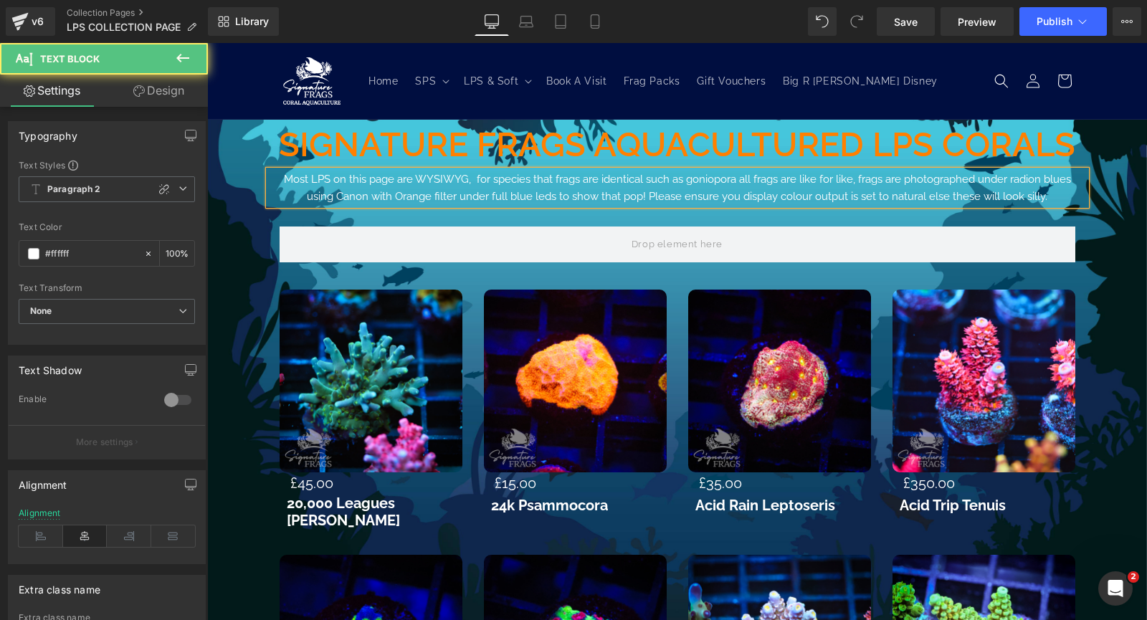
click at [1044, 196] on p "Most LPS on this page are WYSIWYG, for species that frags are identical such as…" at bounding box center [678, 188] width 796 height 34
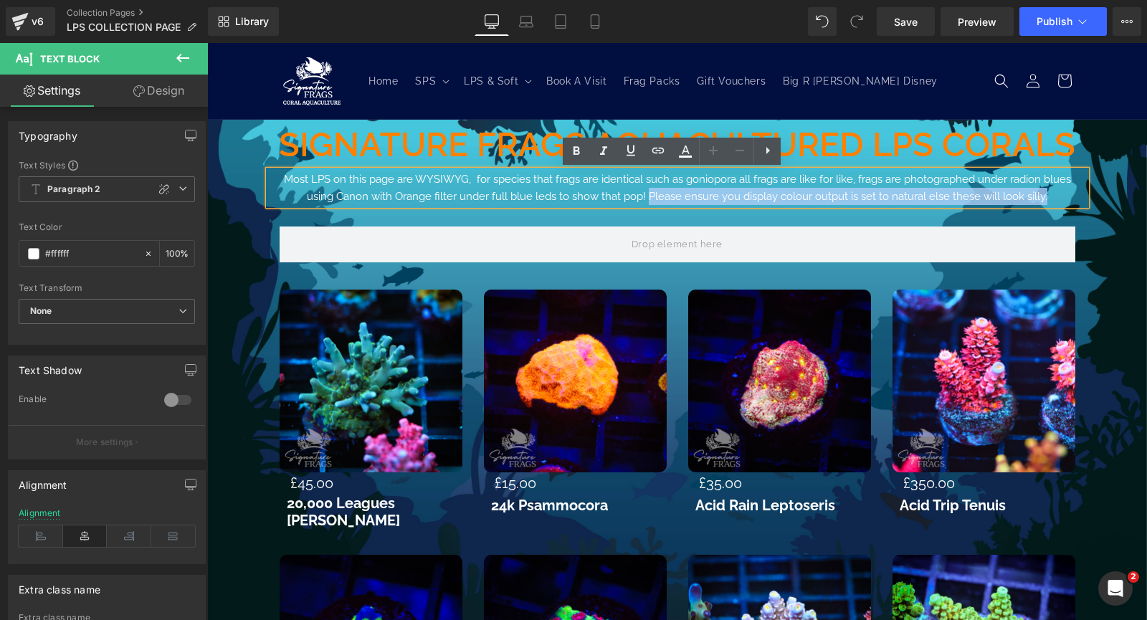
drag, startPoint x: 1046, startPoint y: 190, endPoint x: 647, endPoint y: 196, distance: 399.5
click at [646, 197] on p "Most LPS on this page are WYSIWYG, for species that frags are identical such as…" at bounding box center [678, 188] width 796 height 34
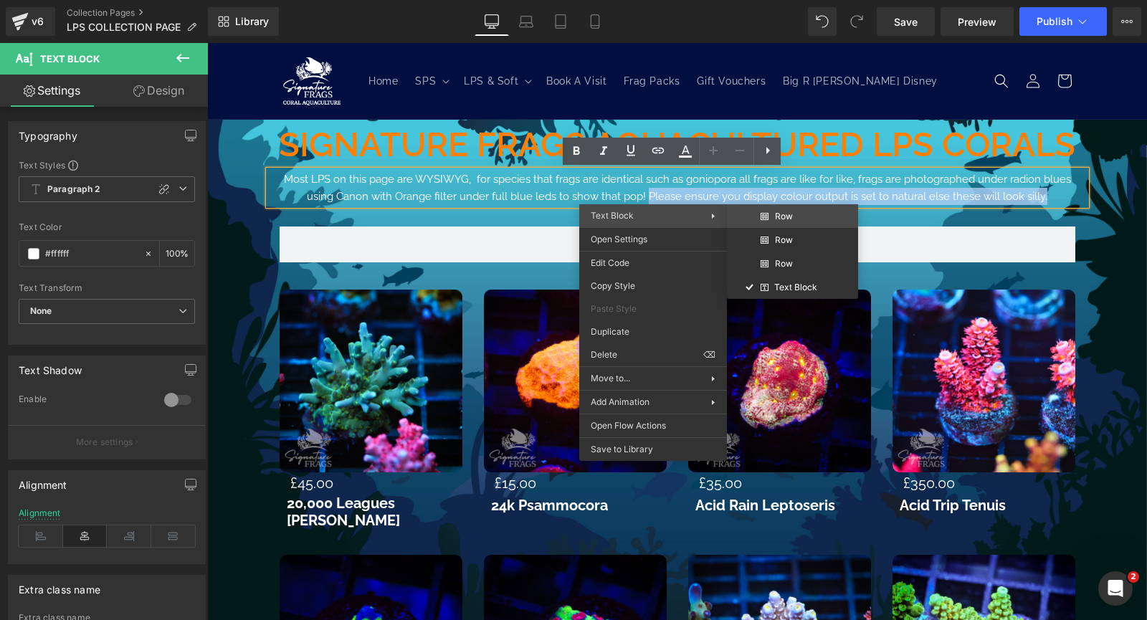
copy p "Please ensure you display colour output is set to natural else these will look …"
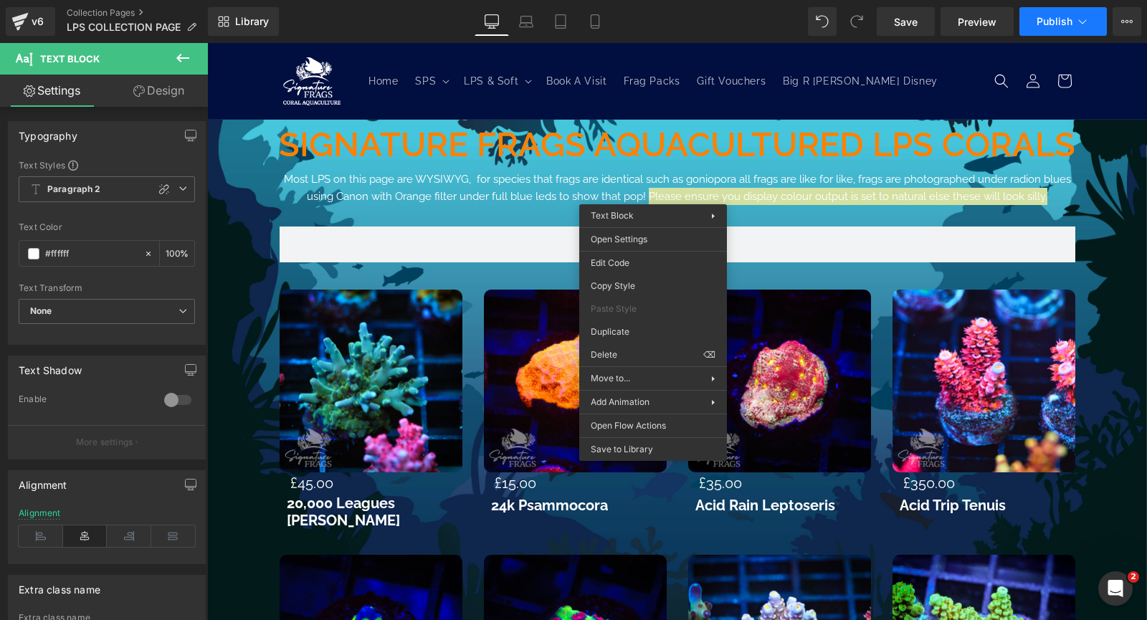
click at [1047, 20] on span "Publish" at bounding box center [1055, 21] width 36 height 11
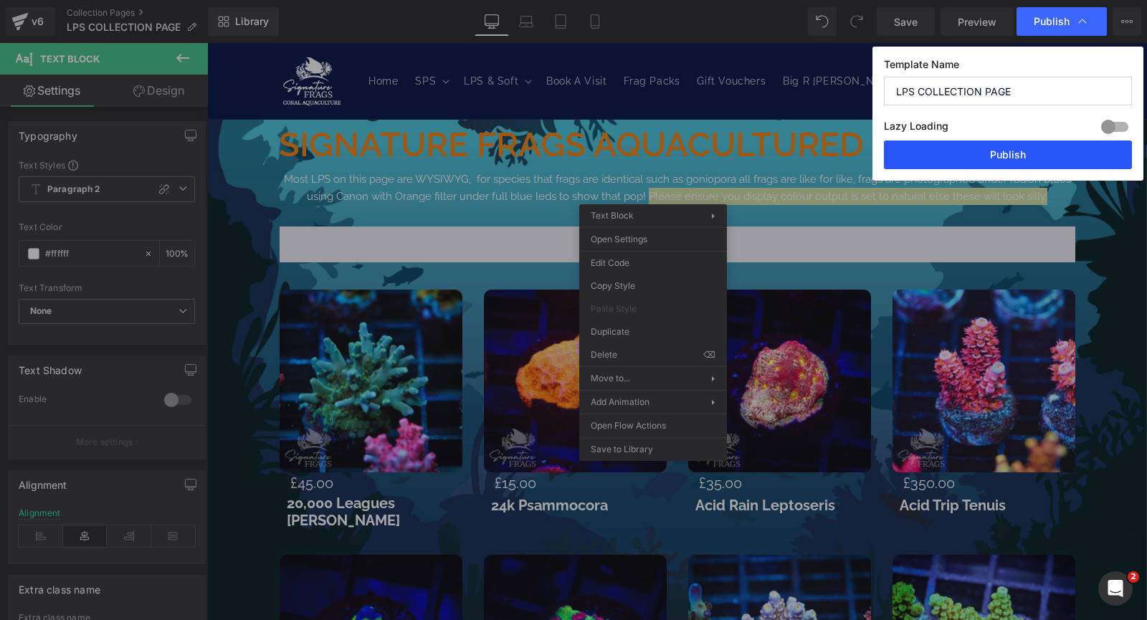
drag, startPoint x: 1053, startPoint y: 163, endPoint x: 460, endPoint y: 115, distance: 595.0
click at [1053, 163] on button "Publish" at bounding box center [1008, 155] width 248 height 29
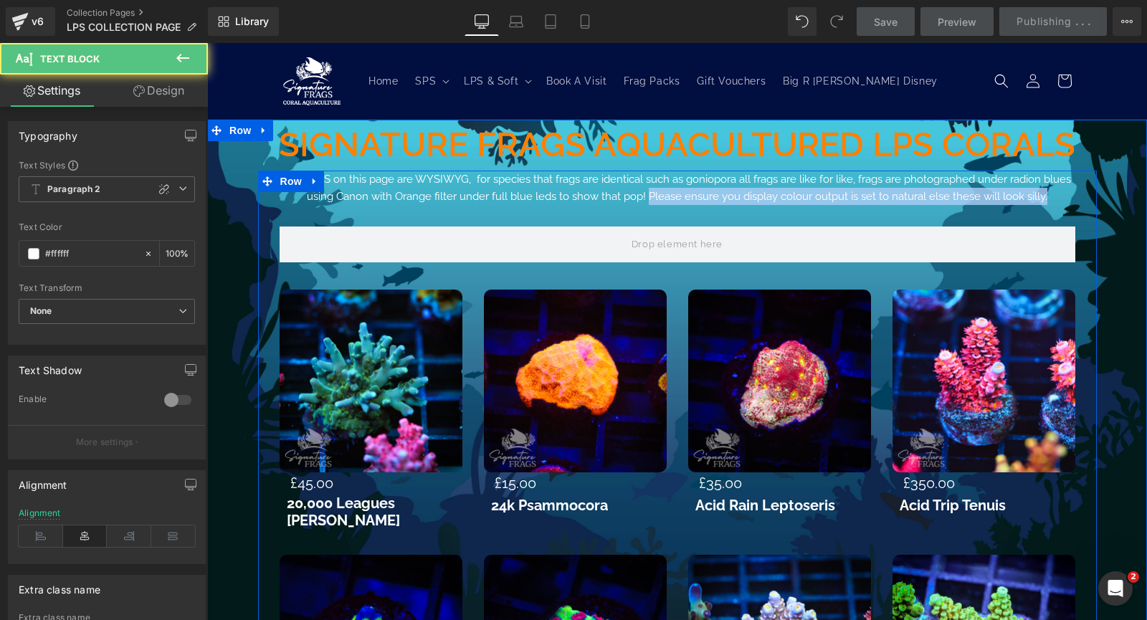
click at [762, 199] on p "Most LPS on this page are WYSIWYG, for species that frags are identical such as…" at bounding box center [678, 188] width 796 height 34
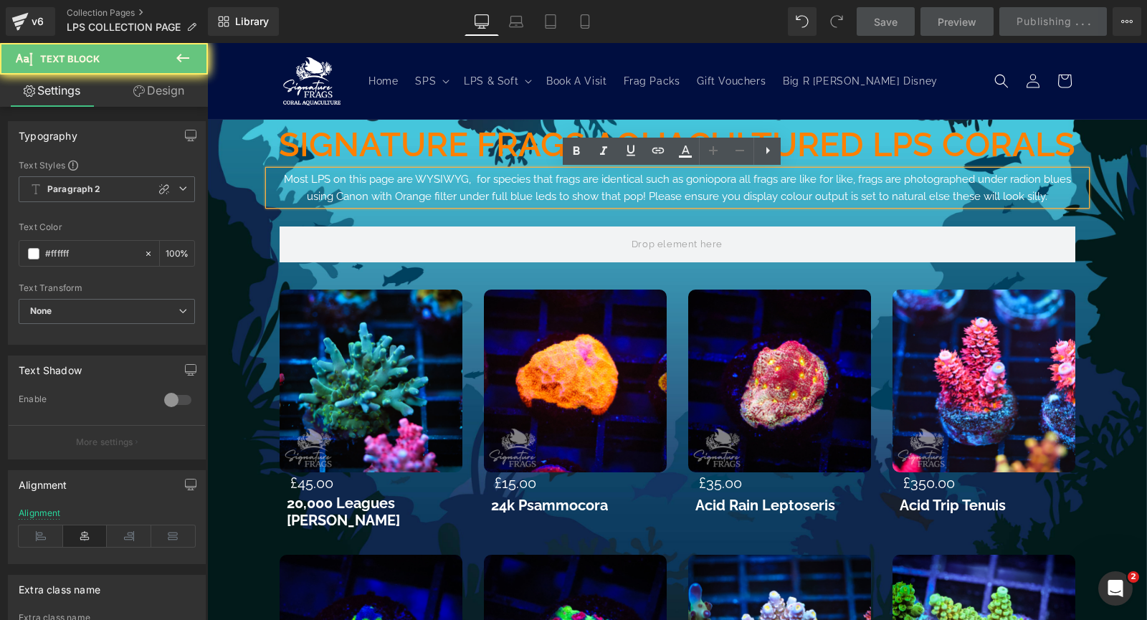
click at [734, 194] on p "Most LPS on this page are WYSIWYG, for species that frags are identical such as…" at bounding box center [678, 188] width 796 height 34
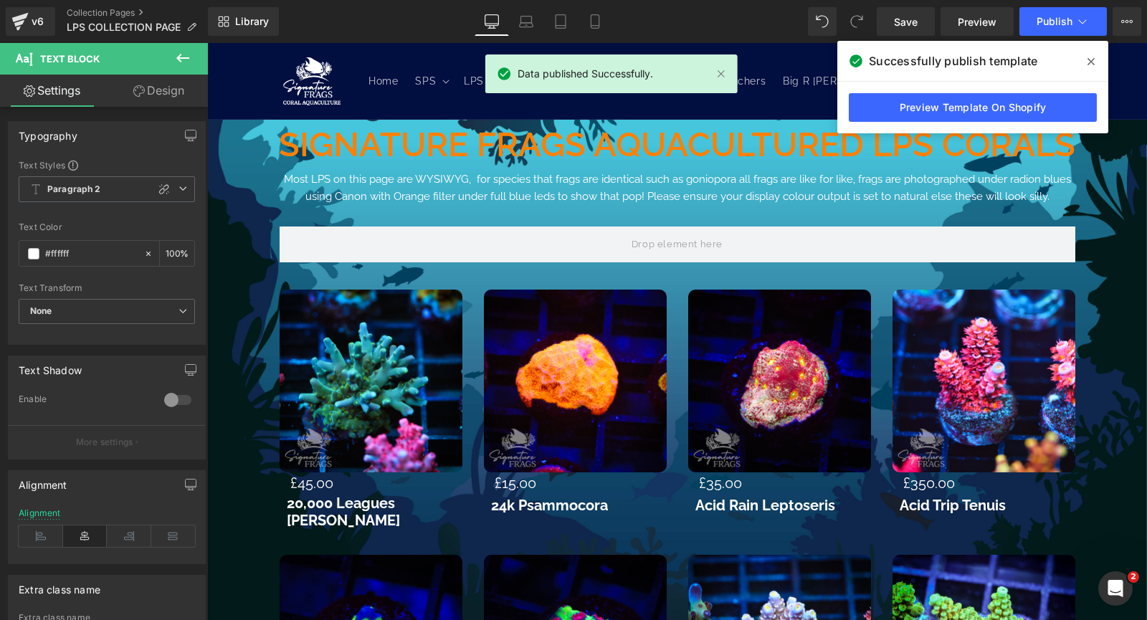
click at [1035, 24] on button "Publish" at bounding box center [1063, 21] width 87 height 29
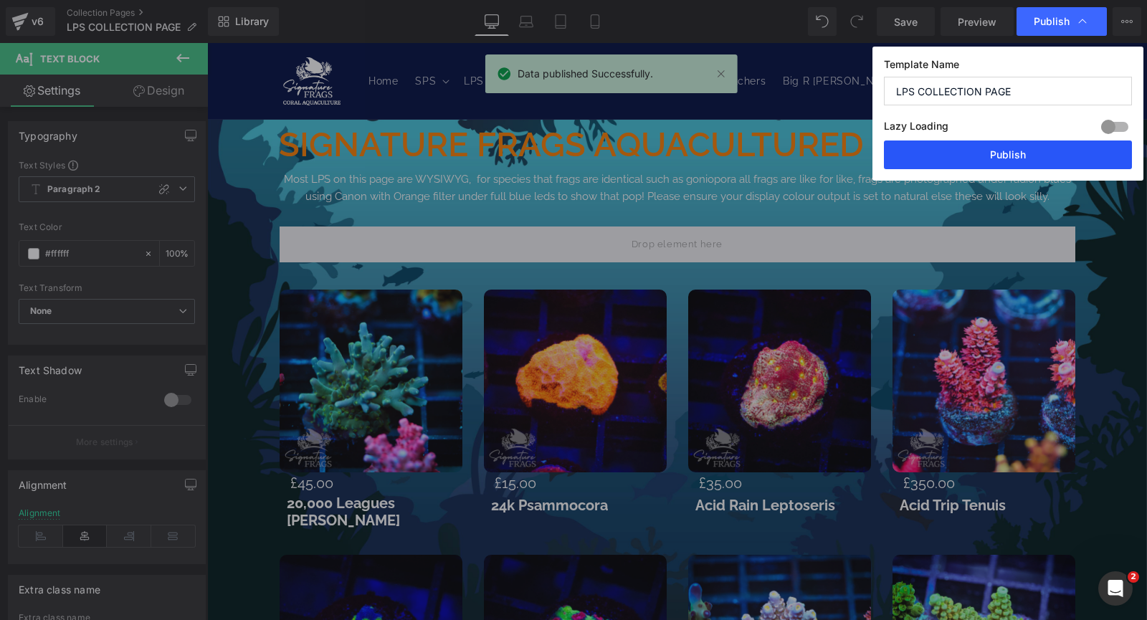
drag, startPoint x: 1037, startPoint y: 143, endPoint x: 147, endPoint y: 19, distance: 898.7
click at [1037, 143] on button "Publish" at bounding box center [1008, 155] width 248 height 29
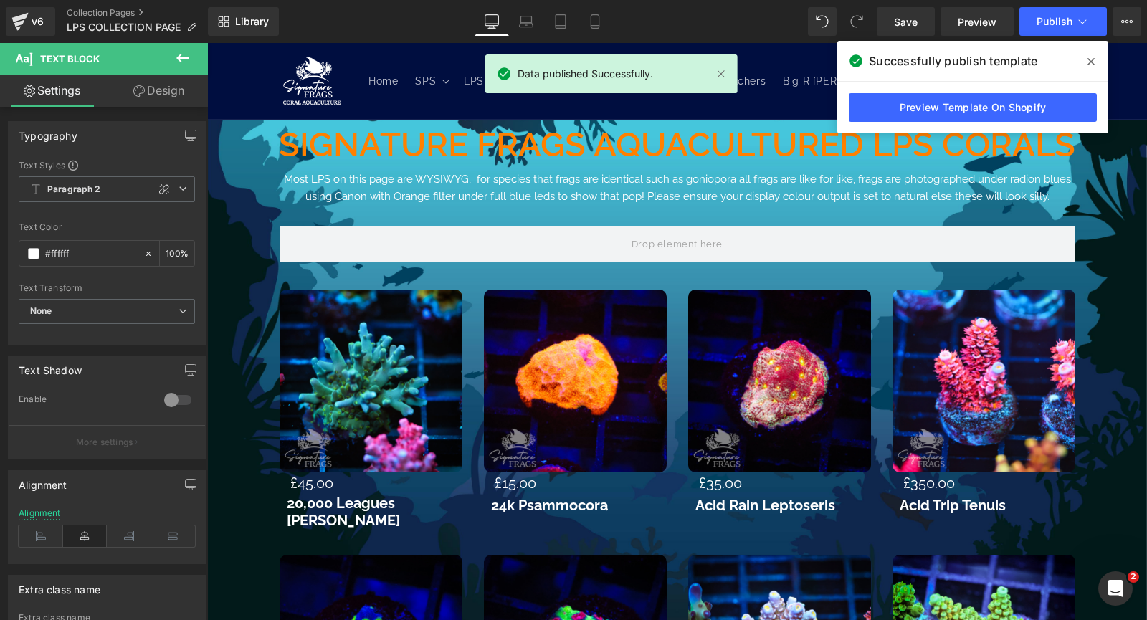
click at [1098, 58] on span at bounding box center [1091, 61] width 23 height 23
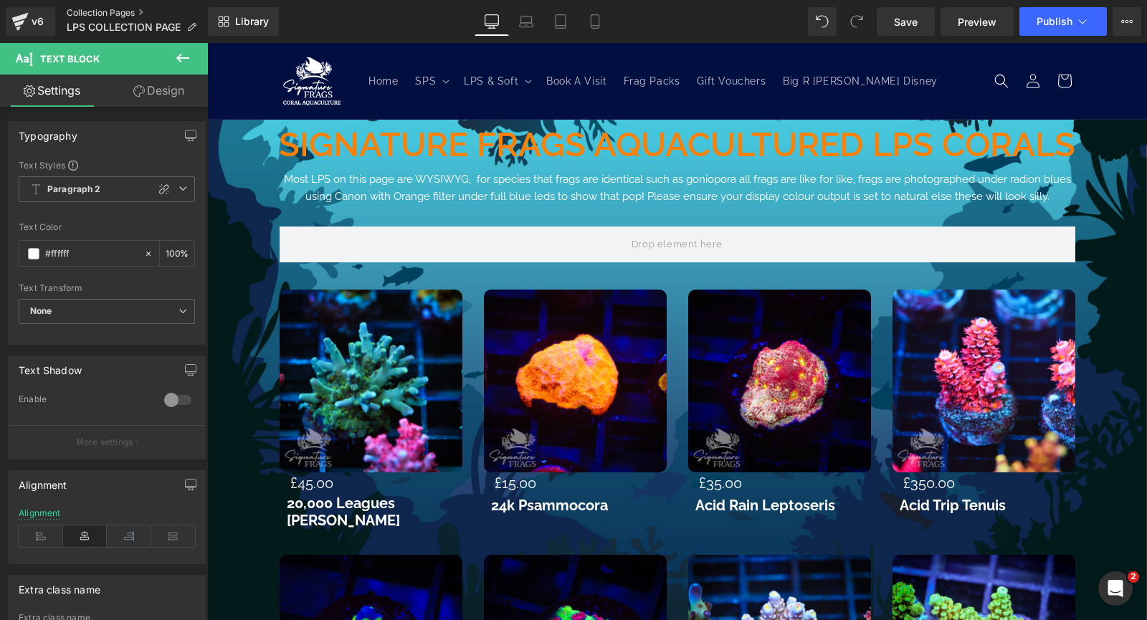
click at [138, 9] on link "Collection Pages" at bounding box center [137, 12] width 141 height 11
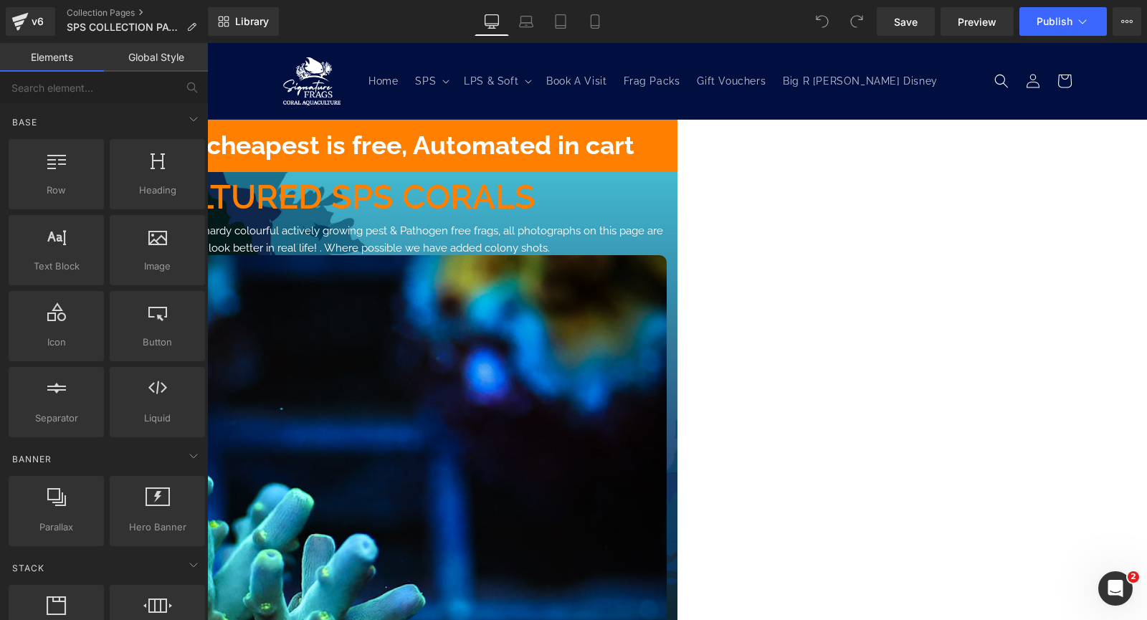
click at [667, 251] on p "All SPS on this page are WYSIWYG, We invest a great deal of time and effort int…" at bounding box center [207, 239] width 919 height 34
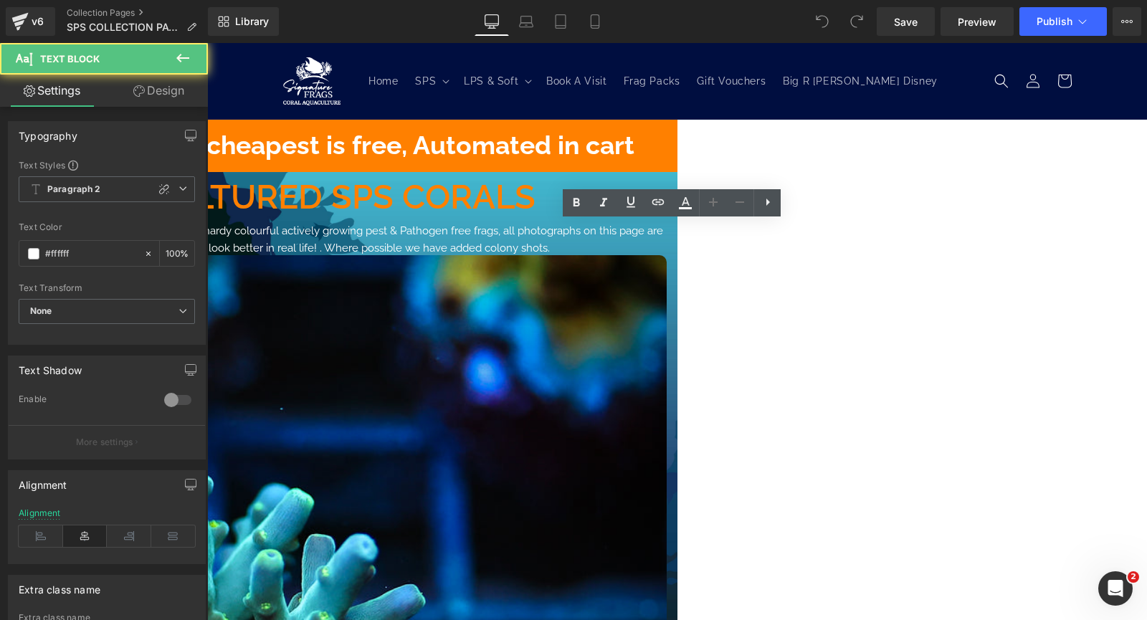
click at [667, 252] on p "All SPS on this page are WYSIWYG, We invest a great deal of time and effort int…" at bounding box center [207, 239] width 919 height 34
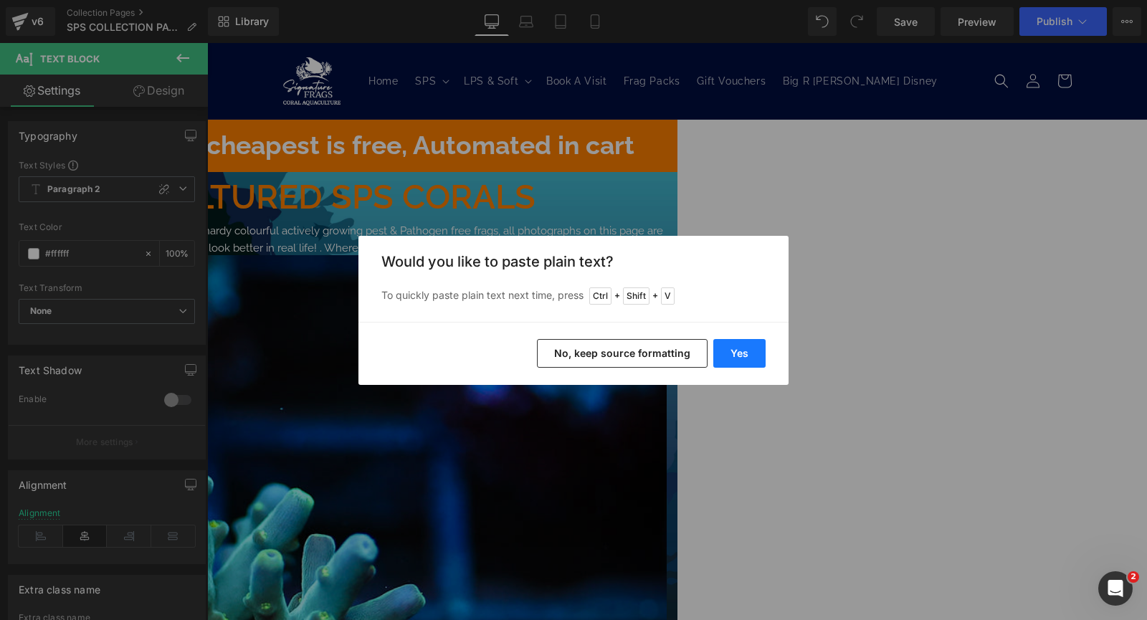
click at [738, 353] on button "Yes" at bounding box center [740, 353] width 52 height 29
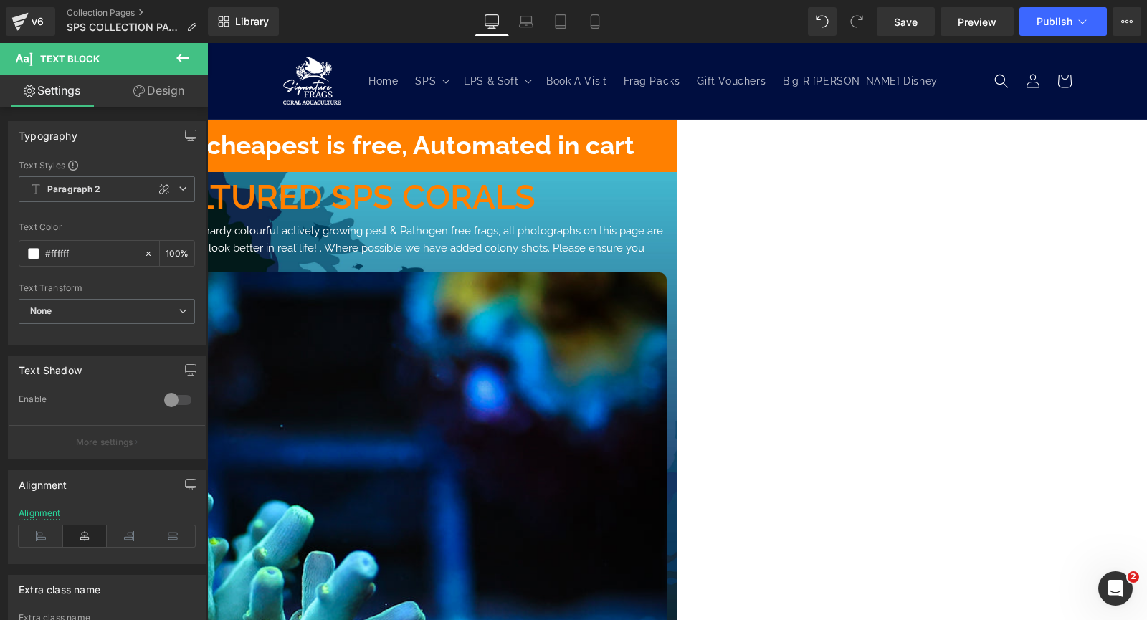
click at [609, 252] on p "All SPS on this page are WYSIWYG, We invest a great deal of time and effort int…" at bounding box center [207, 248] width 919 height 52
click at [1047, 25] on span "Publish" at bounding box center [1055, 21] width 36 height 11
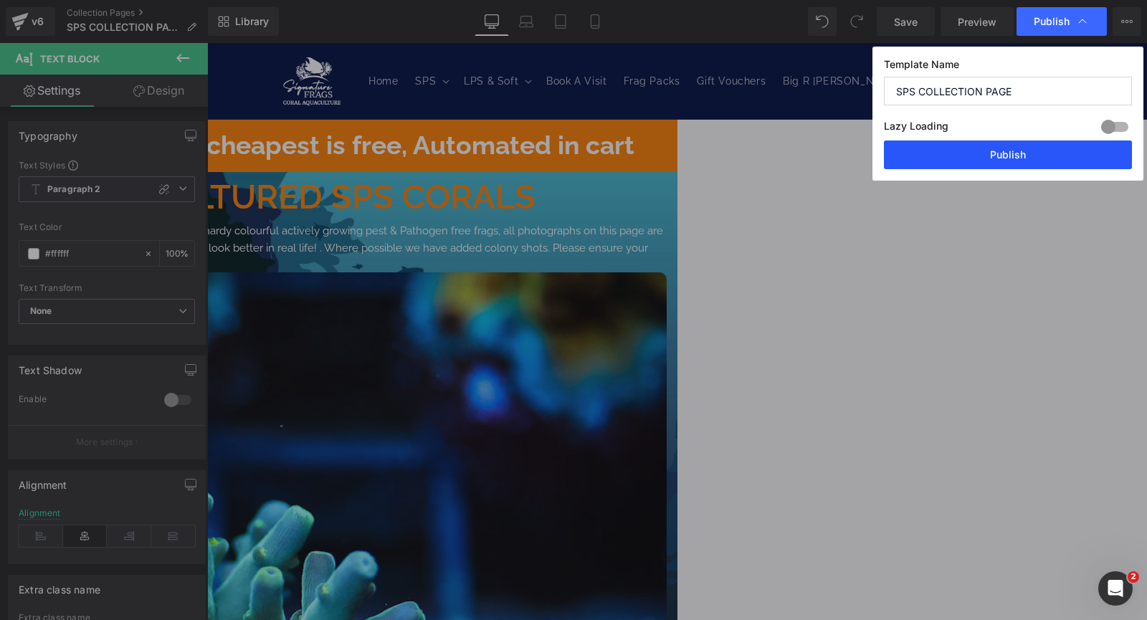
click at [993, 153] on button "Publish" at bounding box center [1008, 155] width 248 height 29
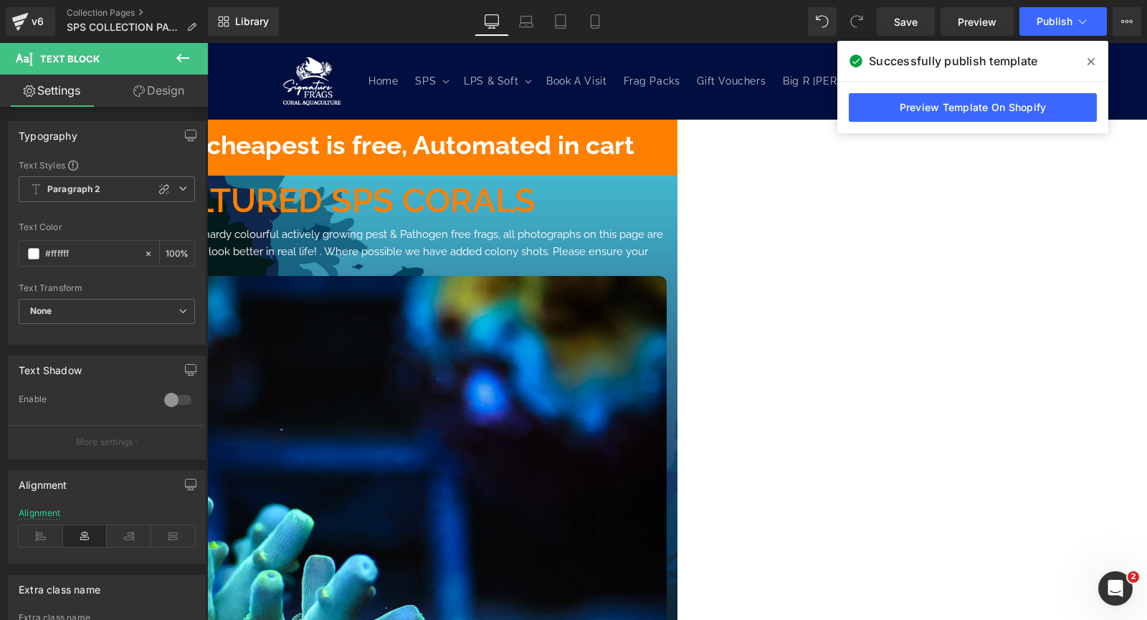
click at [1094, 62] on icon at bounding box center [1091, 61] width 7 height 11
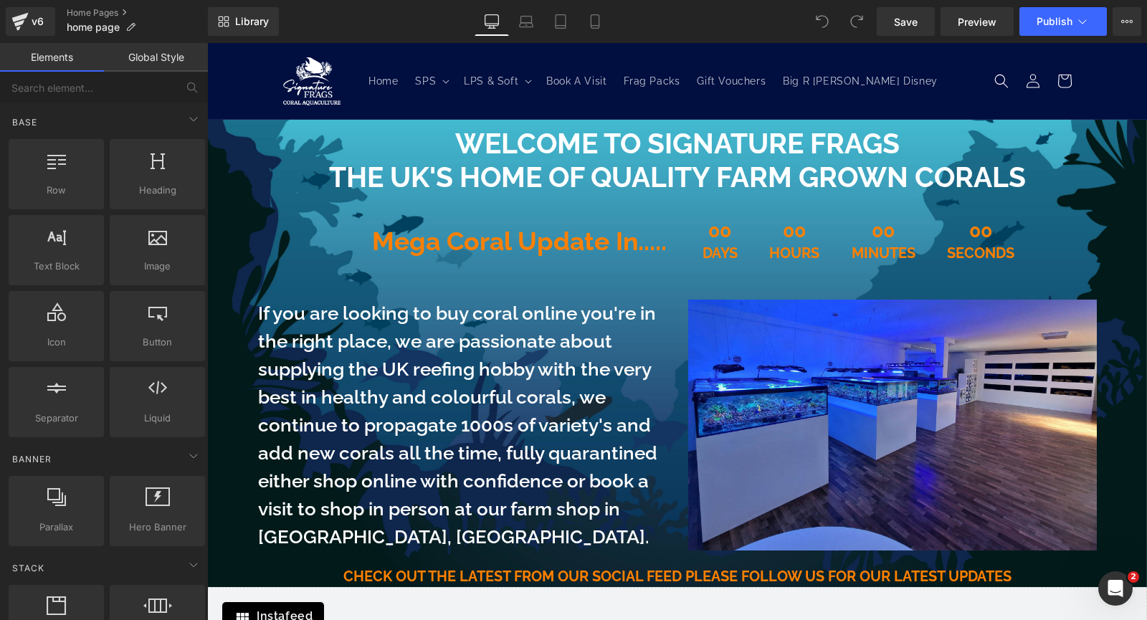
click at [936, 236] on div "00 Seconds" at bounding box center [981, 241] width 96 height 73
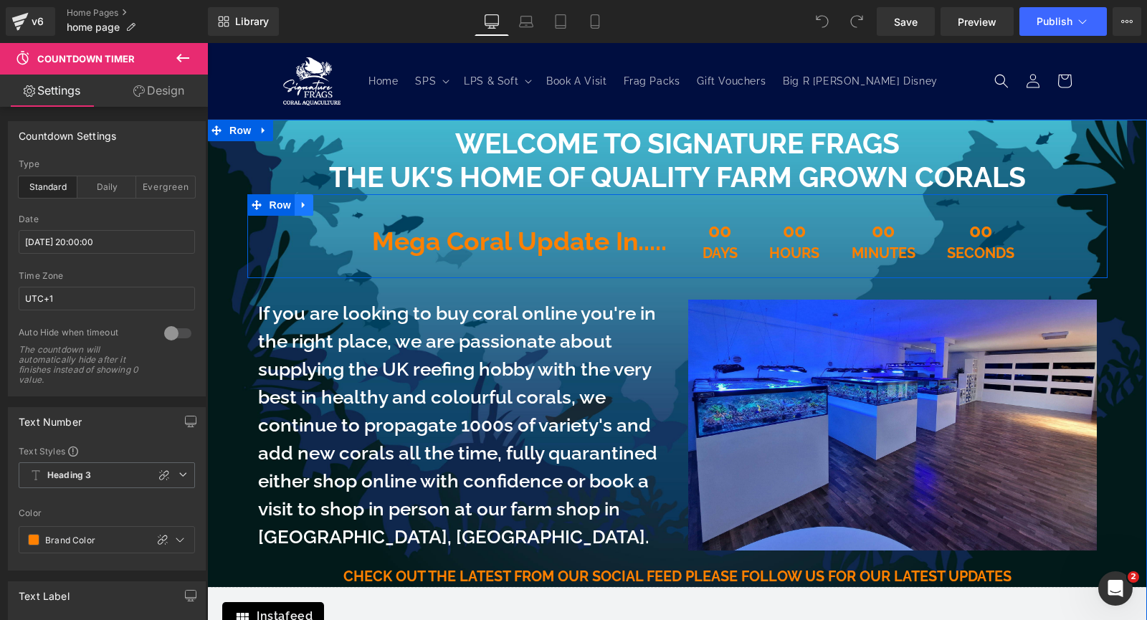
click at [299, 202] on icon at bounding box center [304, 204] width 10 height 11
click at [340, 204] on icon at bounding box center [341, 205] width 10 height 10
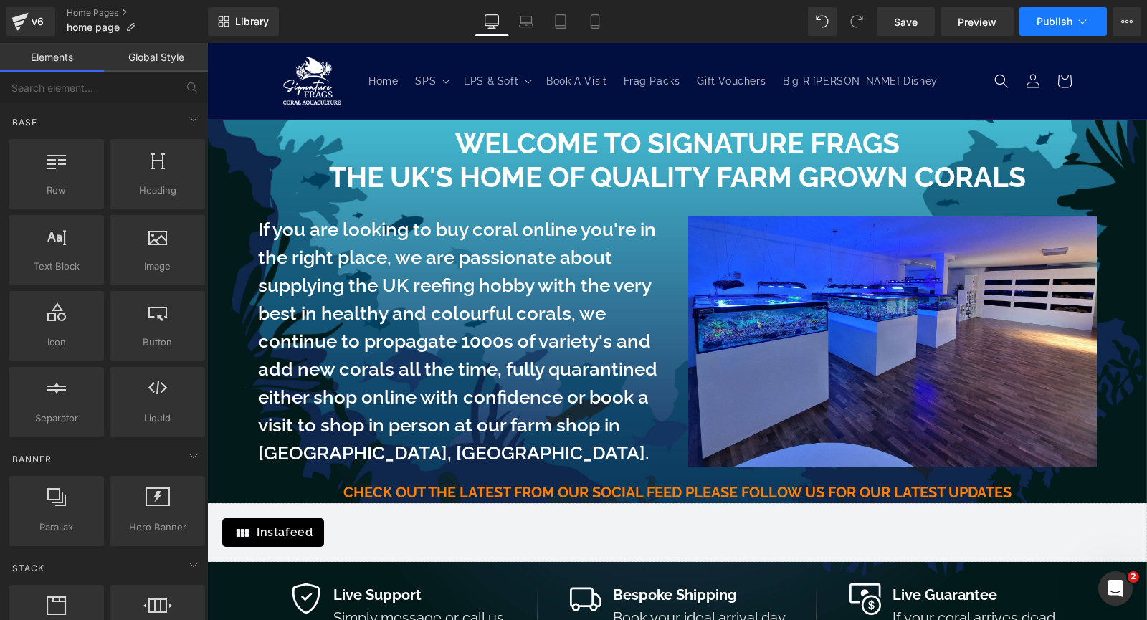
click at [1053, 24] on span "Publish" at bounding box center [1055, 21] width 36 height 11
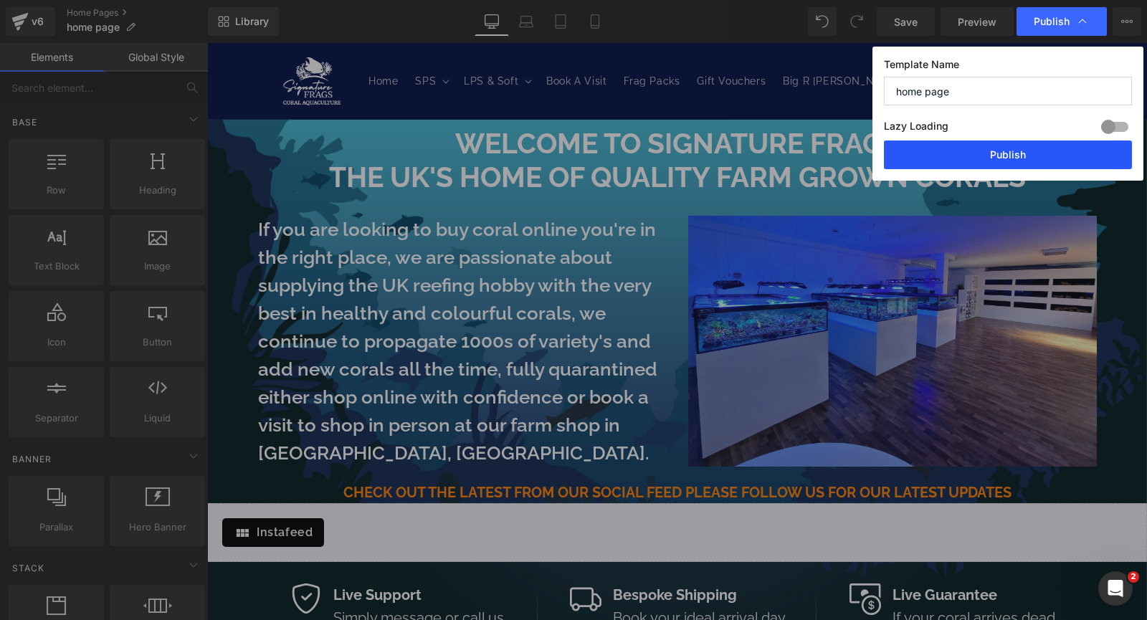
click at [1018, 153] on button "Publish" at bounding box center [1008, 155] width 248 height 29
